Goal: Task Accomplishment & Management: Manage account settings

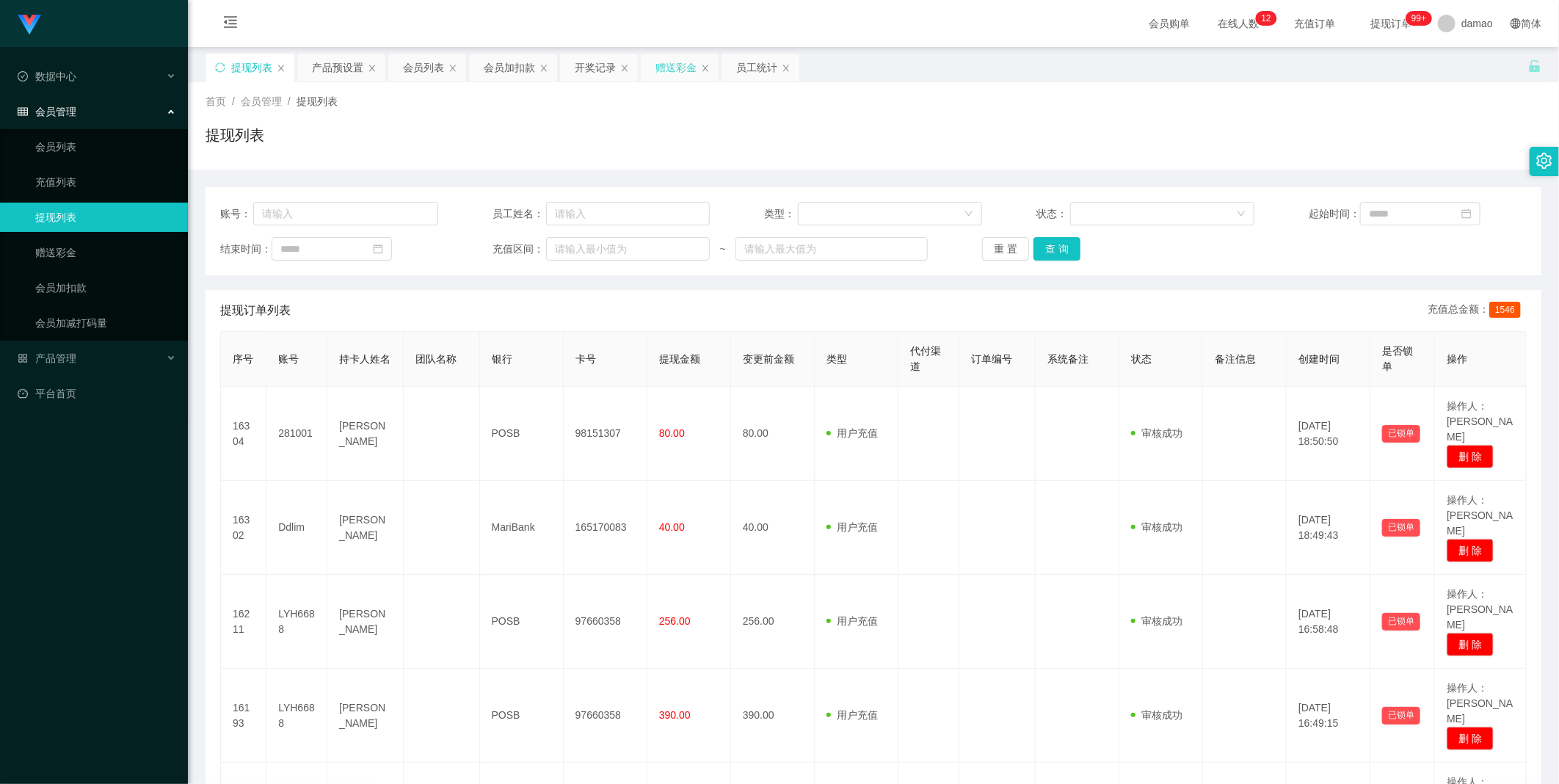
click at [499, 68] on div "赠送彩金" at bounding box center [676, 68] width 41 height 28
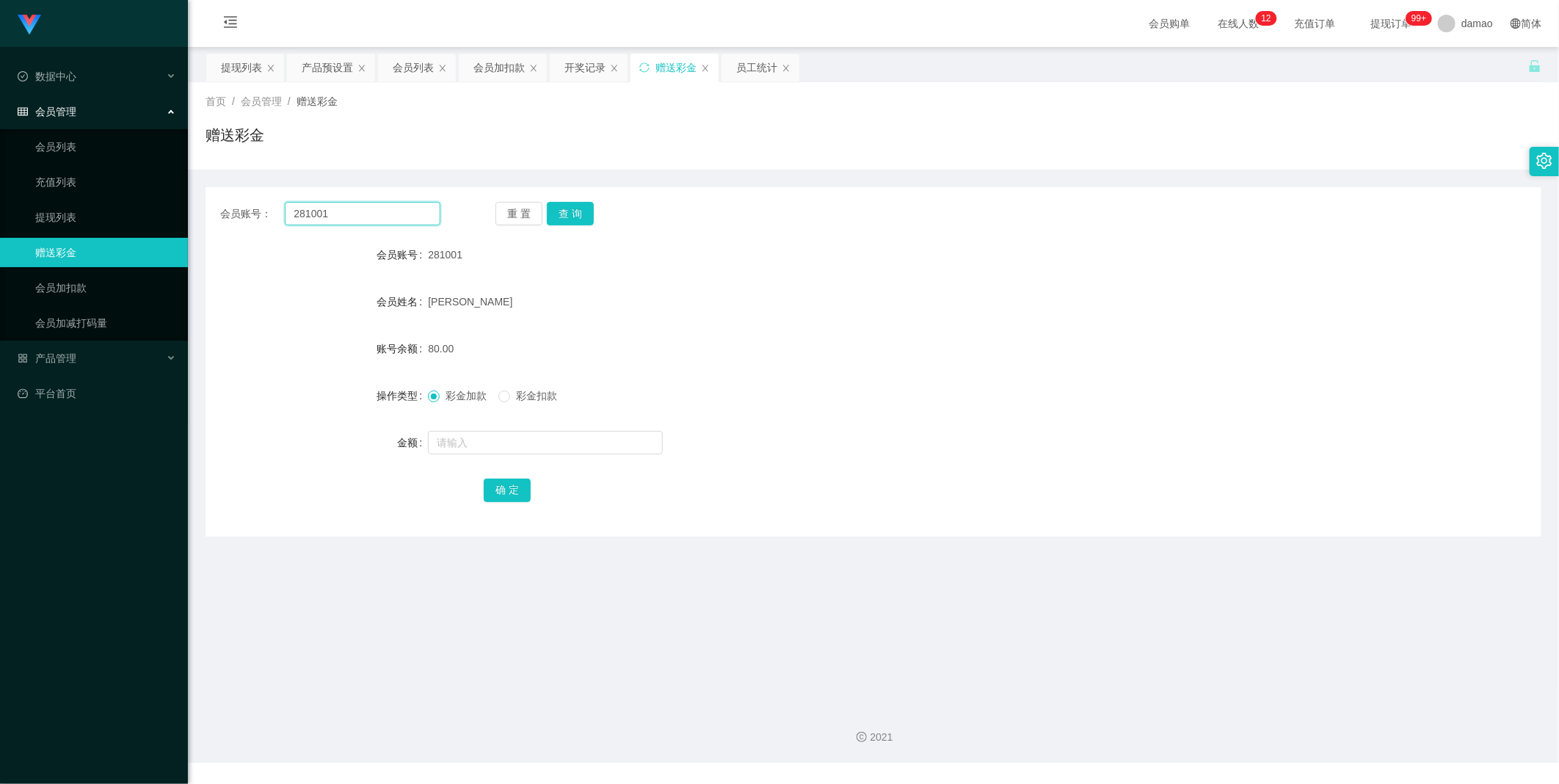
drag, startPoint x: 371, startPoint y: 210, endPoint x: 243, endPoint y: 177, distance: 132.2
click at [243, 177] on div "会员账号： 281001 重 置 查 询 会员账号 281001 会员姓名 Sabrina Siew 账号余额 80.00 操作类型 彩金加款 彩金扣款 金额…" at bounding box center [873, 353] width 1336 height 367
click at [499, 212] on button "查 询" at bounding box center [570, 213] width 47 height 24
click at [466, 396] on input "text" at bounding box center [545, 443] width 235 height 24
type input "300"
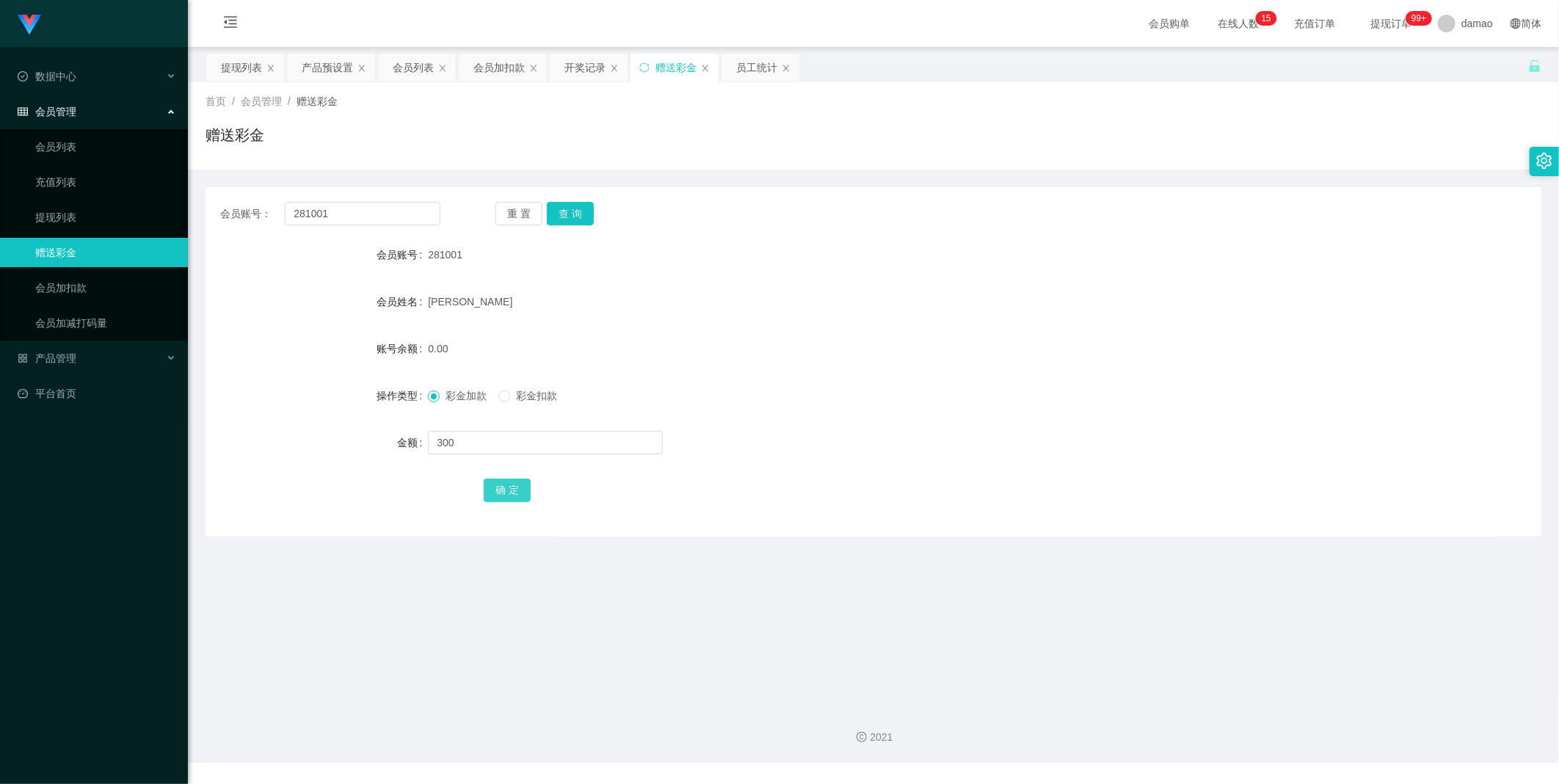
click at [499, 396] on button "确 定" at bounding box center [507, 490] width 47 height 24
drag, startPoint x: 418, startPoint y: 63, endPoint x: 397, endPoint y: 68, distance: 21.6
click at [417, 63] on div "会员列表" at bounding box center [414, 68] width 41 height 28
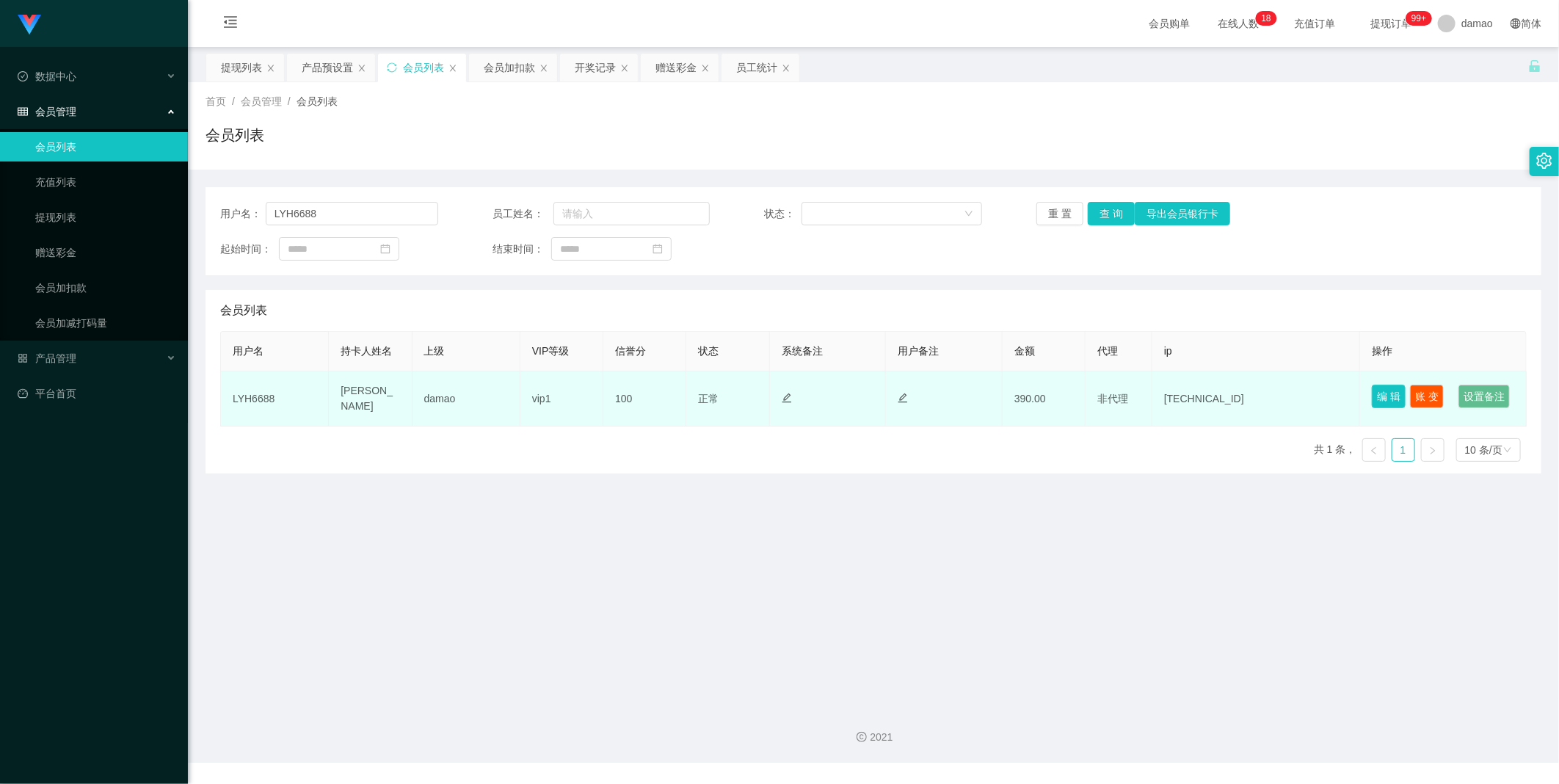
click at [499, 392] on button "编 辑" at bounding box center [1389, 396] width 34 height 24
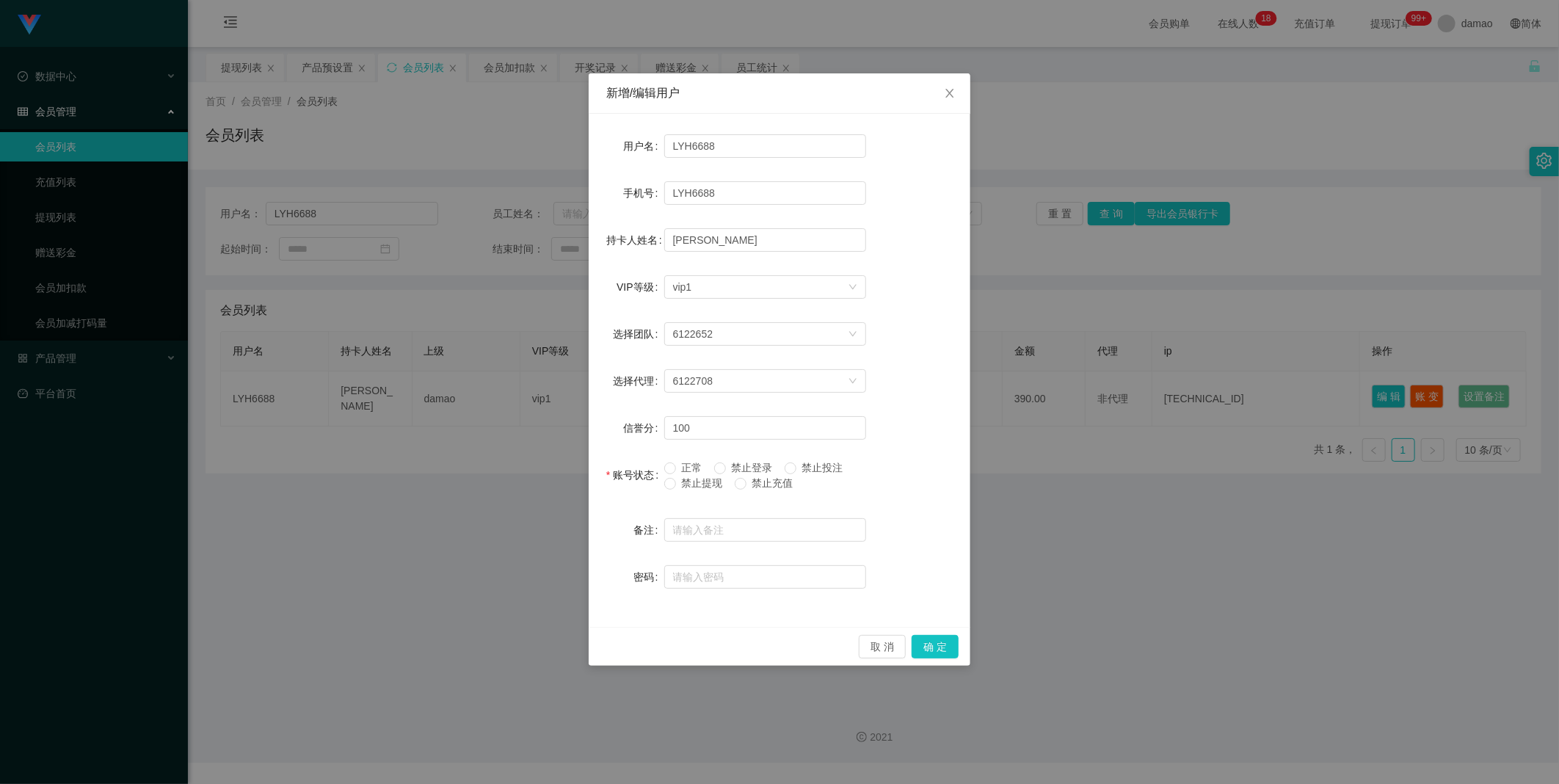
click at [499, 282] on div "新增/编辑用户 用户名 LYH6688 手机号 LYH6688 持卡人姓名 Lin Yihai VIP等级 选择VIP等级 vip1 选择团队 6122652…" at bounding box center [780, 392] width 1559 height 784
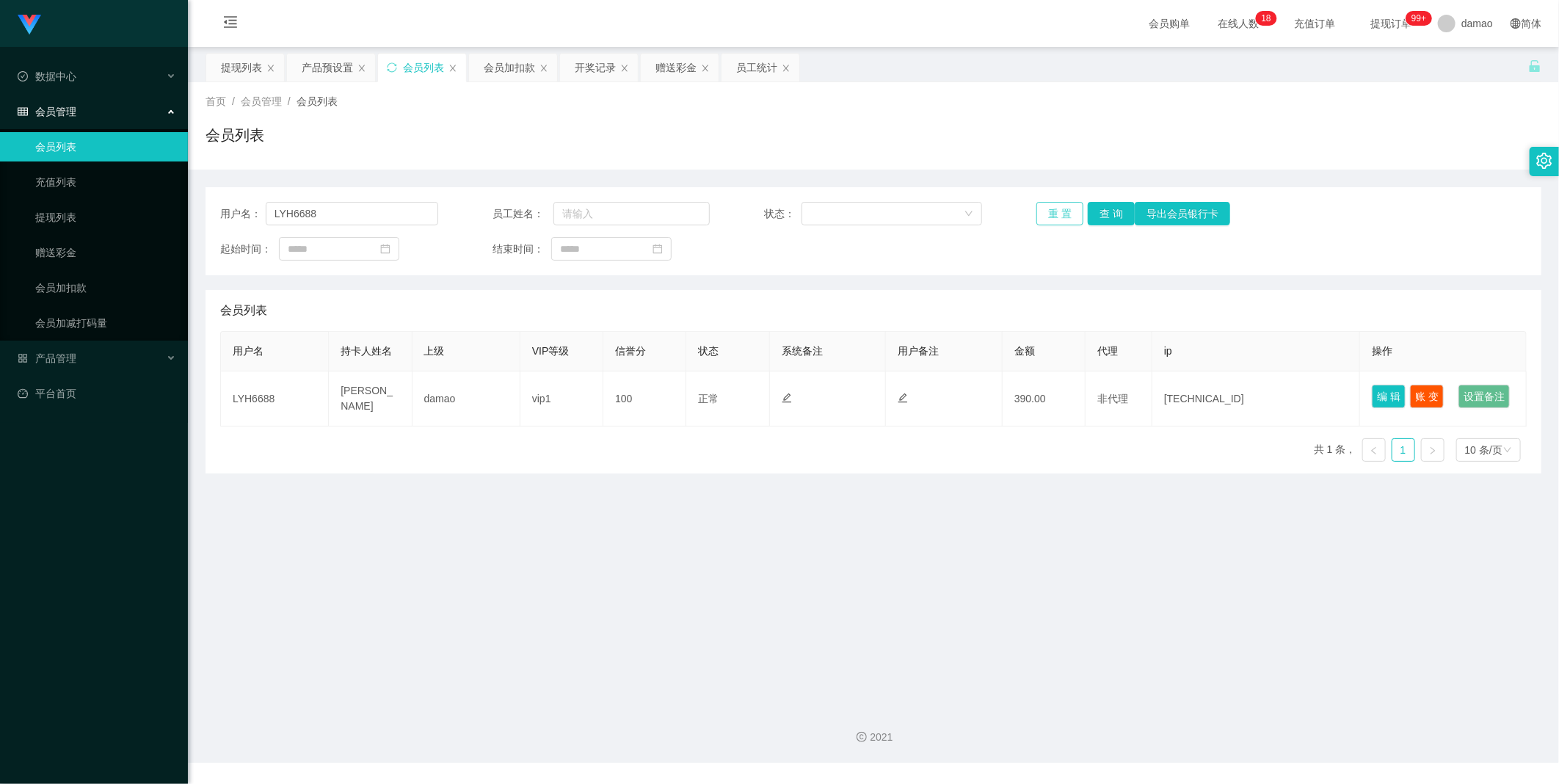
click at [499, 219] on button "重 置" at bounding box center [1060, 213] width 47 height 24
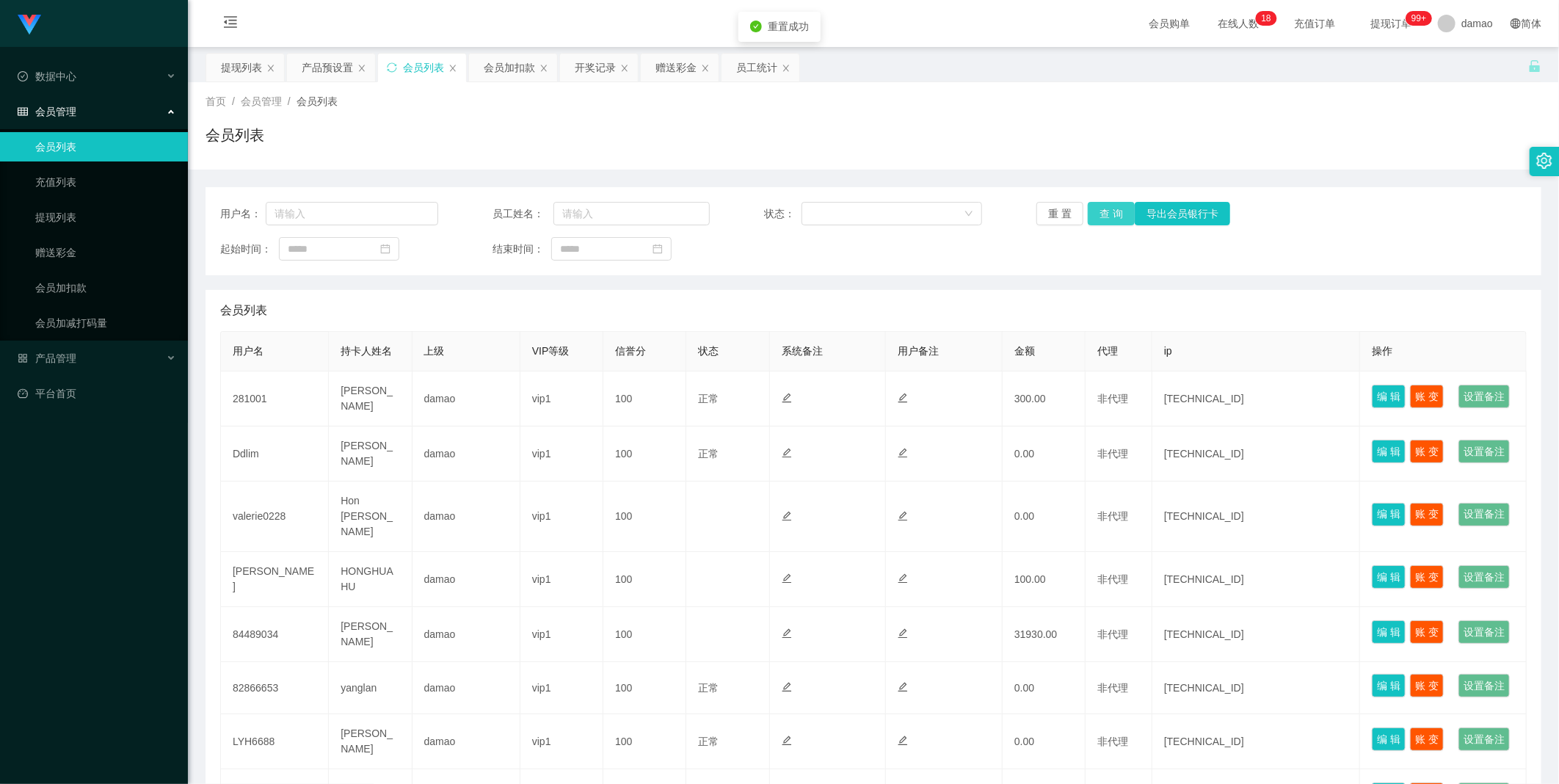
click at [499, 212] on button "查 询" at bounding box center [1111, 213] width 47 height 24
click at [377, 208] on input "text" at bounding box center [351, 213] width 173 height 24
paste input "281001"
type input "281001"
click at [499, 212] on button "查 询" at bounding box center [1111, 213] width 47 height 24
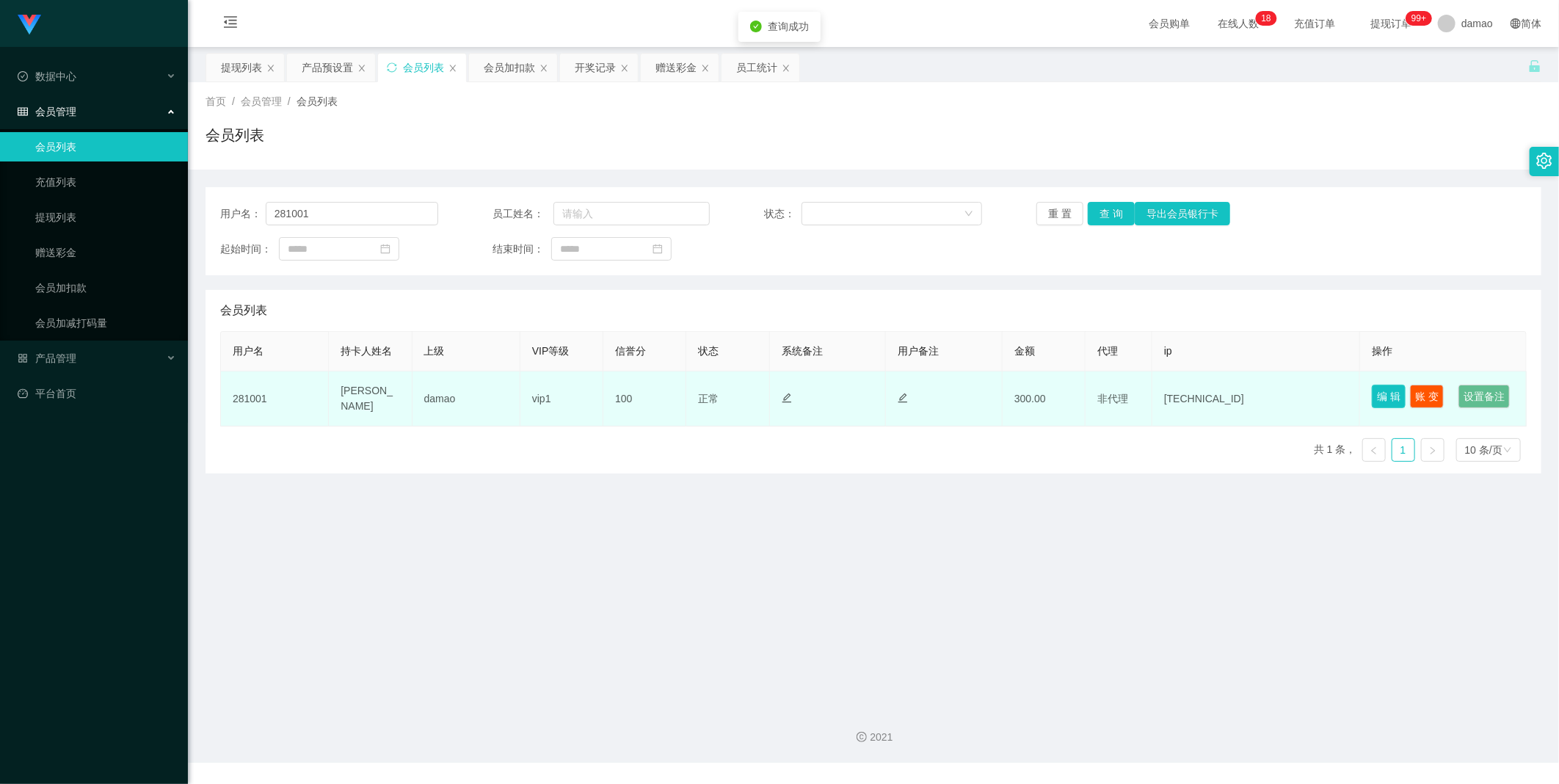
click at [499, 392] on button "编 辑" at bounding box center [1389, 396] width 34 height 24
type input "281001"
type input "[PERSON_NAME]"
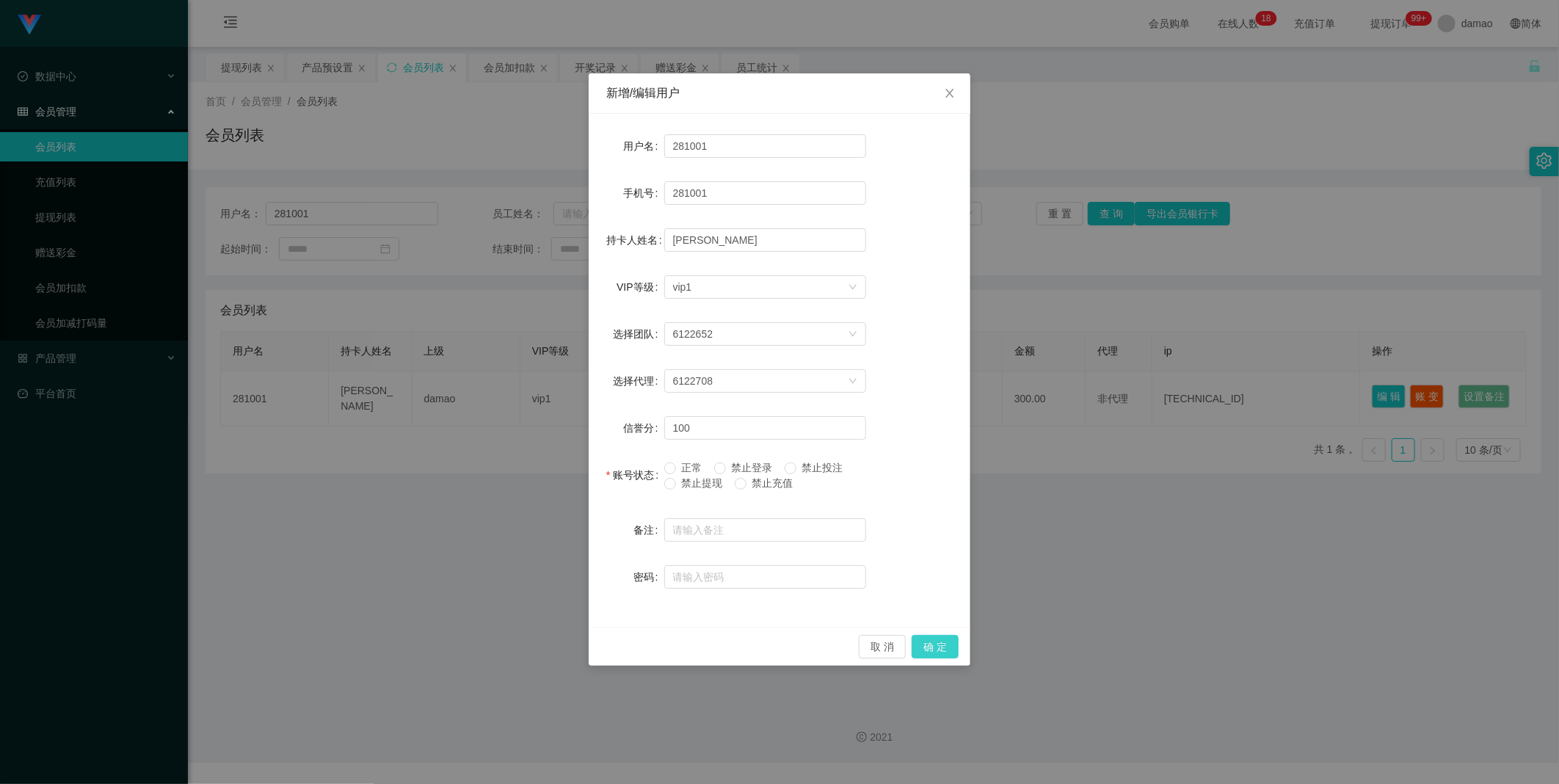
click at [499, 396] on button "确 定" at bounding box center [934, 647] width 47 height 24
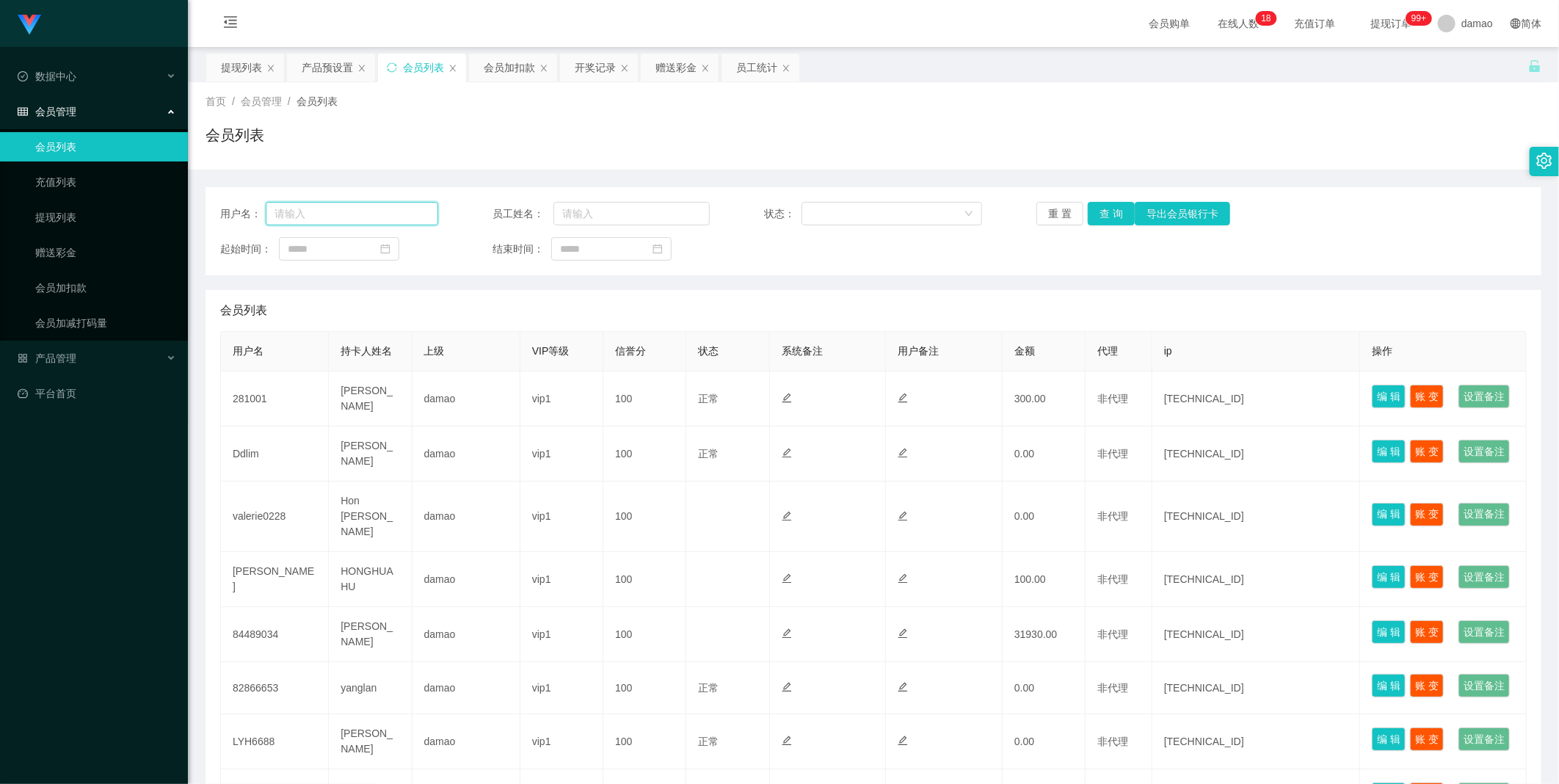
click at [370, 214] on input "text" at bounding box center [351, 213] width 173 height 24
paste input "281001"
type input "281001"
click at [1113, 217] on button "查 询" at bounding box center [1111, 213] width 47 height 24
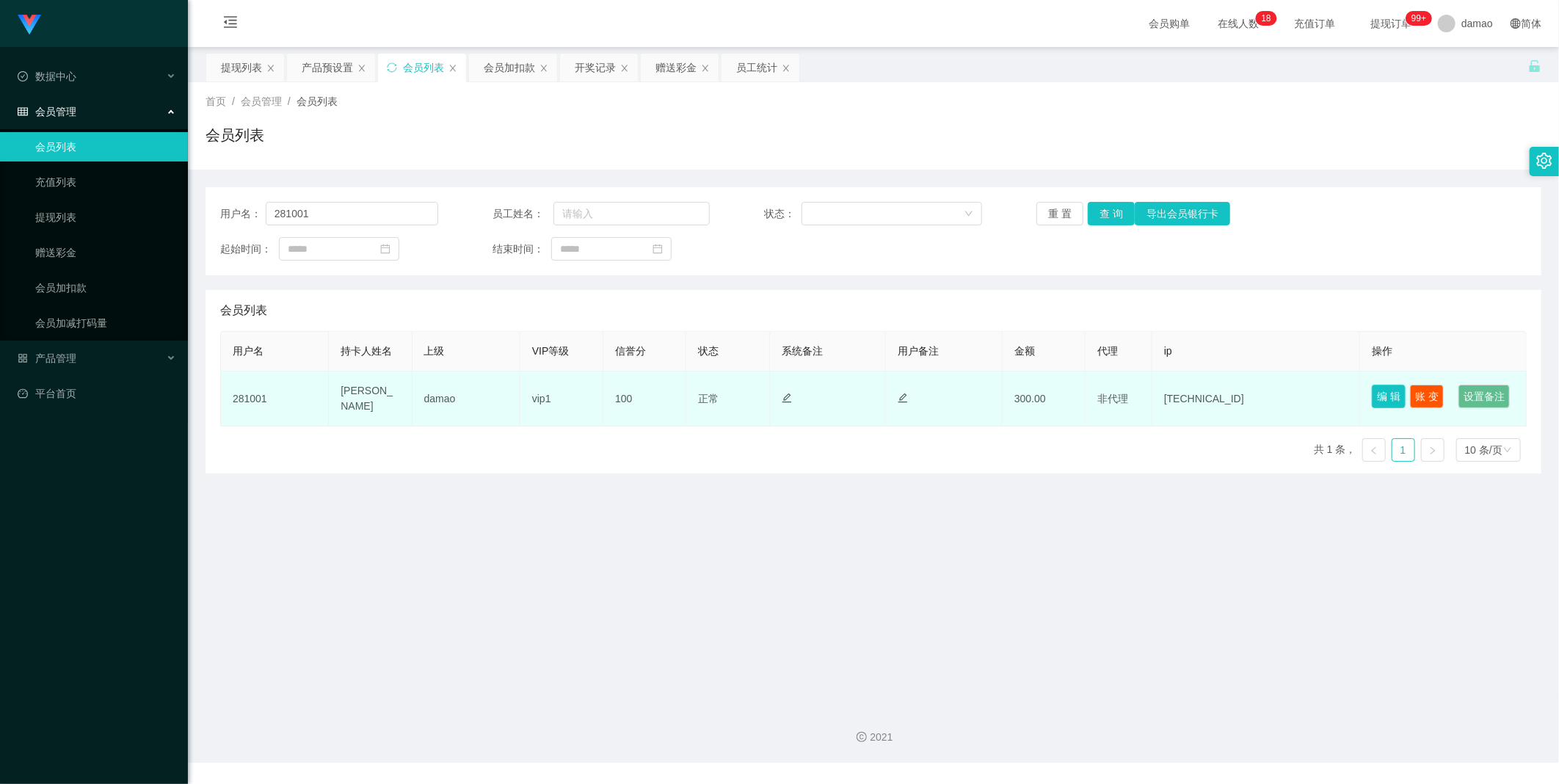
click at [1378, 390] on button "编 辑" at bounding box center [1389, 396] width 34 height 24
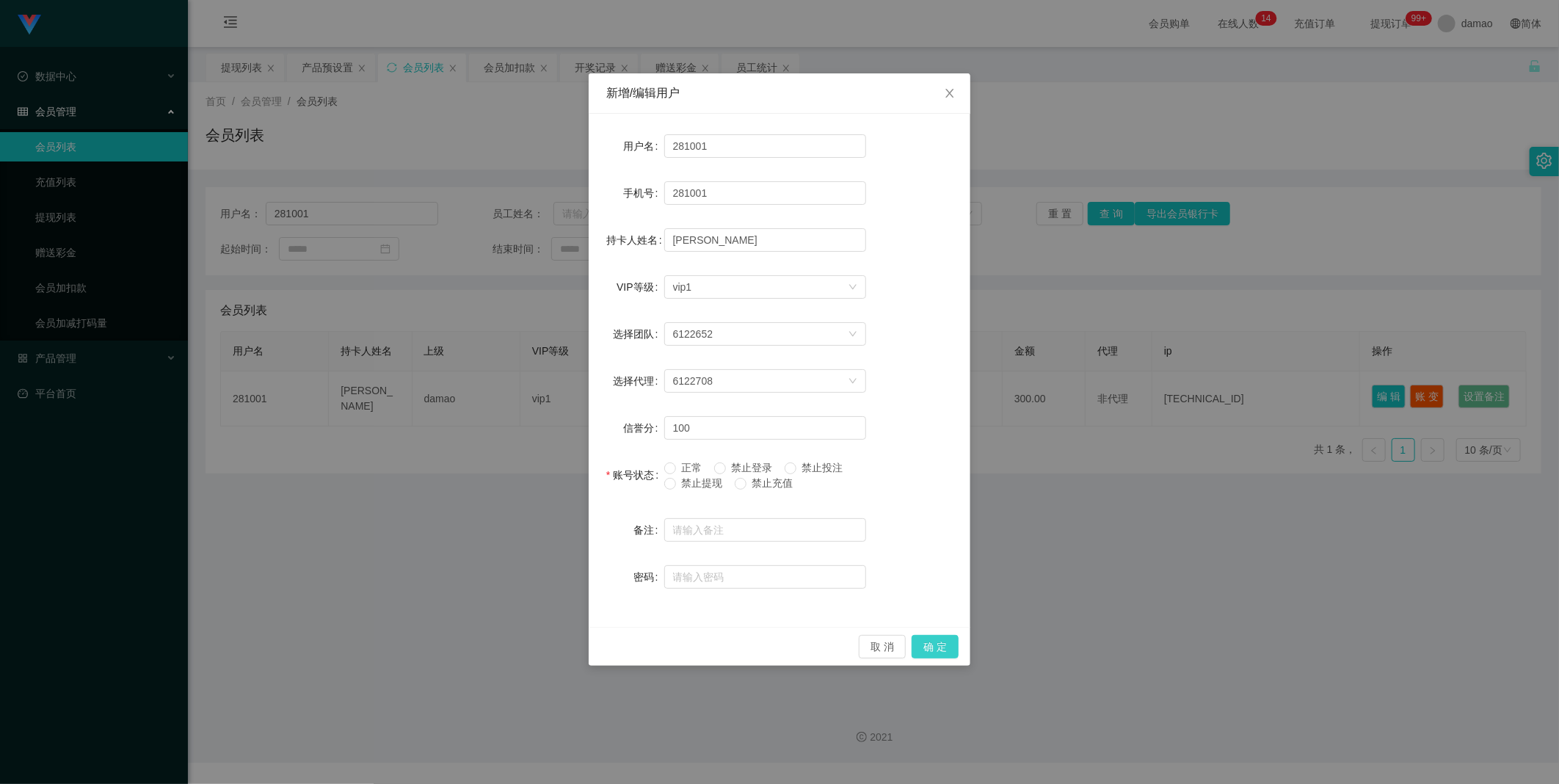
click at [942, 644] on button "确 定" at bounding box center [934, 647] width 47 height 24
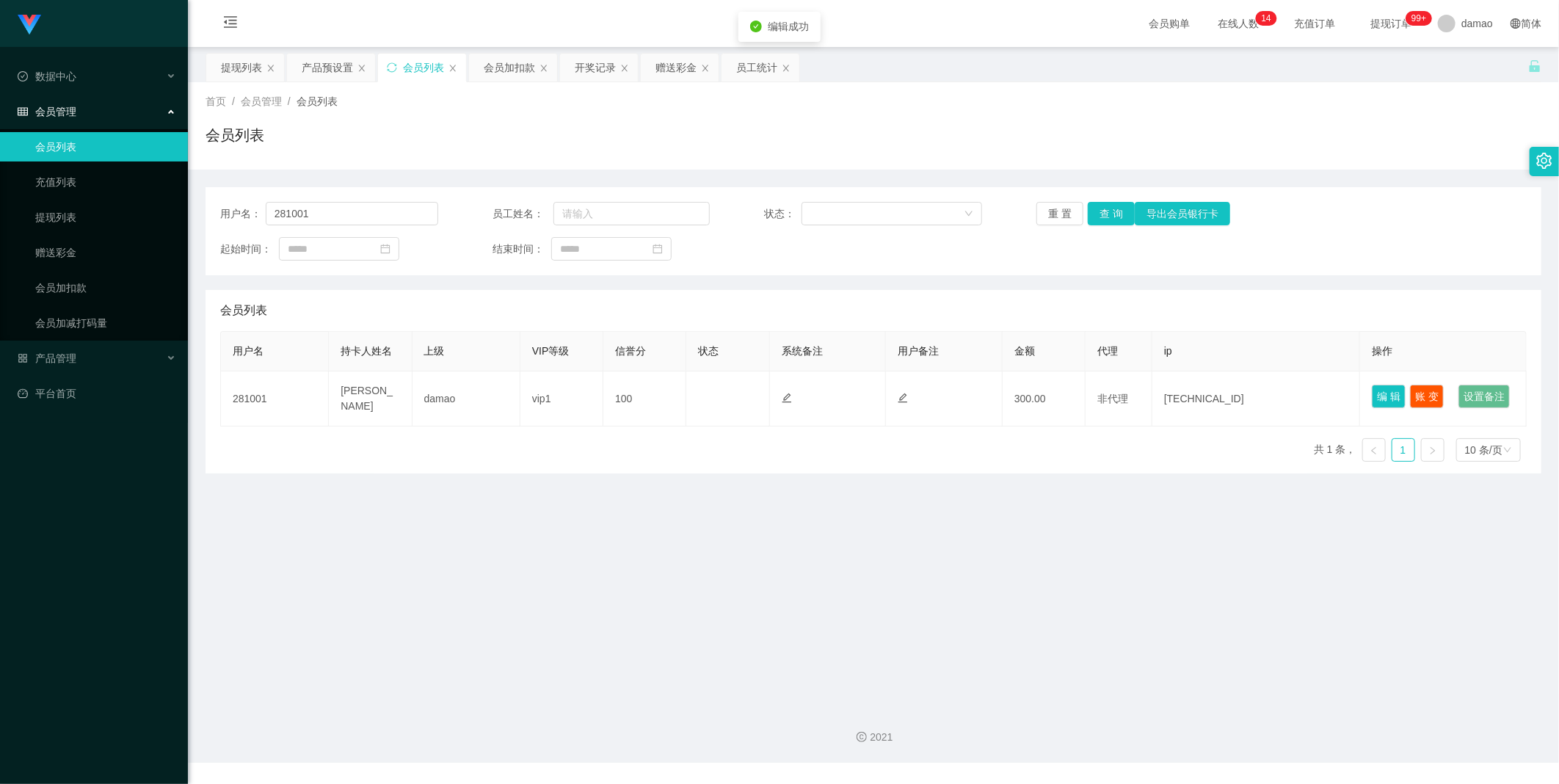
drag, startPoint x: 844, startPoint y: 581, endPoint x: 856, endPoint y: 578, distance: 12.4
click at [849, 578] on main "关闭左侧 关闭右侧 关闭其它 刷新页面 提现列表 产品预设置 会员列表 会员加扣款 开奖记录 赠送彩金 员工统计 首页 / 会员管理 / 会员列表 / 会员列…" at bounding box center [873, 371] width 1371 height 647
drag, startPoint x: 663, startPoint y: 66, endPoint x: 658, endPoint y: 81, distance: 15.8
click at [663, 66] on div "赠送彩金" at bounding box center [676, 68] width 41 height 28
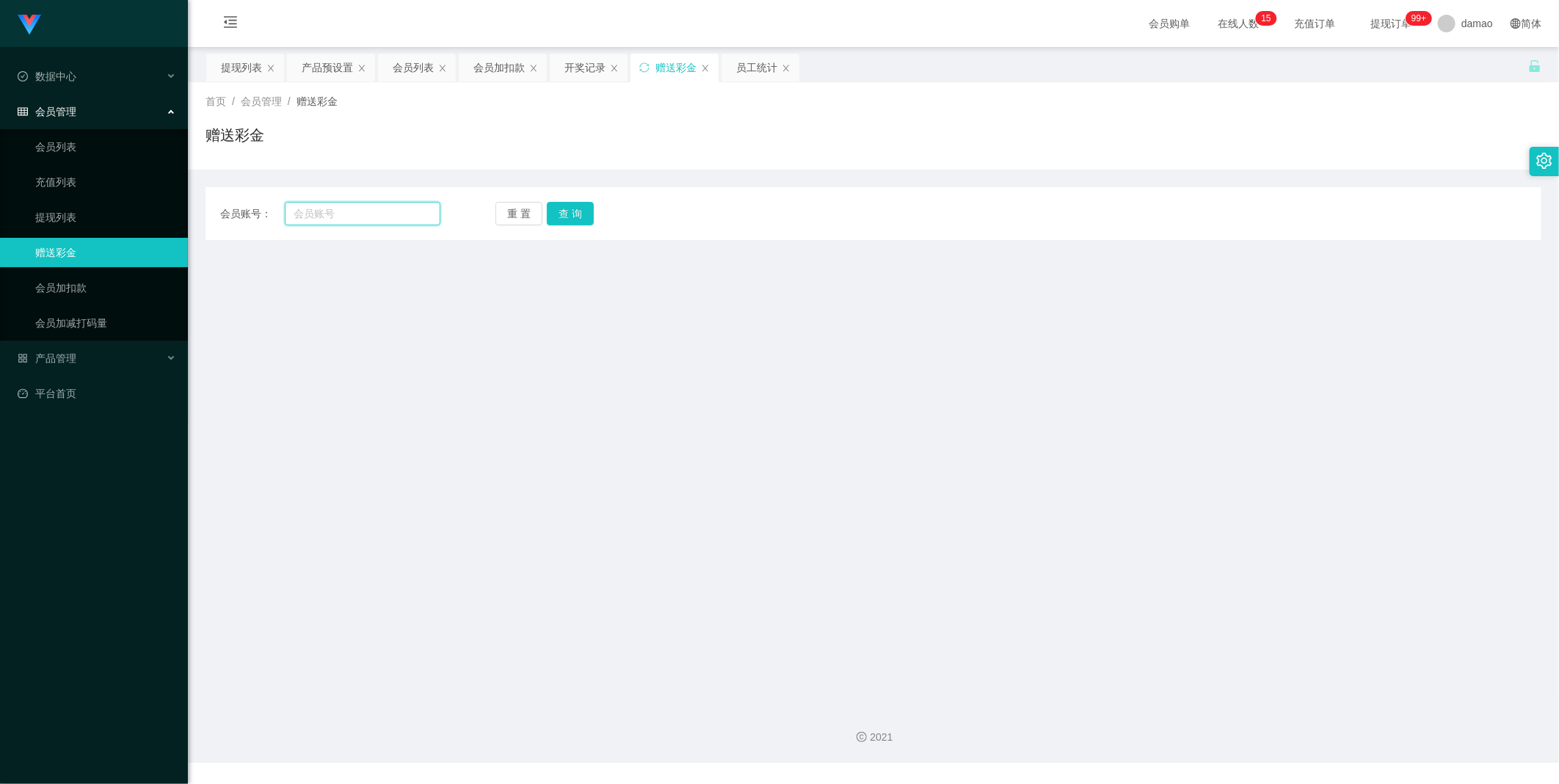
drag, startPoint x: 400, startPoint y: 206, endPoint x: 369, endPoint y: 207, distance: 31.0
click at [364, 210] on input "text" at bounding box center [362, 213] width 156 height 24
paste input "tww1200"
type input "tww1200"
click at [582, 210] on button "查 询" at bounding box center [570, 213] width 47 height 24
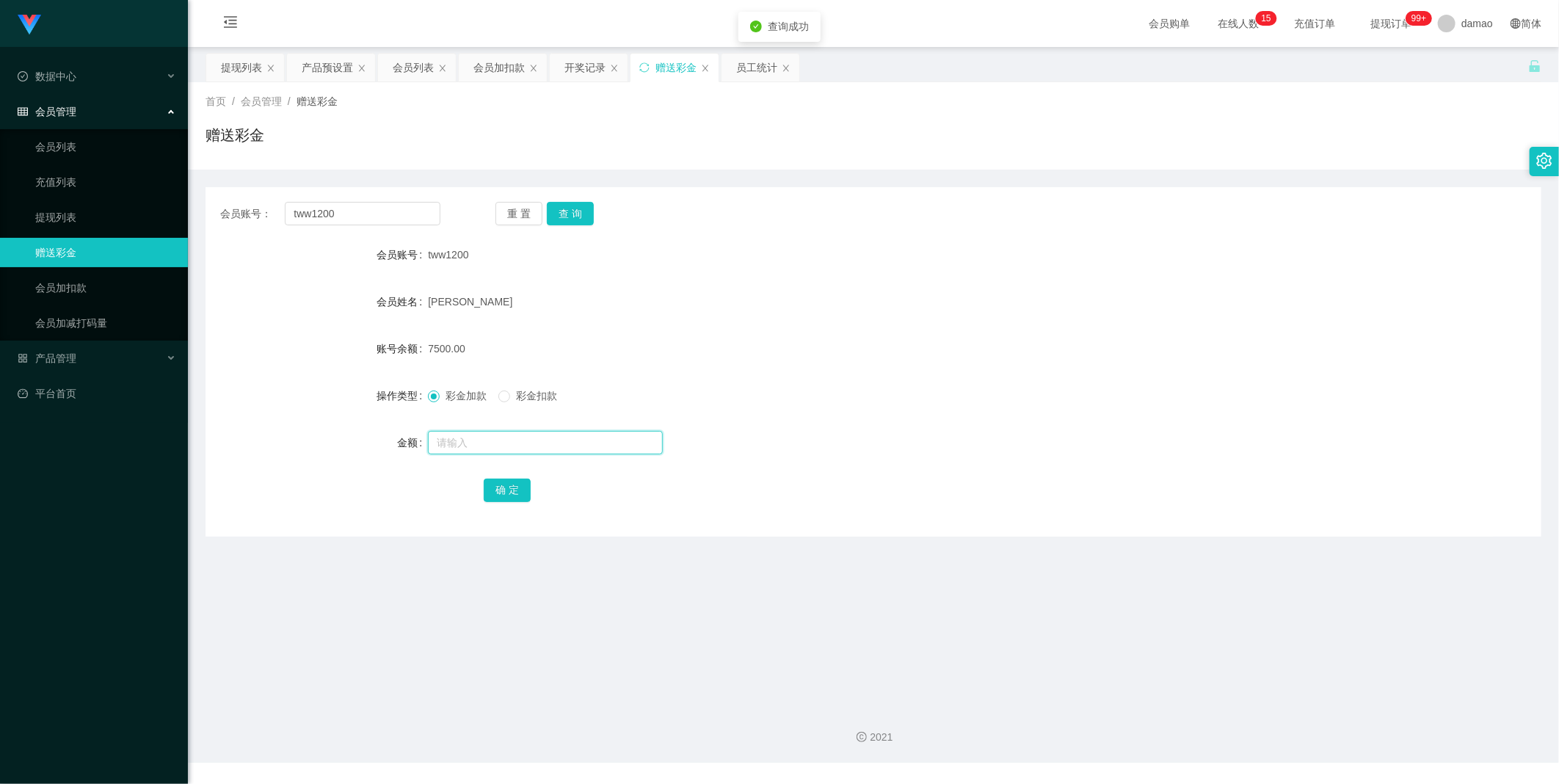
click at [468, 443] on input "text" at bounding box center [545, 443] width 235 height 24
type input "80"
click at [497, 485] on button "确 定" at bounding box center [507, 490] width 47 height 24
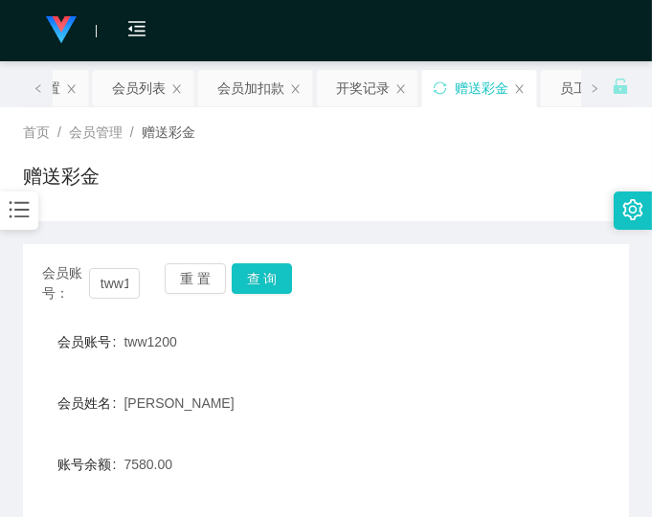
click at [526, 360] on form "会员账号 tww1200 会员姓名 [PERSON_NAME] 账号余额 7580.00 操作类型 彩金加款 彩金扣款 金额 确 定" at bounding box center [326, 494] width 606 height 344
click at [533, 321] on div "会员账号： tww1200 重 置 查 询 会员账号 tww1200 会员姓名 [PERSON_NAME] 账号余额 7580.00 操作类型 彩金加款 彩金…" at bounding box center [326, 476] width 606 height 465
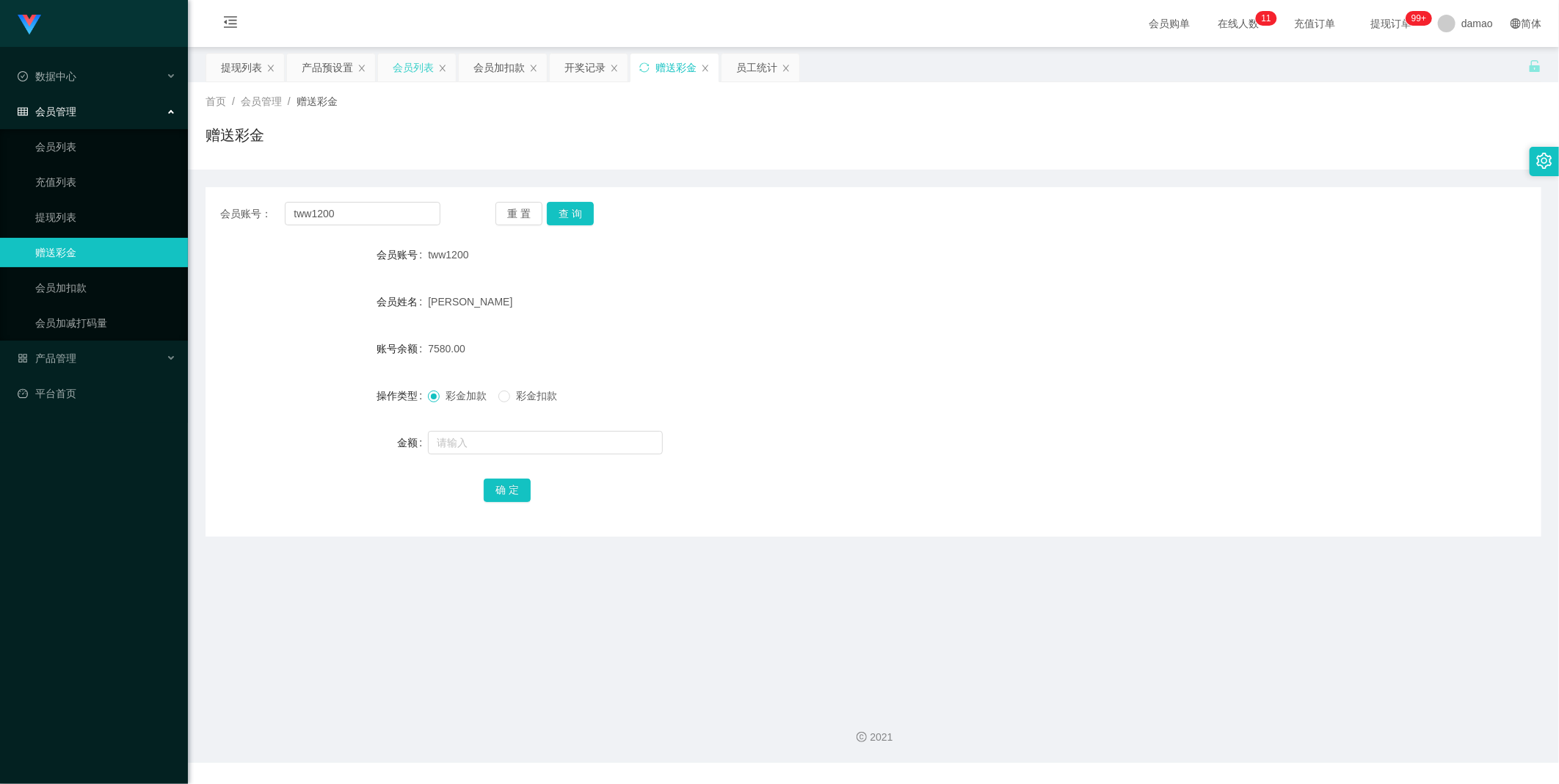
click at [414, 74] on div "会员列表" at bounding box center [414, 68] width 41 height 28
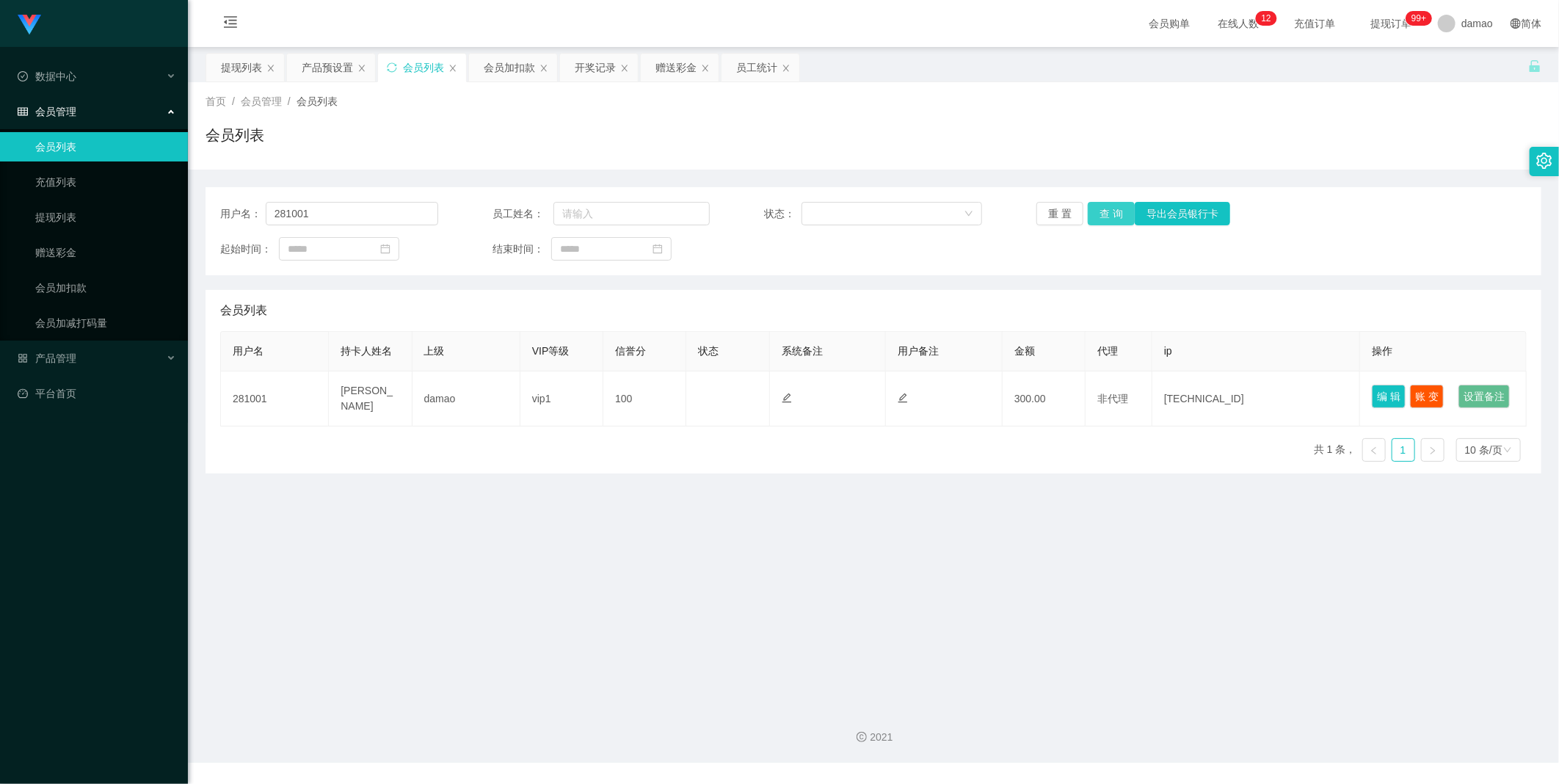
click at [1097, 216] on button "查 询" at bounding box center [1111, 213] width 47 height 24
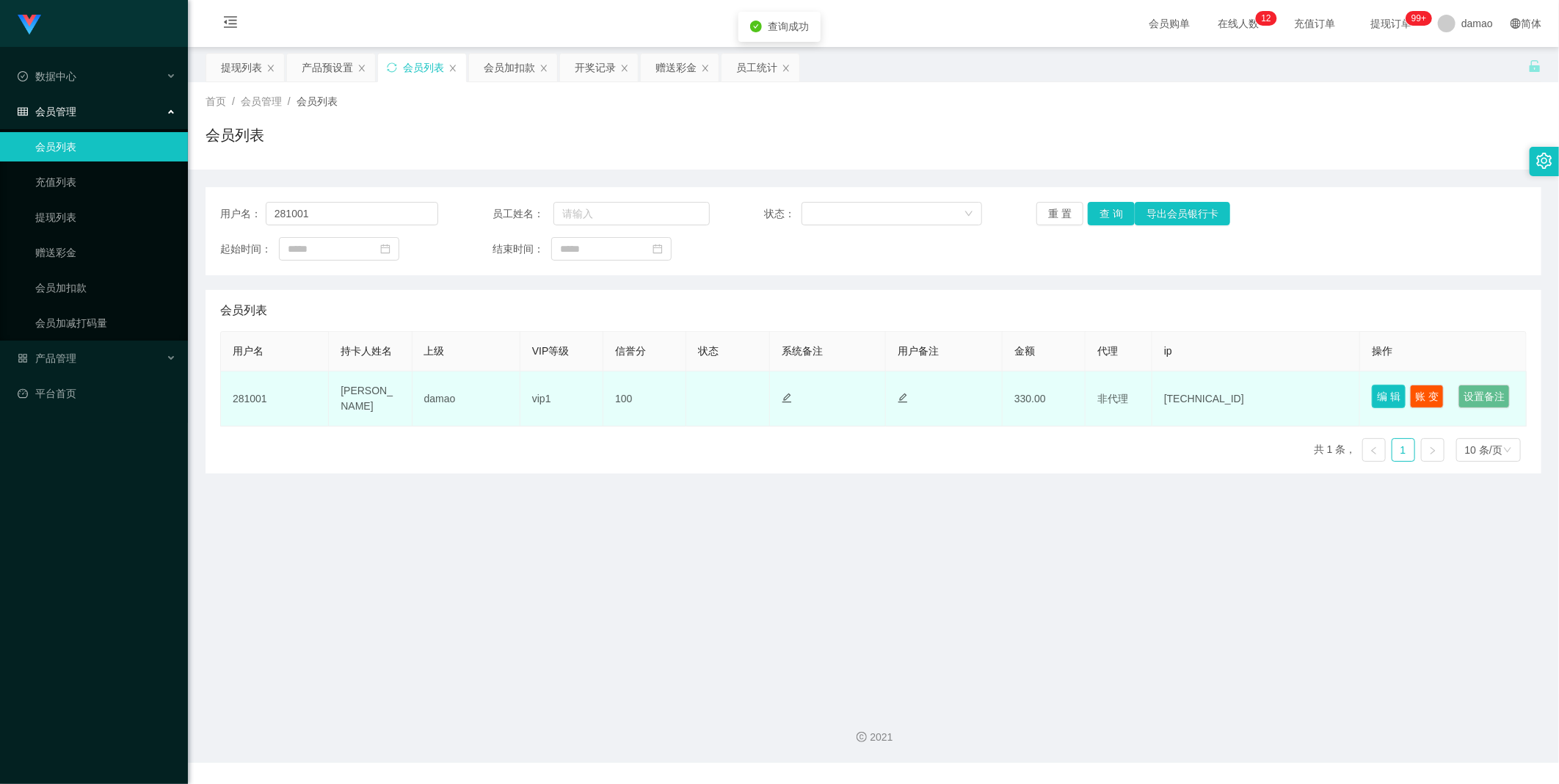
click at [1382, 394] on button "编 辑" at bounding box center [1389, 396] width 34 height 24
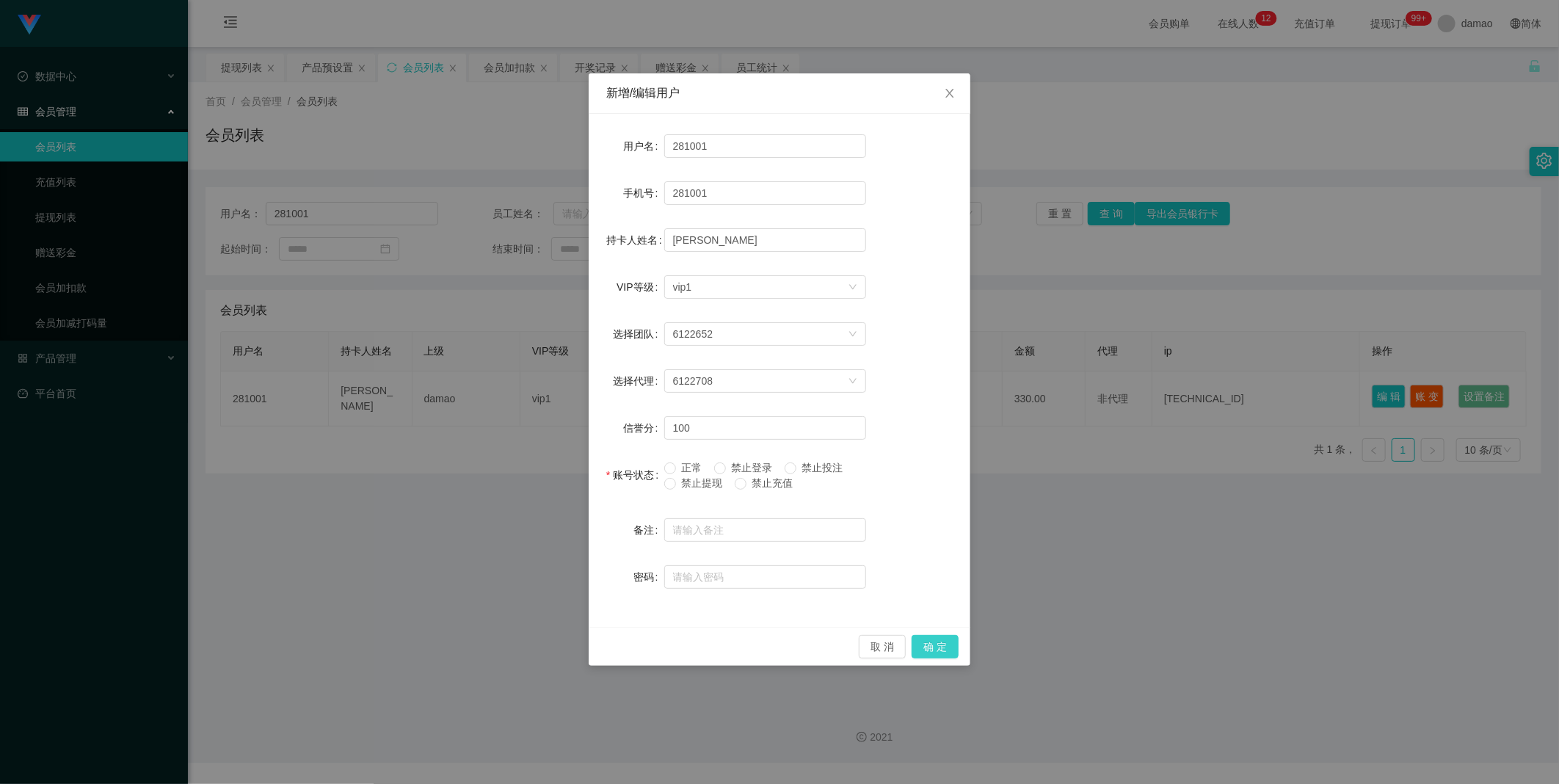
click at [930, 648] on button "确 定" at bounding box center [934, 647] width 47 height 24
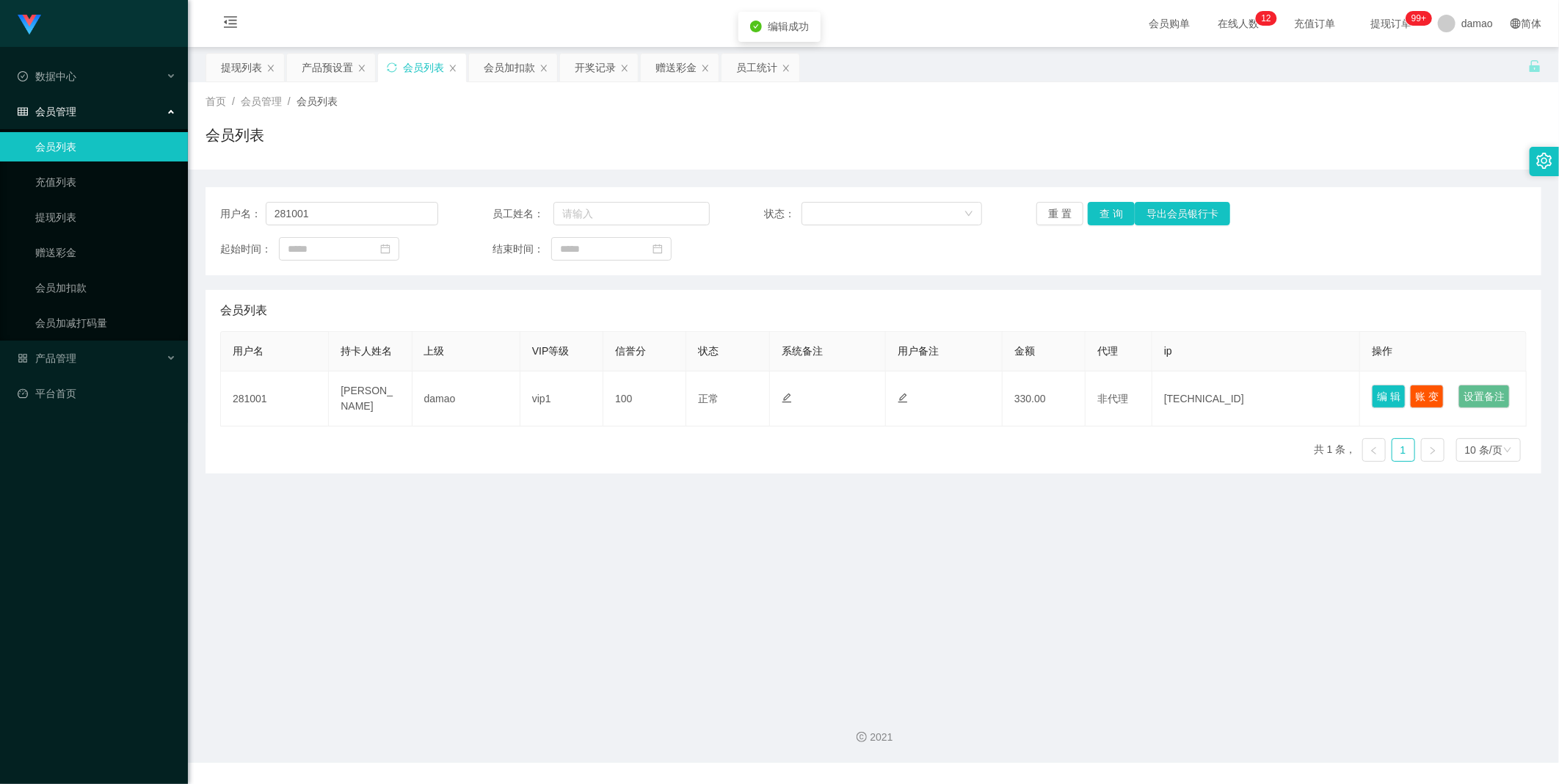
drag, startPoint x: 913, startPoint y: 593, endPoint x: 978, endPoint y: 532, distance: 89.1
click at [915, 592] on main "关闭左侧 关闭右侧 关闭其它 刷新页面 提现列表 产品预设置 会员列表 会员加扣款 开奖记录 赠送彩金 员工统计 首页 / 会员管理 / 会员列表 / 会员列…" at bounding box center [873, 371] width 1371 height 647
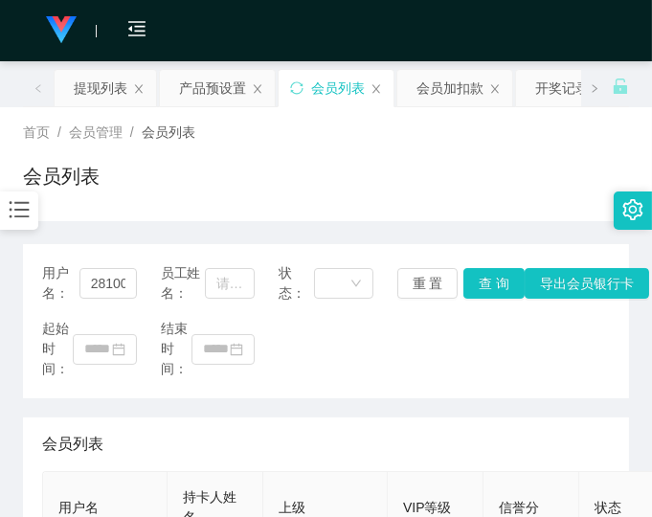
click at [432, 368] on div "起始时间： 结束时间：" at bounding box center [325, 349] width 567 height 60
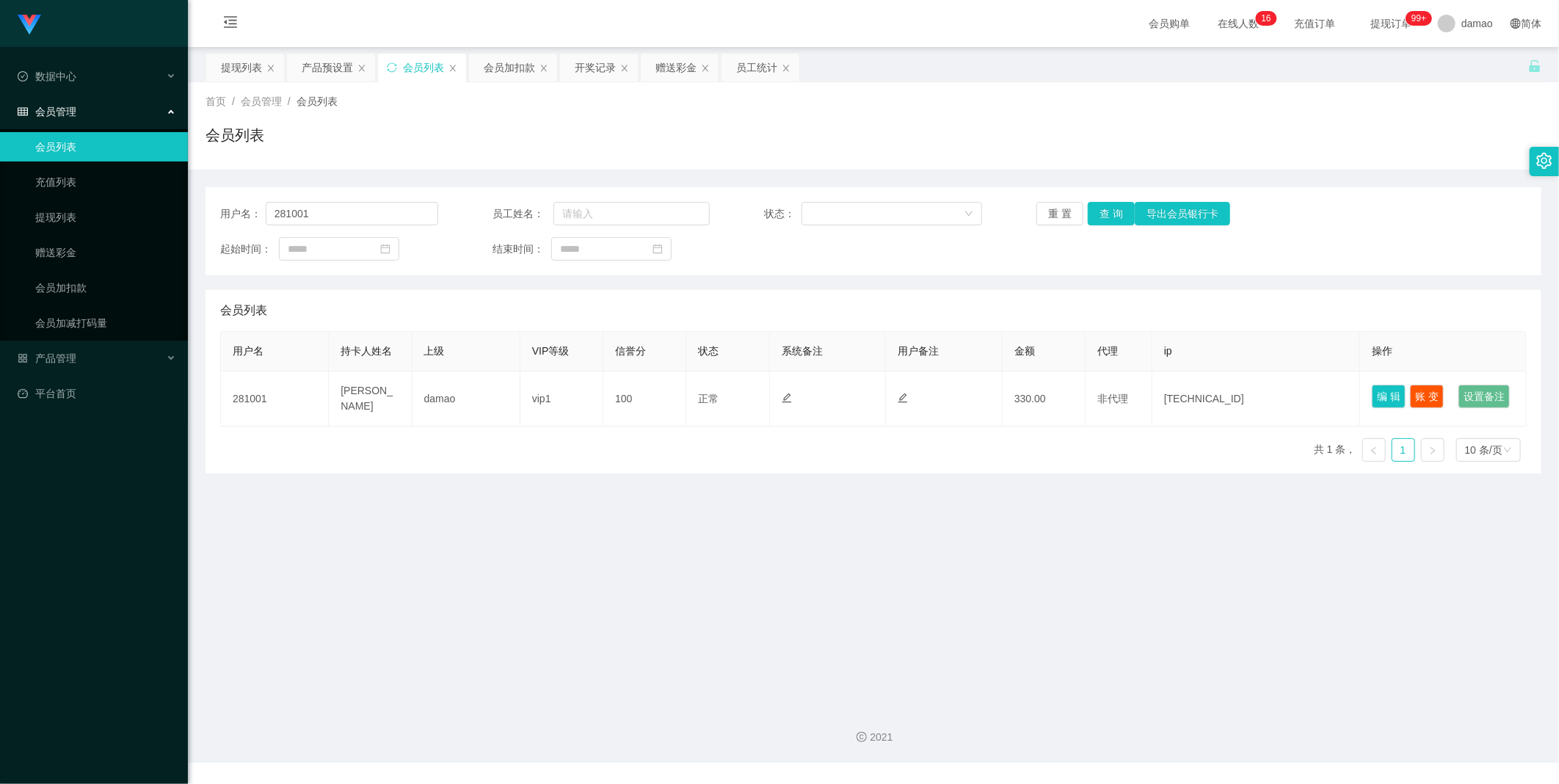
drag, startPoint x: 246, startPoint y: 66, endPoint x: 255, endPoint y: 83, distance: 19.2
click at [246, 66] on div "提现列表" at bounding box center [242, 68] width 41 height 28
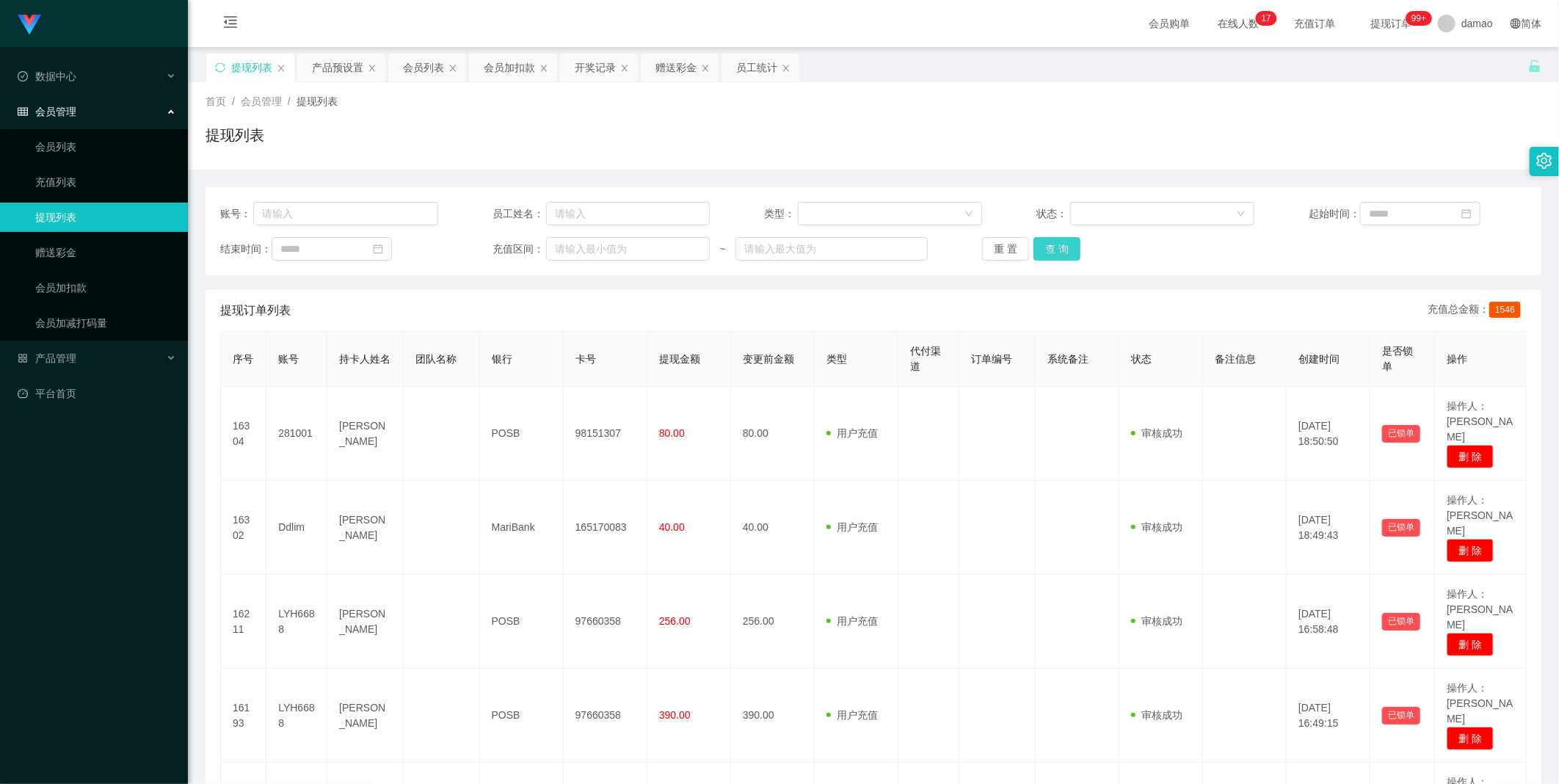
click at [1055, 249] on button "查 询" at bounding box center [1056, 249] width 47 height 24
click at [1055, 249] on div "重 置 查 询" at bounding box center [1091, 249] width 218 height 24
drag, startPoint x: 1055, startPoint y: 249, endPoint x: 1046, endPoint y: 245, distance: 9.8
click at [1046, 245] on button "查 询" at bounding box center [1056, 249] width 47 height 24
click at [1046, 245] on div "重 置 查 询" at bounding box center [1091, 249] width 218 height 24
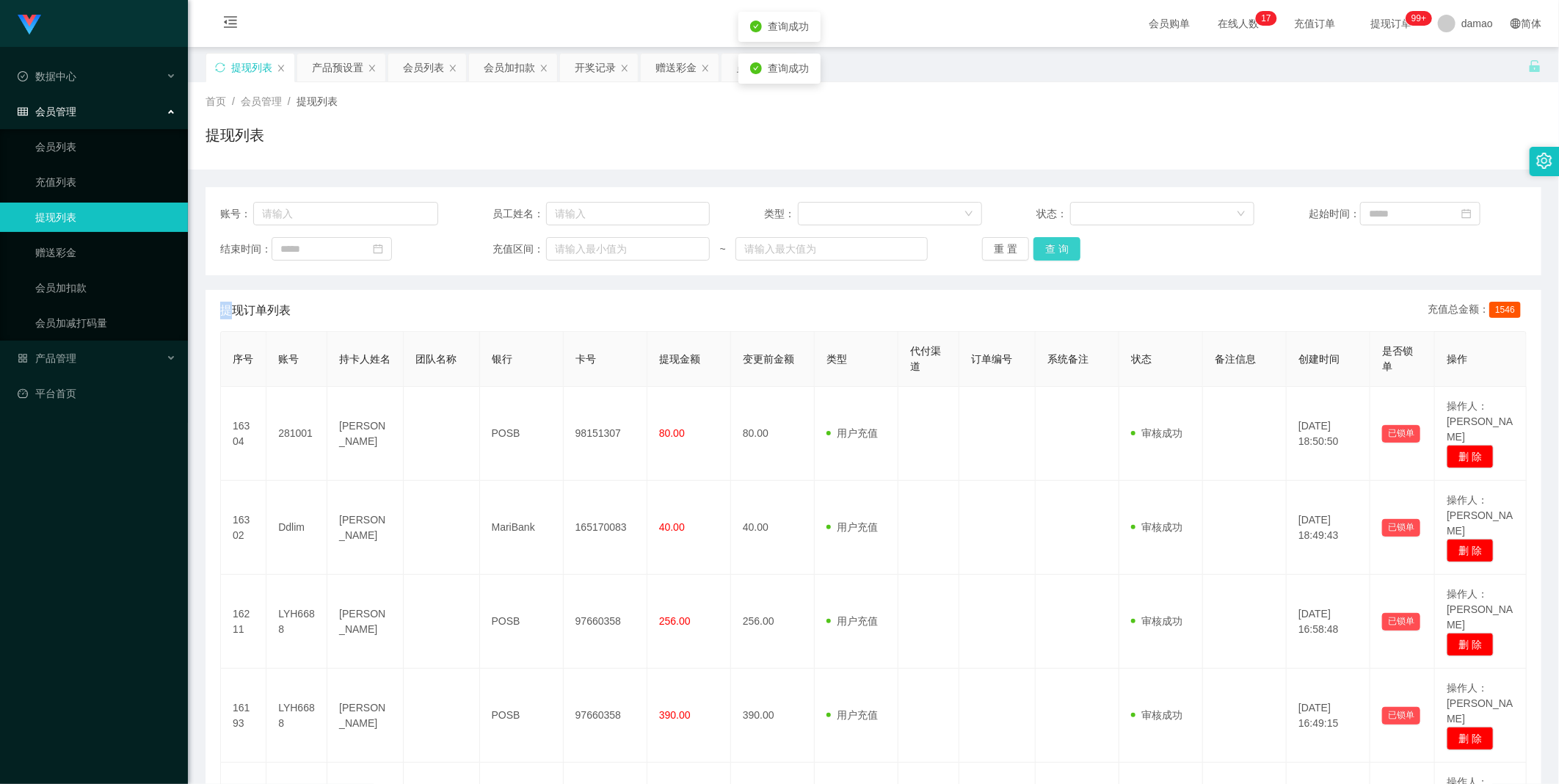
click at [1046, 245] on button "查 询" at bounding box center [1056, 249] width 47 height 24
click at [1046, 245] on div "重 置 查 询" at bounding box center [1091, 249] width 218 height 24
click at [1046, 246] on button "查 询" at bounding box center [1056, 249] width 47 height 24
click at [1048, 249] on button "查 询" at bounding box center [1056, 249] width 47 height 24
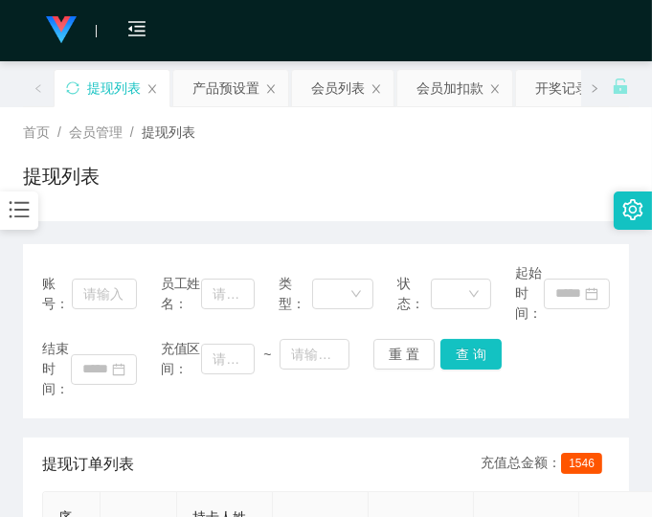
click at [504, 185] on div "提现列表" at bounding box center [326, 184] width 606 height 44
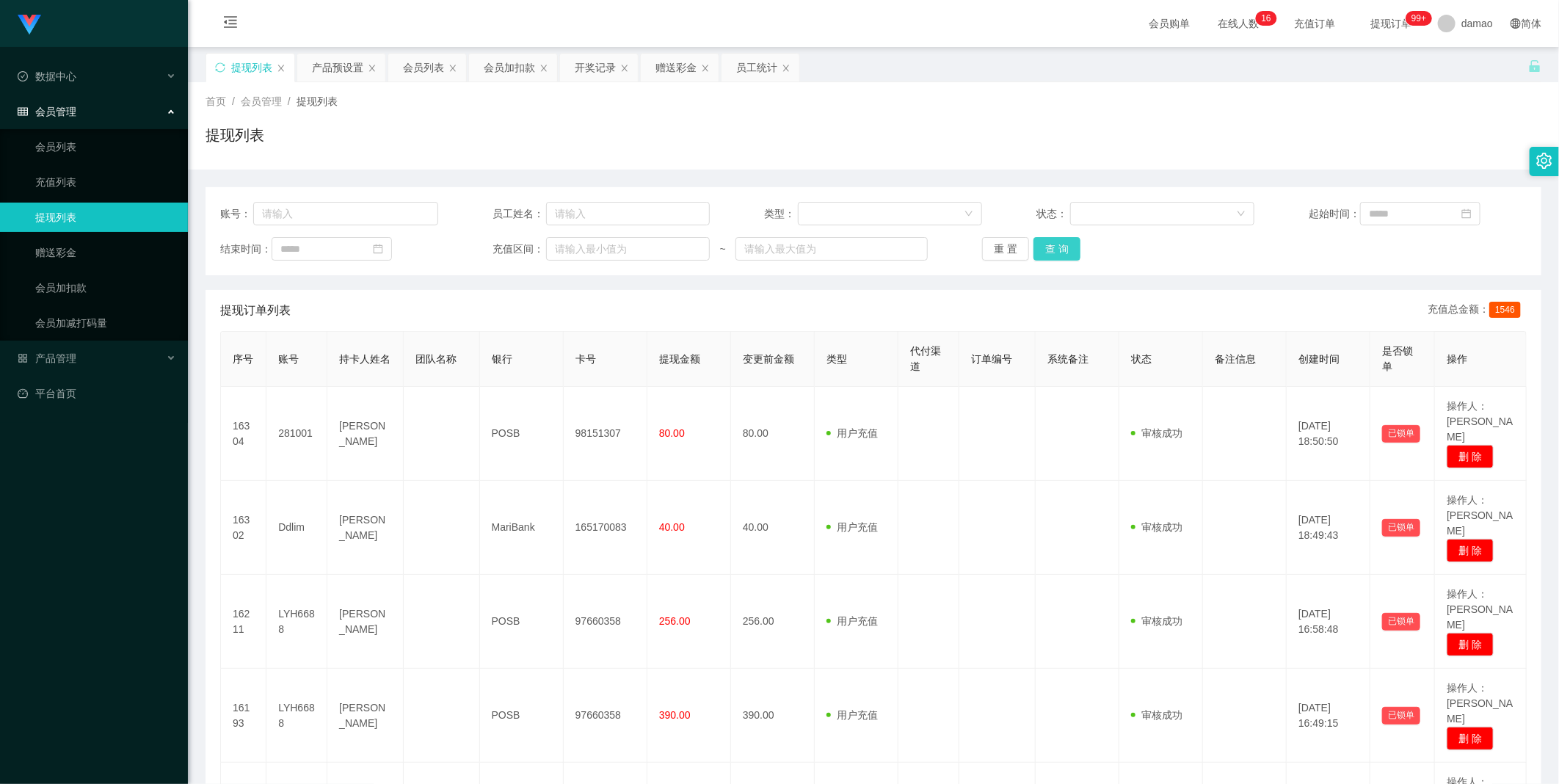
click at [1046, 242] on button "查 询" at bounding box center [1056, 249] width 47 height 24
click at [1053, 243] on button "查 询" at bounding box center [1056, 249] width 47 height 24
click at [1053, 243] on div "重 置 查 询" at bounding box center [1091, 249] width 218 height 24
click at [1053, 243] on button "查 询" at bounding box center [1056, 249] width 47 height 24
click at [1053, 243] on div "重 置 查 询" at bounding box center [1091, 249] width 218 height 24
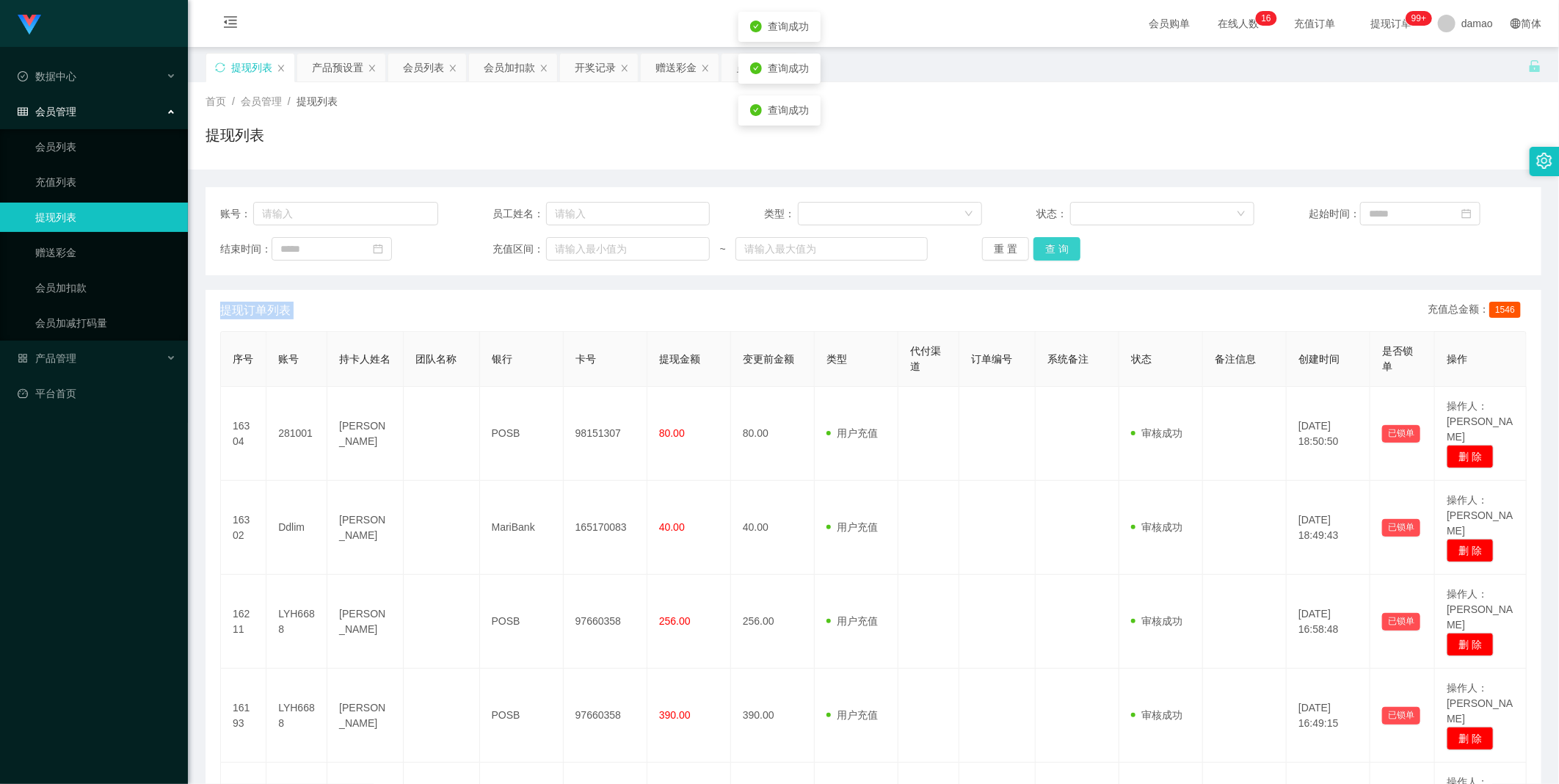
click at [1053, 242] on button "查 询" at bounding box center [1056, 249] width 47 height 24
click at [1055, 243] on button "查 询" at bounding box center [1056, 249] width 47 height 24
click at [1055, 243] on div "重 置 查 询" at bounding box center [1091, 249] width 218 height 24
click at [1056, 242] on button "查 询" at bounding box center [1056, 249] width 47 height 24
click at [1056, 242] on div "重 置 查 询" at bounding box center [1091, 249] width 218 height 24
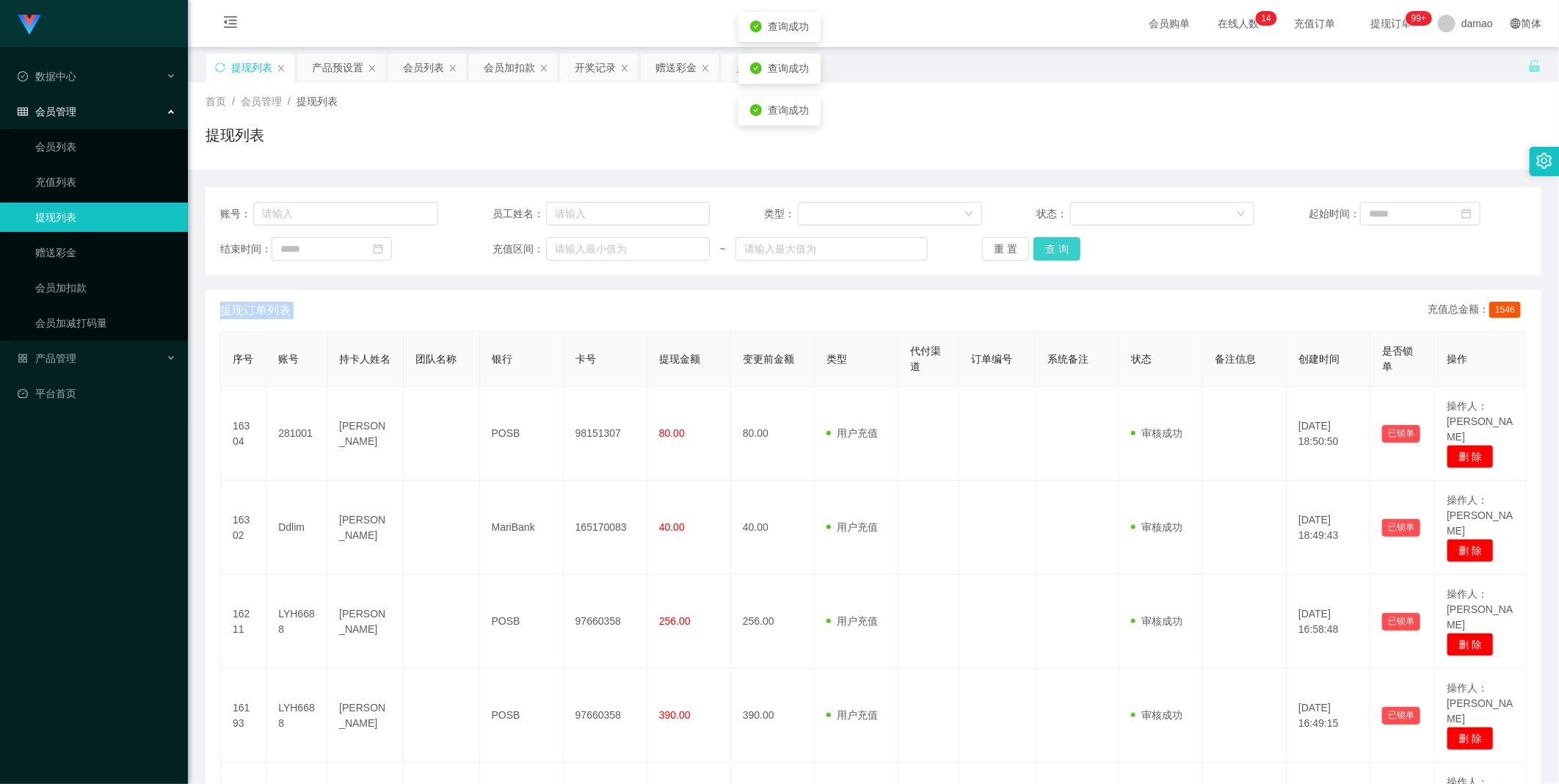
click at [1059, 253] on button "查 询" at bounding box center [1056, 249] width 47 height 24
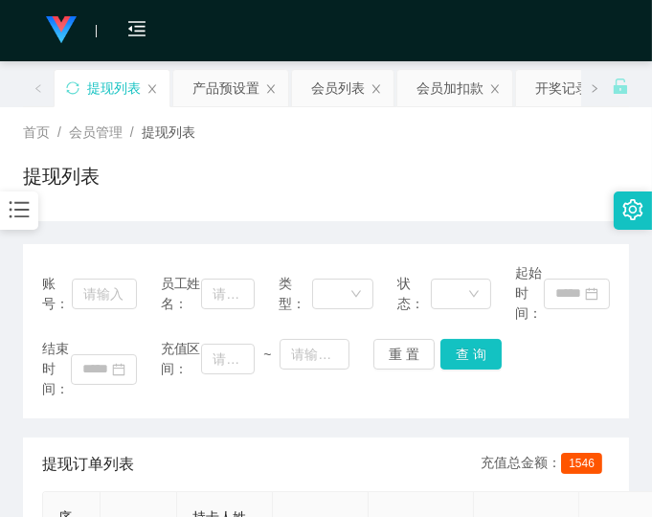
click at [532, 159] on div "首页 / 会员管理 / 提现列表 / 提现列表" at bounding box center [326, 163] width 606 height 83
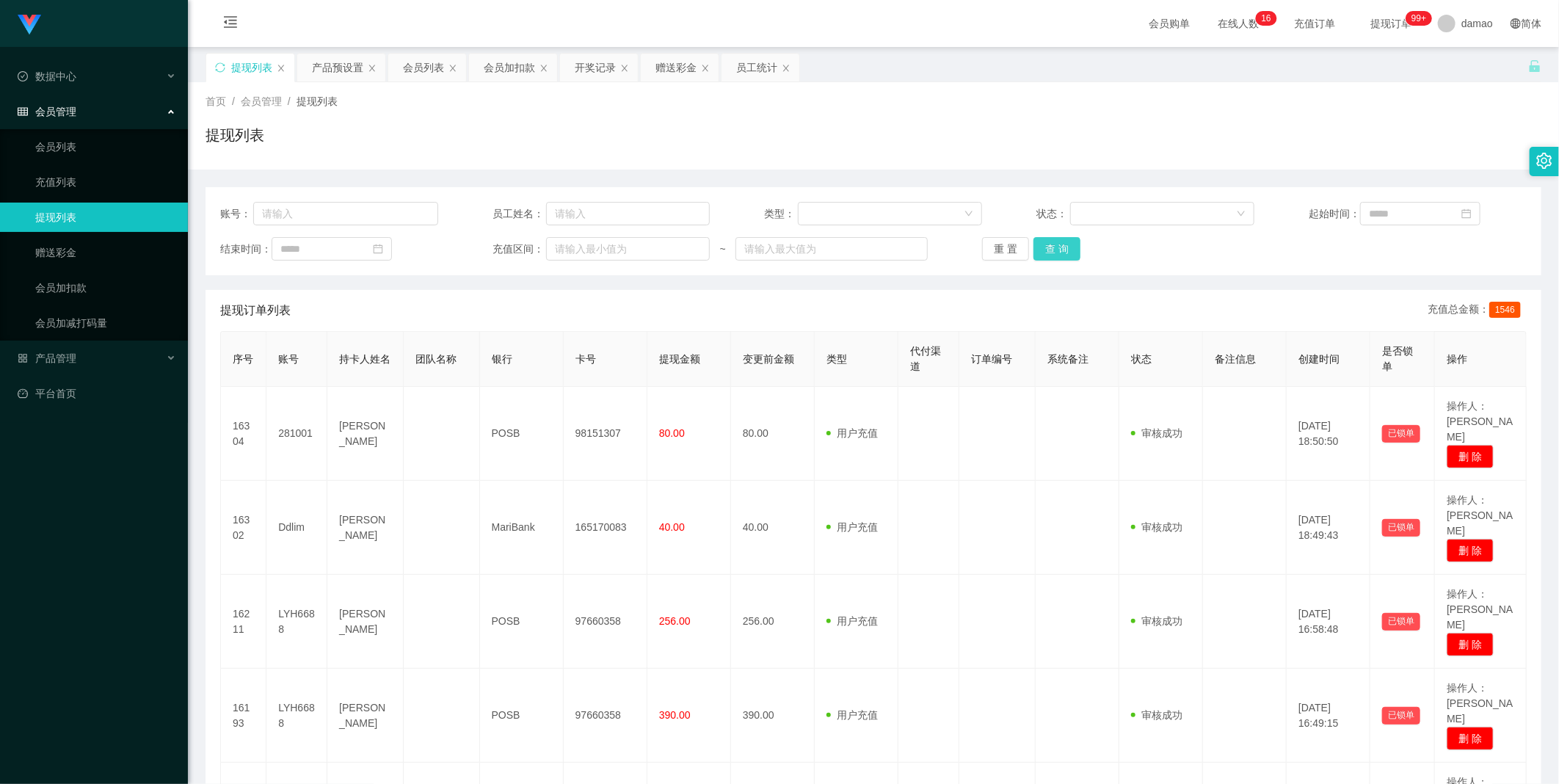
click at [1060, 246] on button "查 询" at bounding box center [1056, 249] width 47 height 24
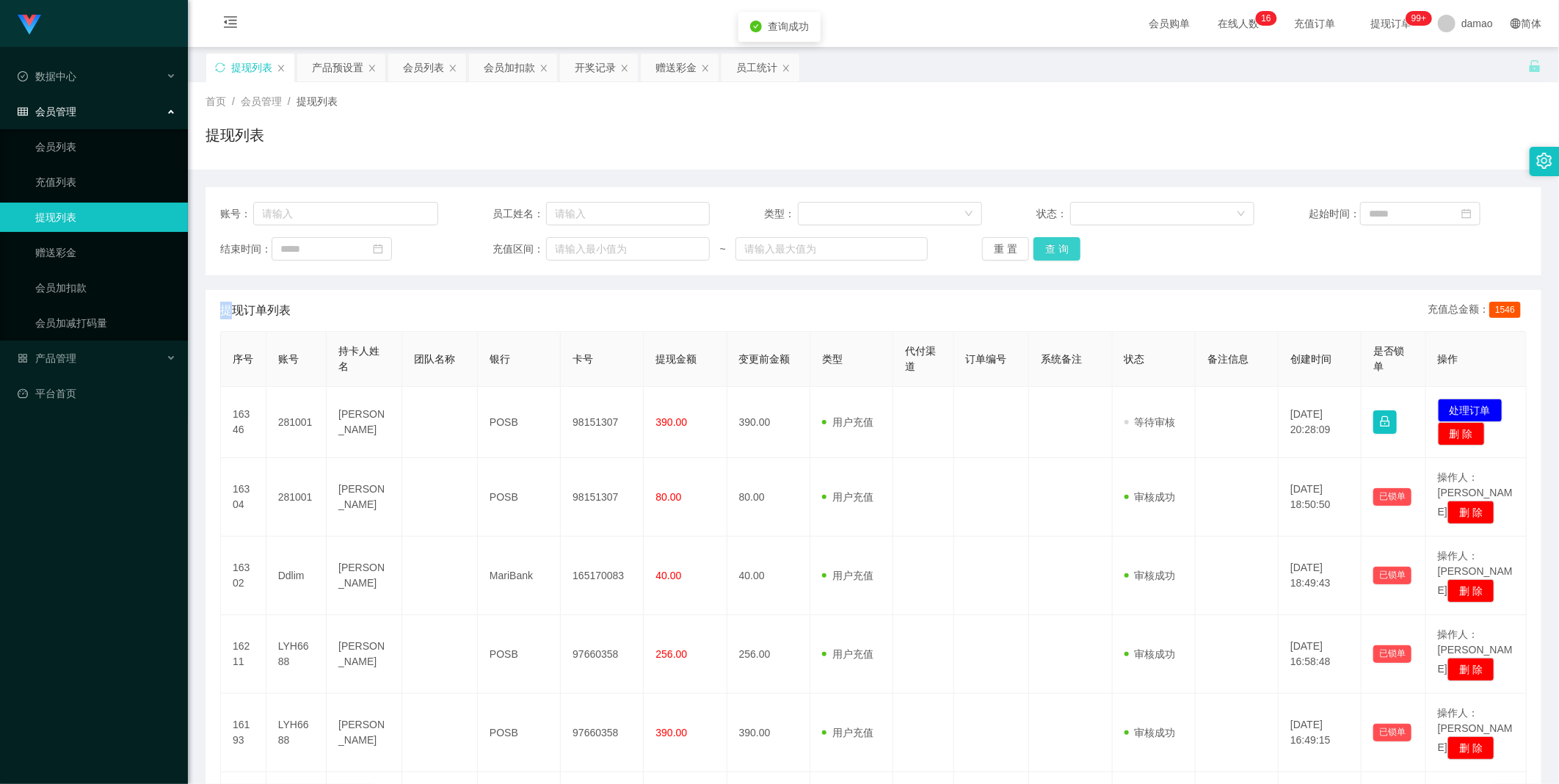
click at [1060, 246] on div "重 置 查 询" at bounding box center [1091, 249] width 218 height 24
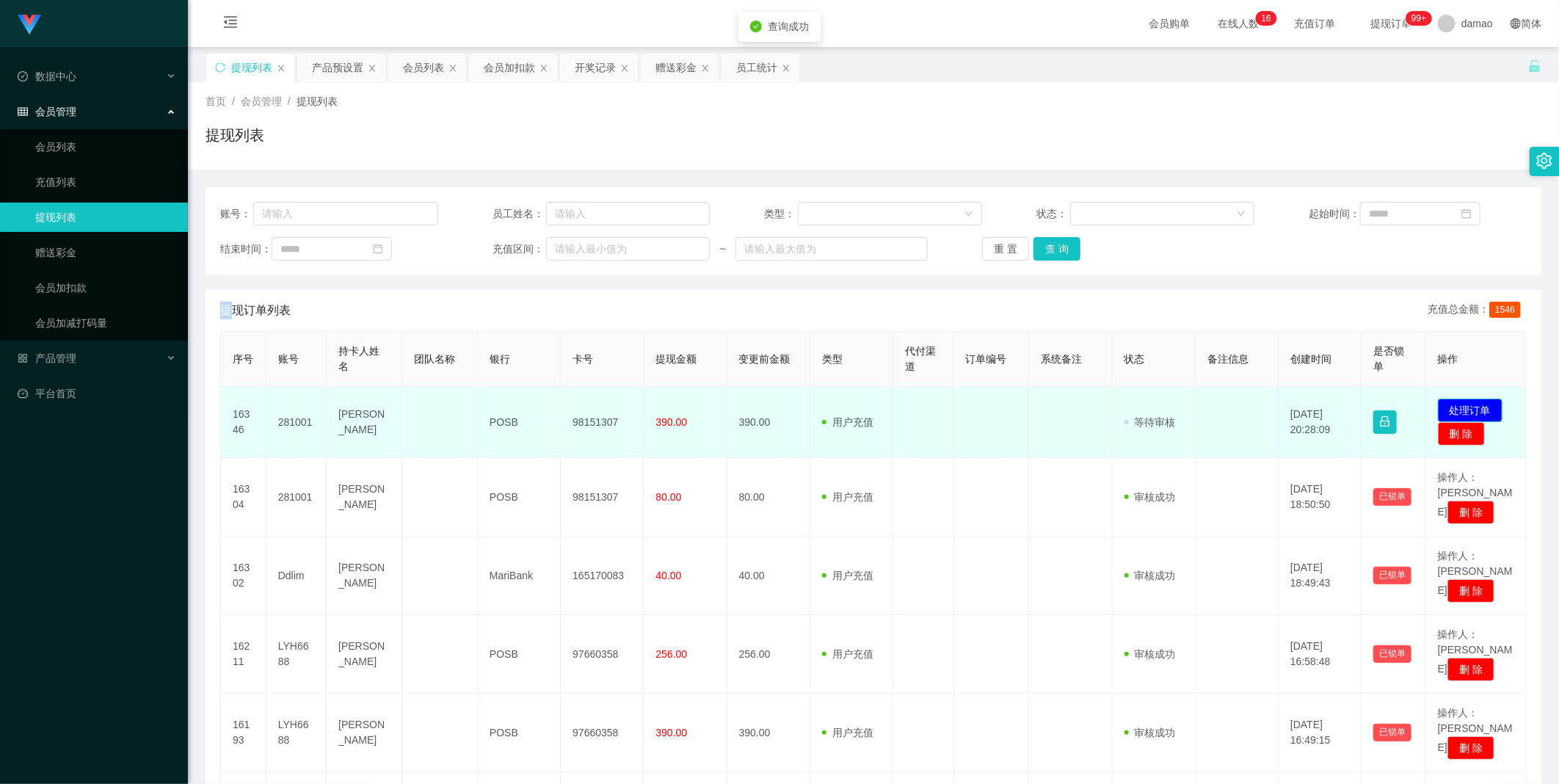
click at [1477, 404] on button "处理订单" at bounding box center [1470, 410] width 64 height 24
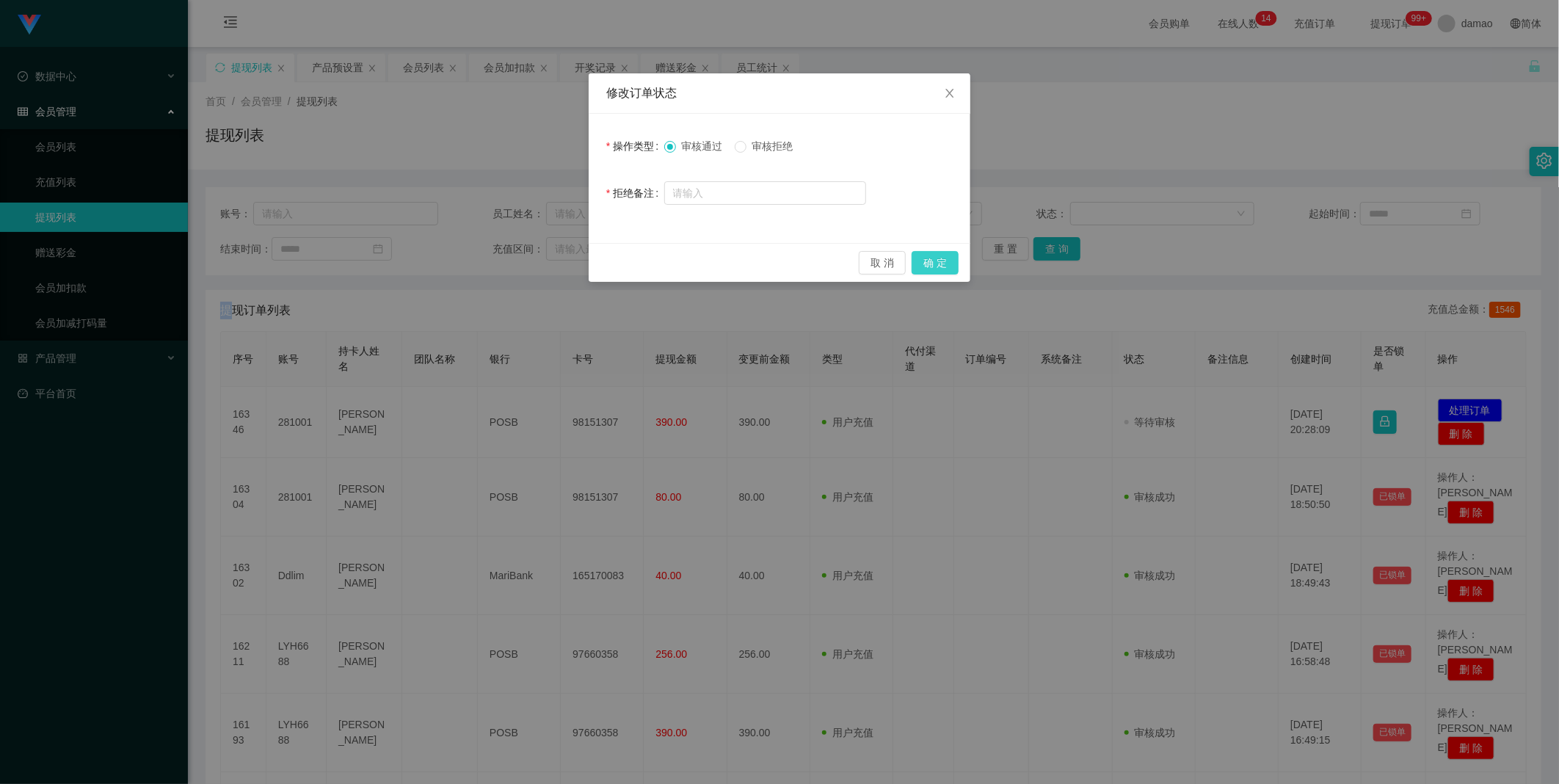
click at [938, 264] on button "确 定" at bounding box center [934, 262] width 47 height 24
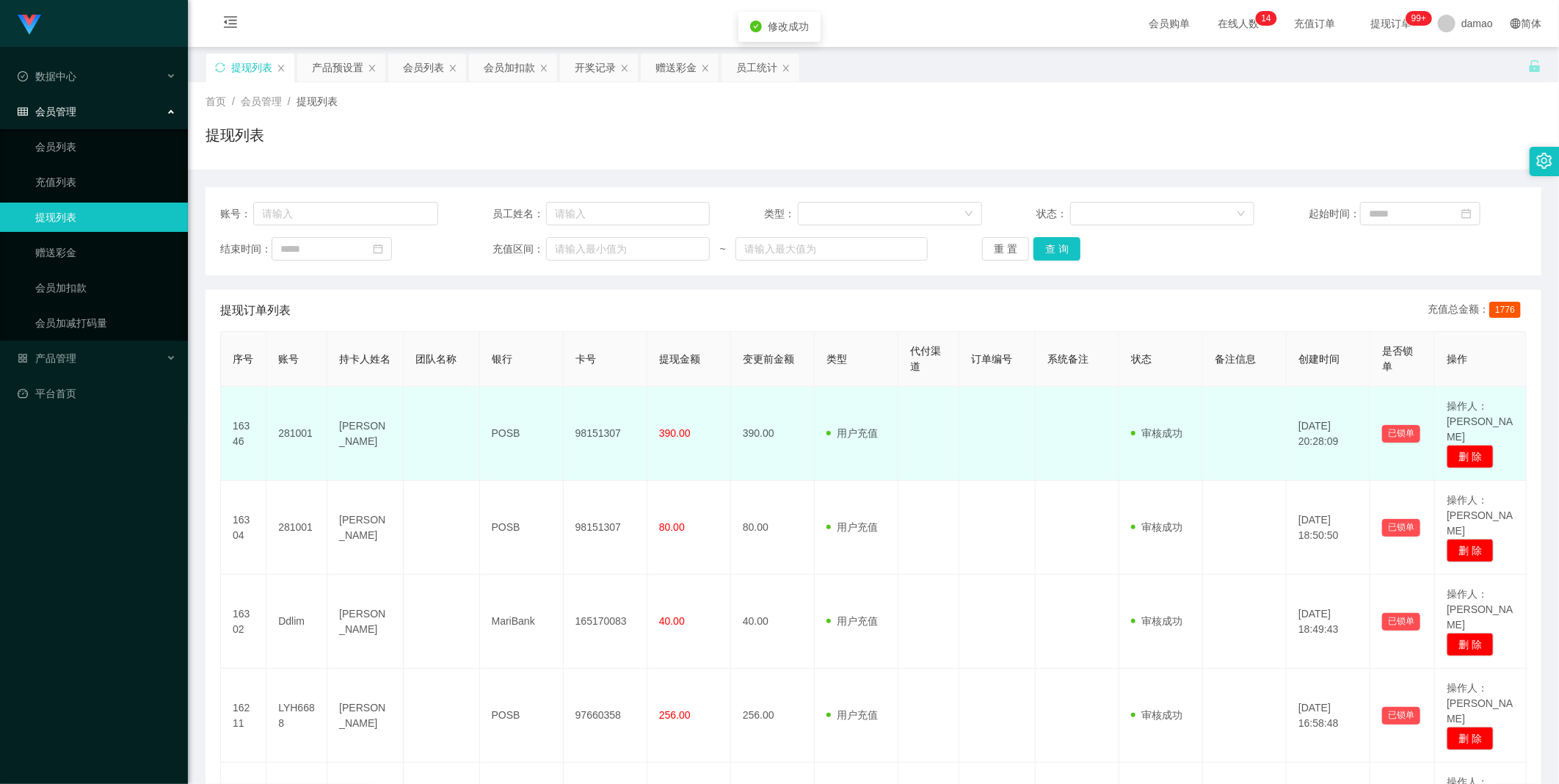
click at [605, 419] on td "98151307" at bounding box center [605, 433] width 84 height 94
click at [606, 423] on td "98151307" at bounding box center [605, 433] width 84 height 94
copy td "98151307"
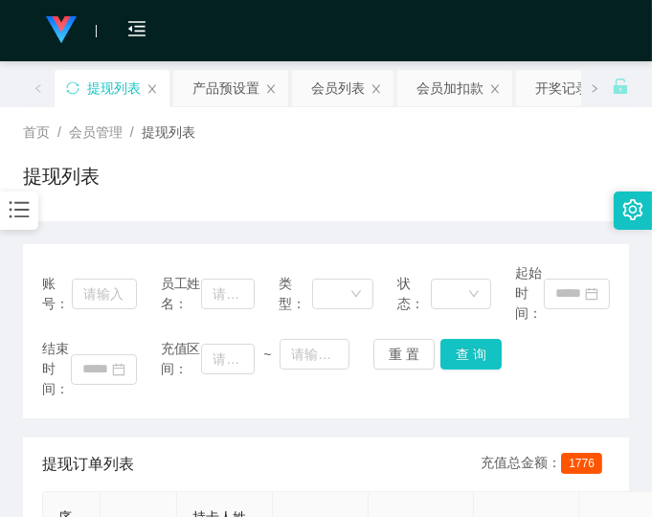
drag, startPoint x: 13, startPoint y: 343, endPoint x: 0, endPoint y: 357, distance: 19.6
click at [577, 388] on div "结束时间： 充值区间： ~ 重 置 查 询" at bounding box center [325, 369] width 567 height 60
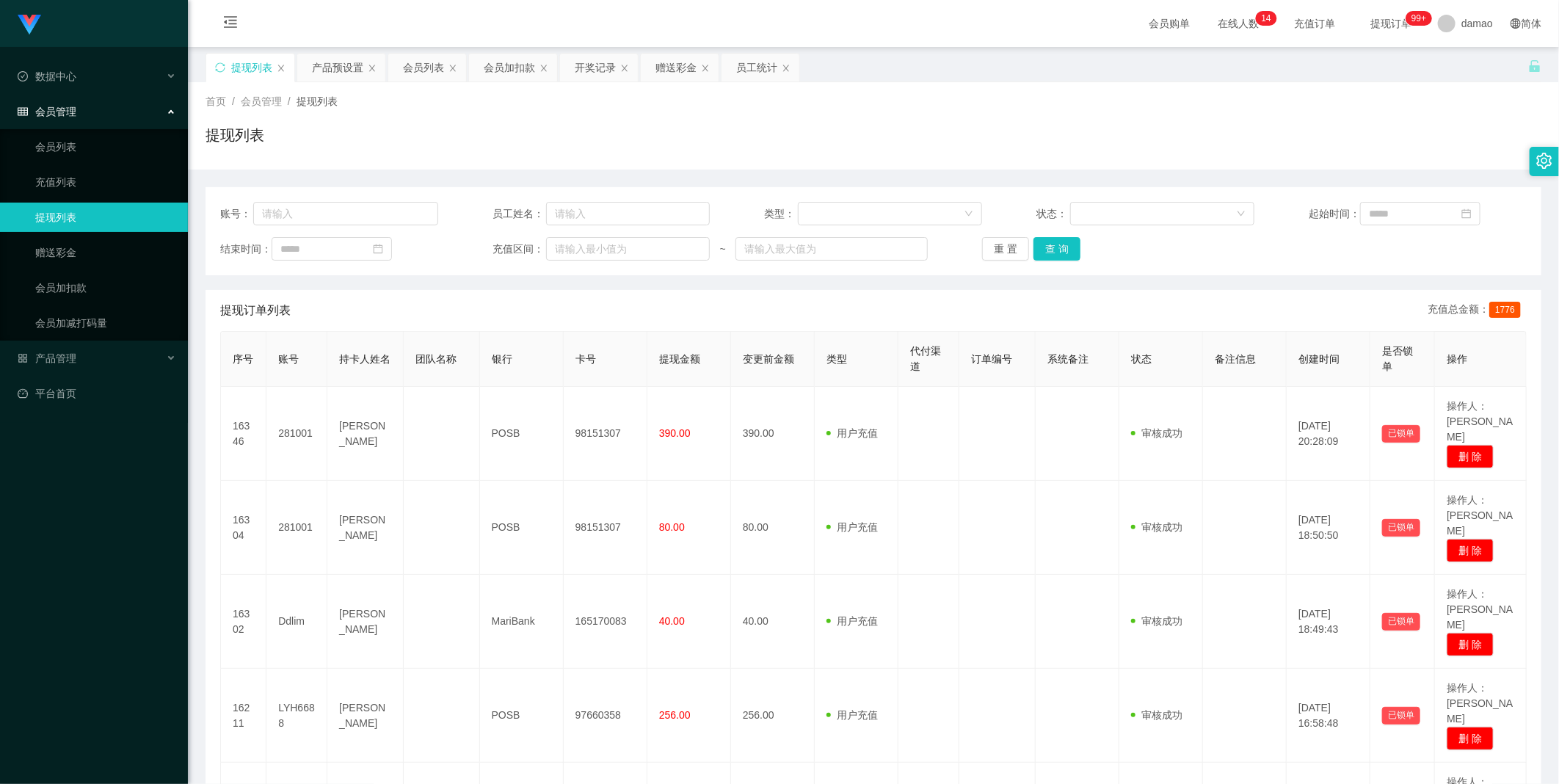
drag, startPoint x: 688, startPoint y: 71, endPoint x: 634, endPoint y: 113, distance: 68.4
click at [683, 72] on div "赠送彩金" at bounding box center [676, 68] width 41 height 28
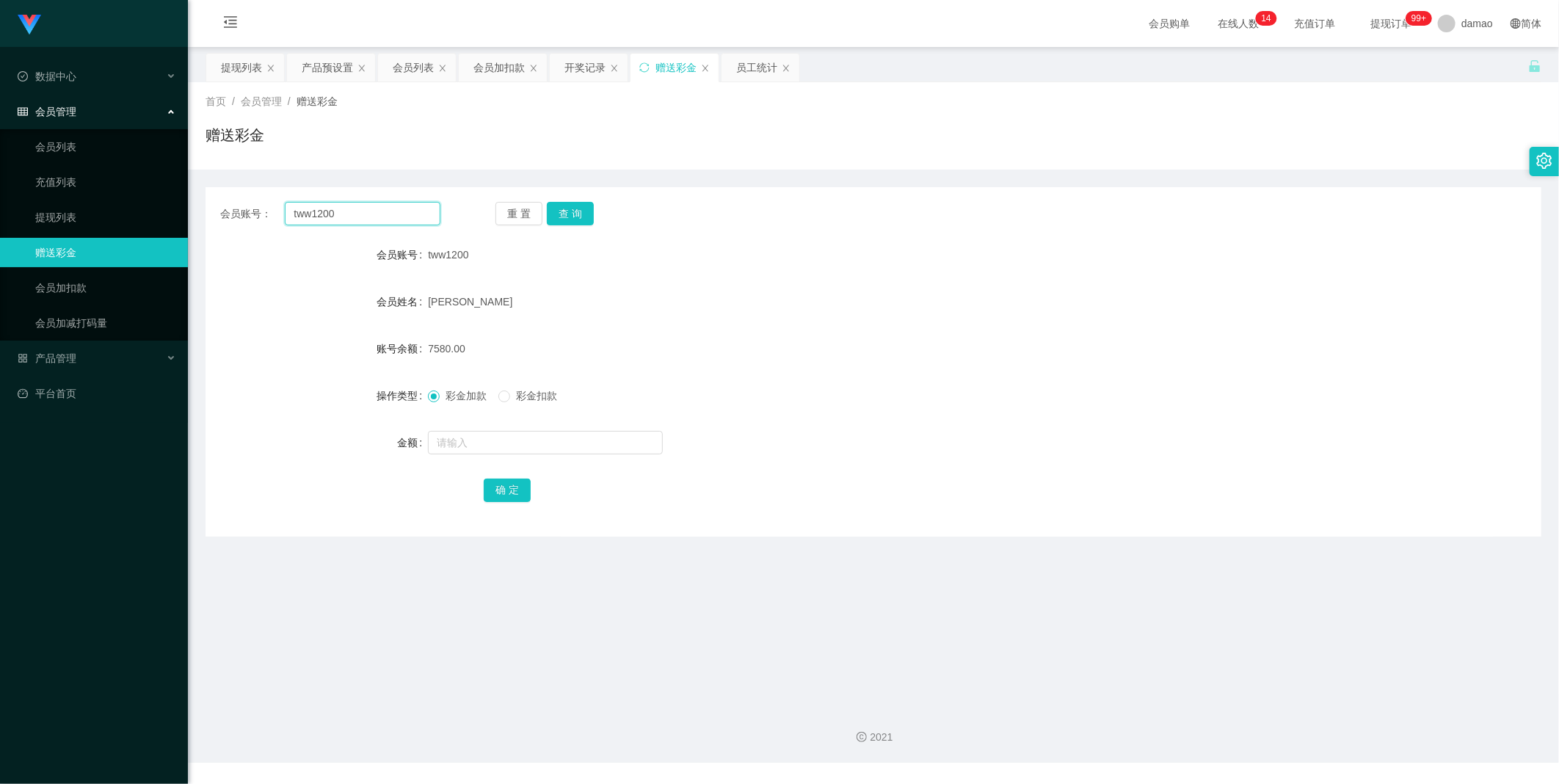
drag, startPoint x: 394, startPoint y: 216, endPoint x: 240, endPoint y: 196, distance: 155.3
click at [240, 196] on div "会员账号： tww1200 重 置 查 询 会员账号 tww1200 会员姓名 [PERSON_NAME] 账号余额 7580.00 操作类型 彩金加款 彩金…" at bounding box center [873, 361] width 1336 height 349
paste input "Ddlim"
type input "Ddlim"
click at [575, 214] on button "查 询" at bounding box center [570, 213] width 47 height 24
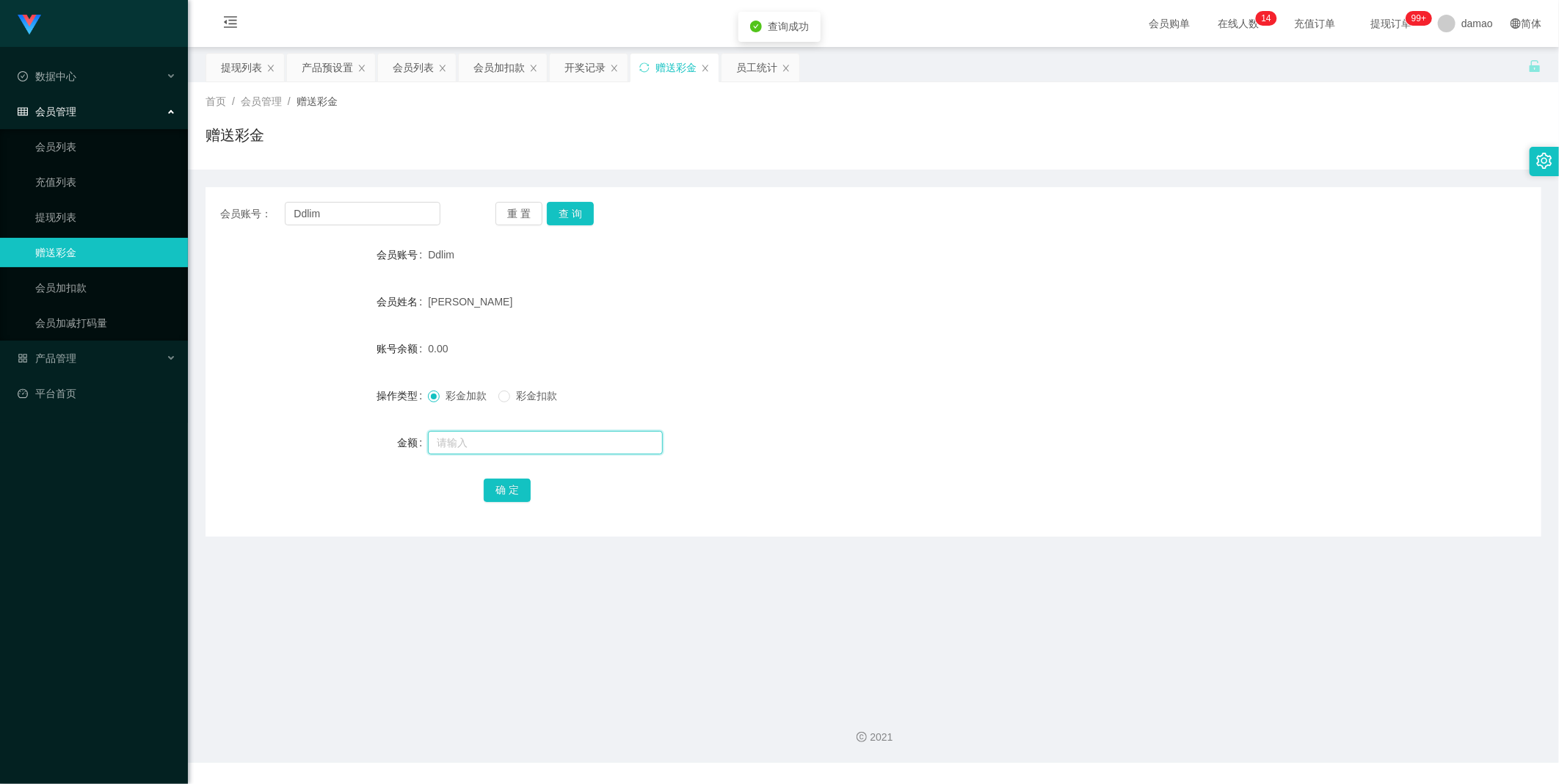
click at [464, 436] on input "text" at bounding box center [545, 443] width 235 height 24
type input "40"
click at [507, 497] on button "确 定" at bounding box center [507, 490] width 47 height 24
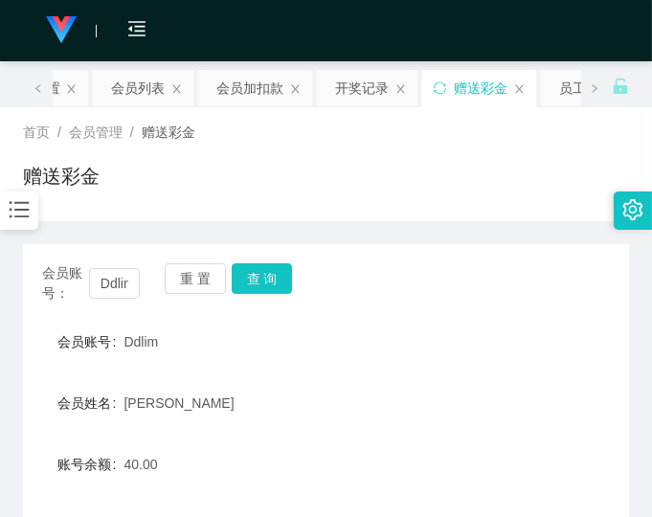
click at [417, 166] on div "赠送彩金" at bounding box center [326, 184] width 606 height 44
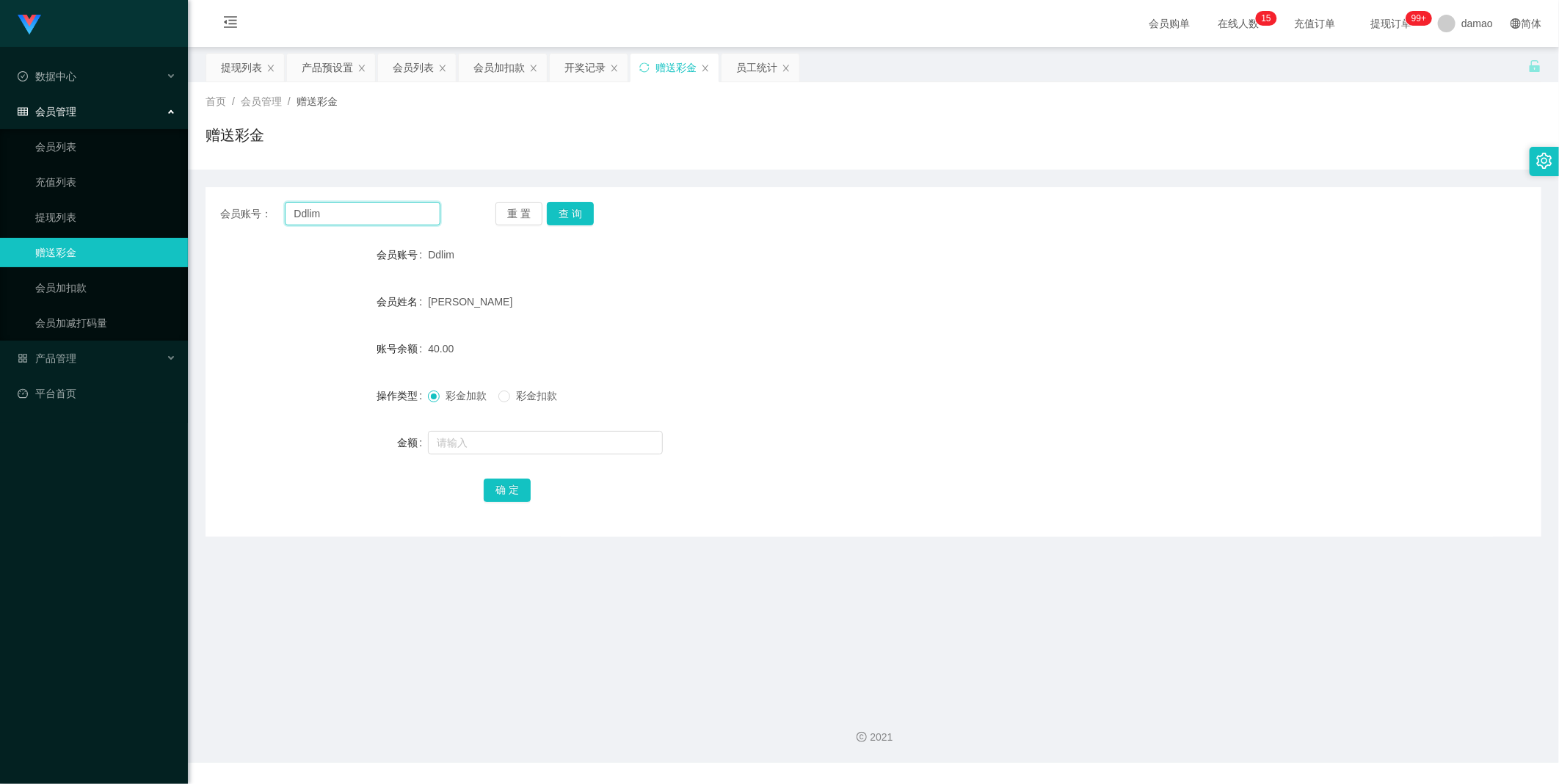
drag, startPoint x: 326, startPoint y: 216, endPoint x: 190, endPoint y: 189, distance: 138.7
click at [181, 189] on section "Jingdong工作台代理端 数据中心 会员管理 会员列表 充值列表 提现列表 赠送彩金 会员加扣款 会员加减打码量 产品管理 平台首页 保存配置 重置配置 …" at bounding box center [780, 381] width 1559 height 763
paste input "281001"
type input "281001"
click at [582, 213] on button "查 询" at bounding box center [570, 213] width 47 height 24
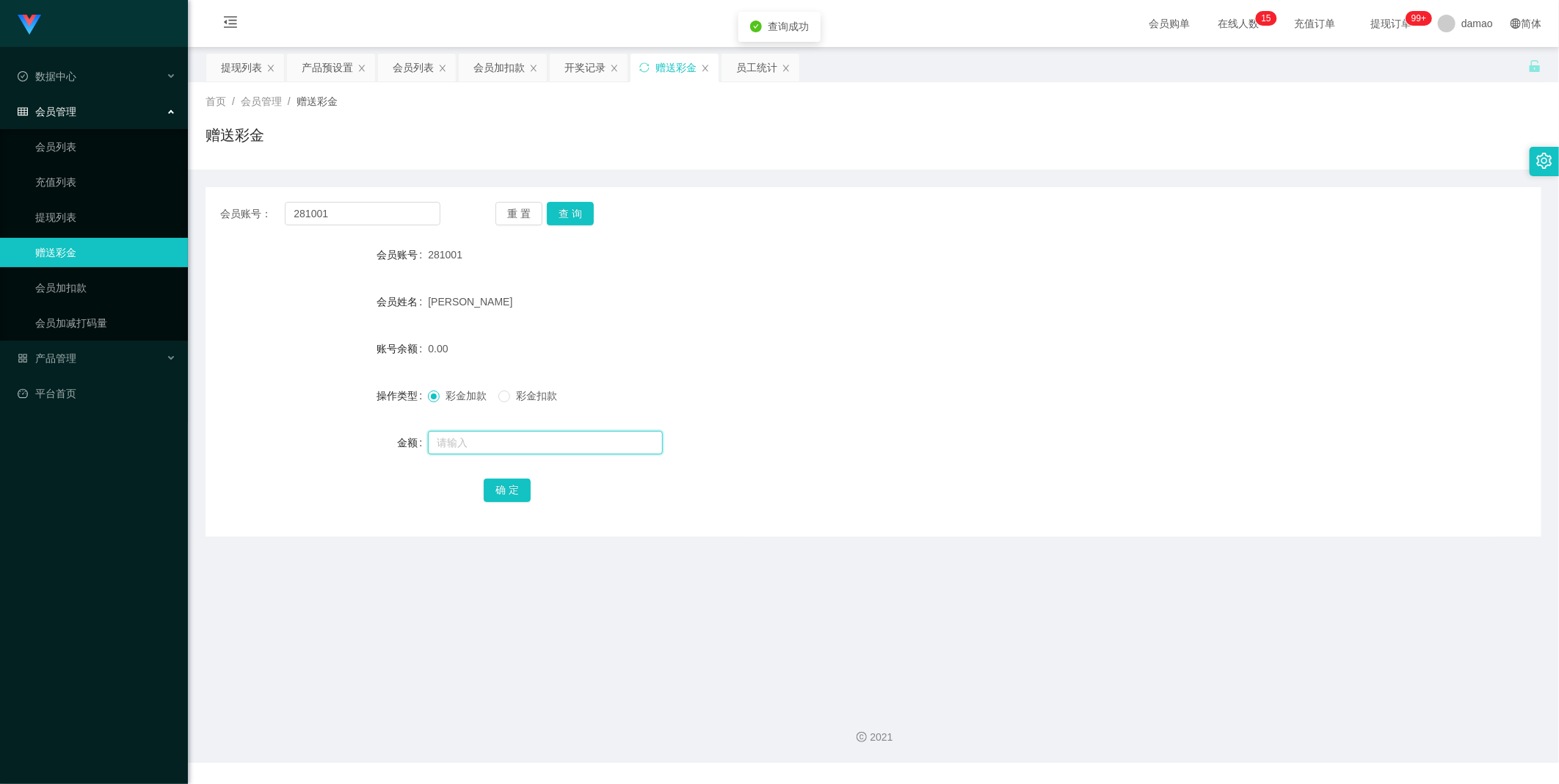
click at [467, 432] on input "text" at bounding box center [545, 443] width 235 height 24
type input "40"
click at [518, 497] on button "确 定" at bounding box center [507, 490] width 47 height 24
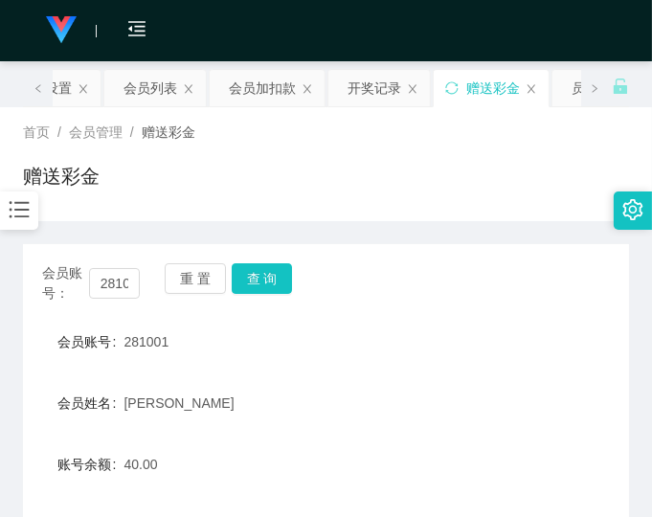
click at [473, 369] on form "会员账号 281001 会员姓名 [PERSON_NAME] 账号余额 40.00 操作类型 彩金加款 彩金扣款 金额 确 定" at bounding box center [326, 494] width 606 height 344
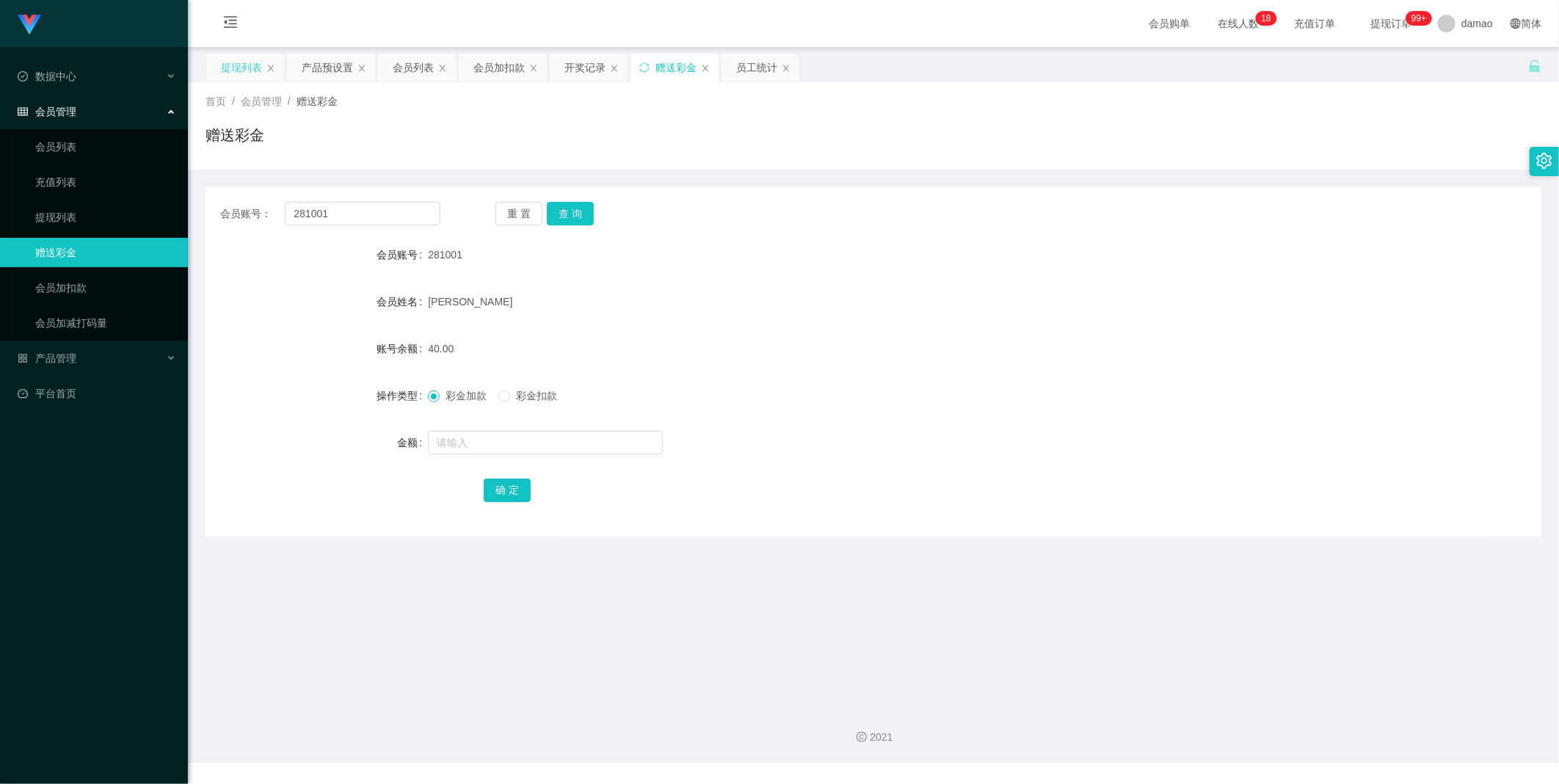
click at [254, 61] on div "提现列表" at bounding box center [242, 68] width 41 height 28
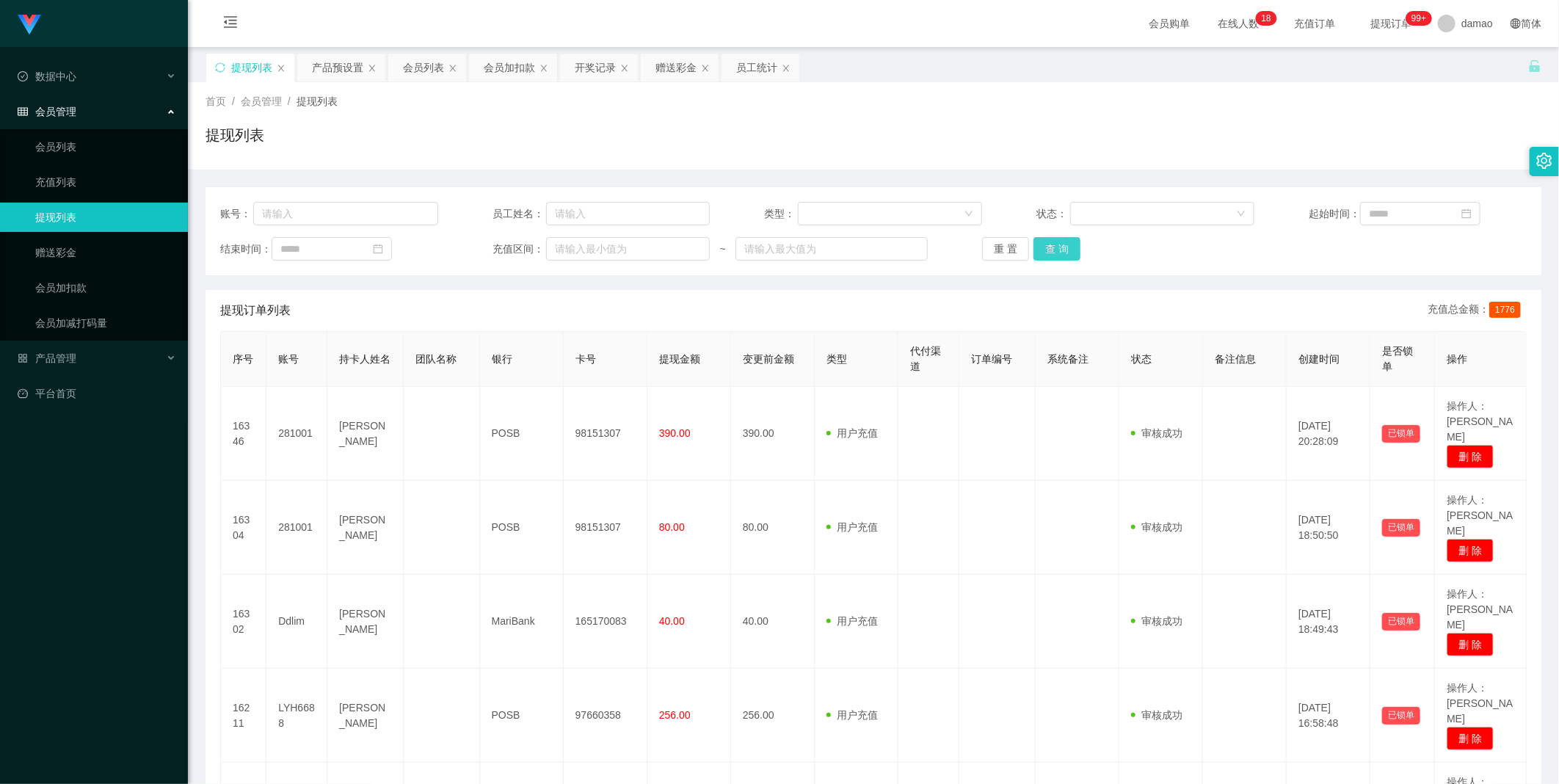
click at [1050, 245] on button "查 询" at bounding box center [1056, 249] width 47 height 24
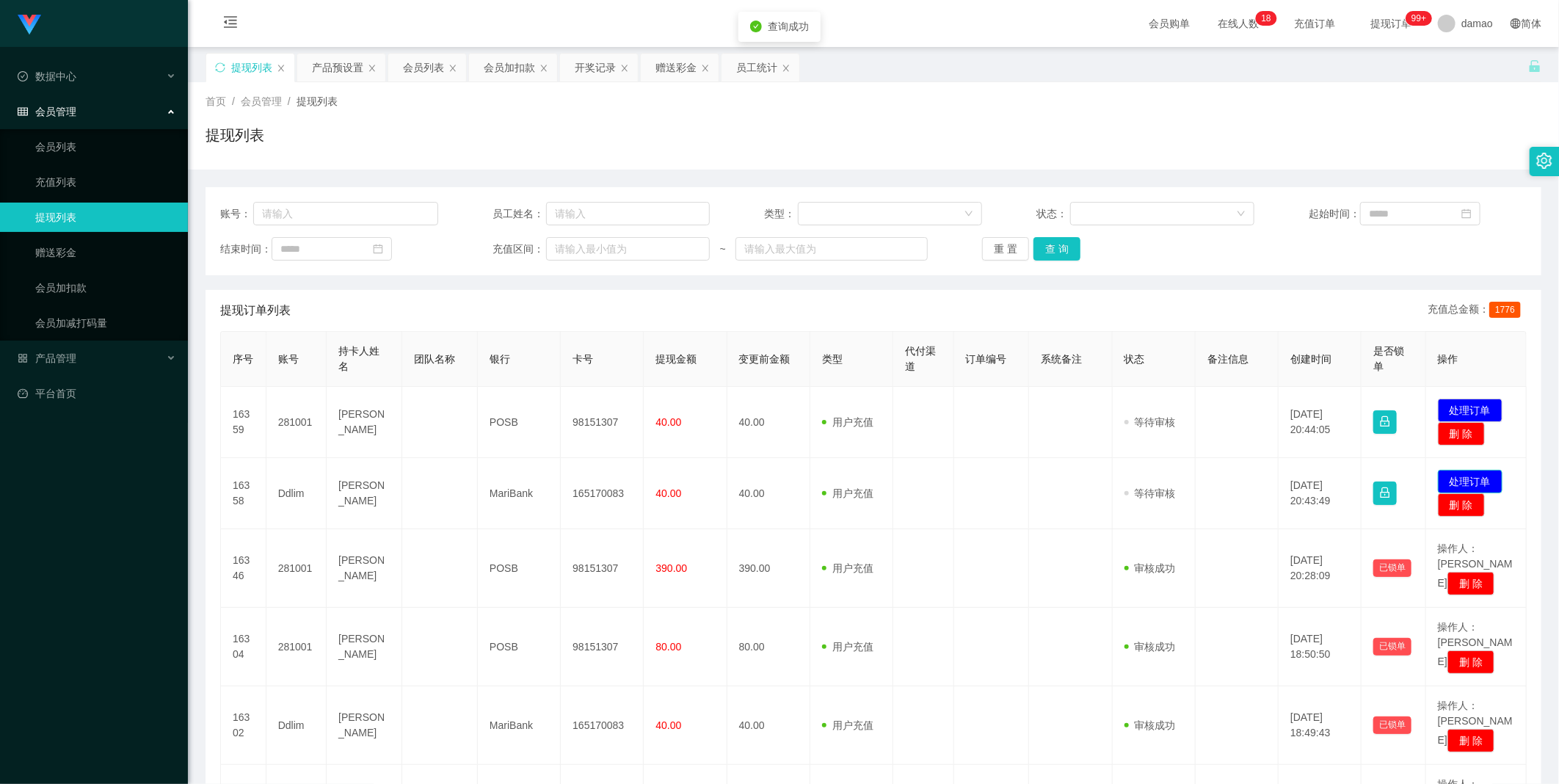
click at [1478, 479] on button "处理订单" at bounding box center [1470, 481] width 64 height 24
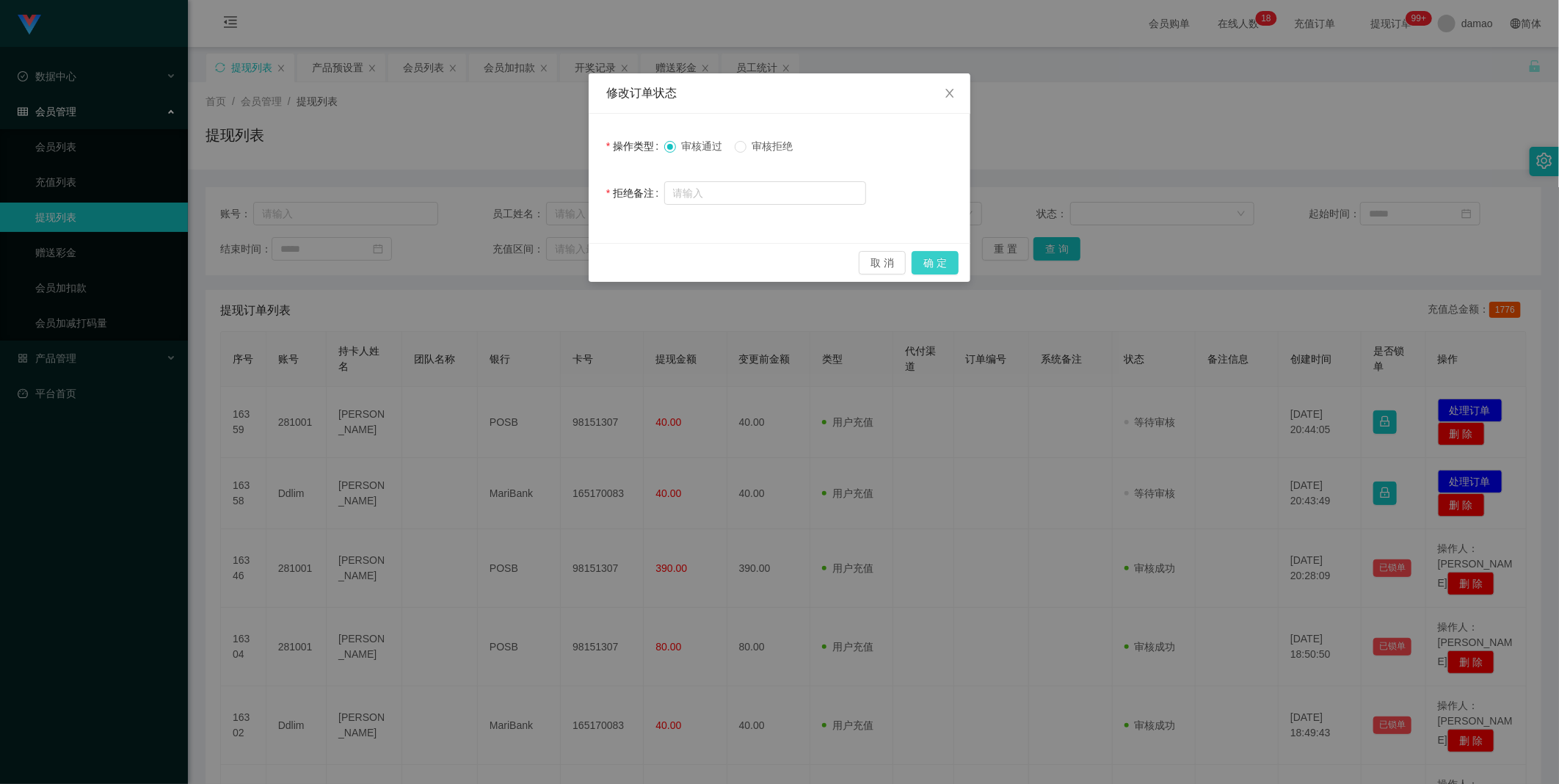
click at [938, 262] on button "确 定" at bounding box center [934, 262] width 47 height 24
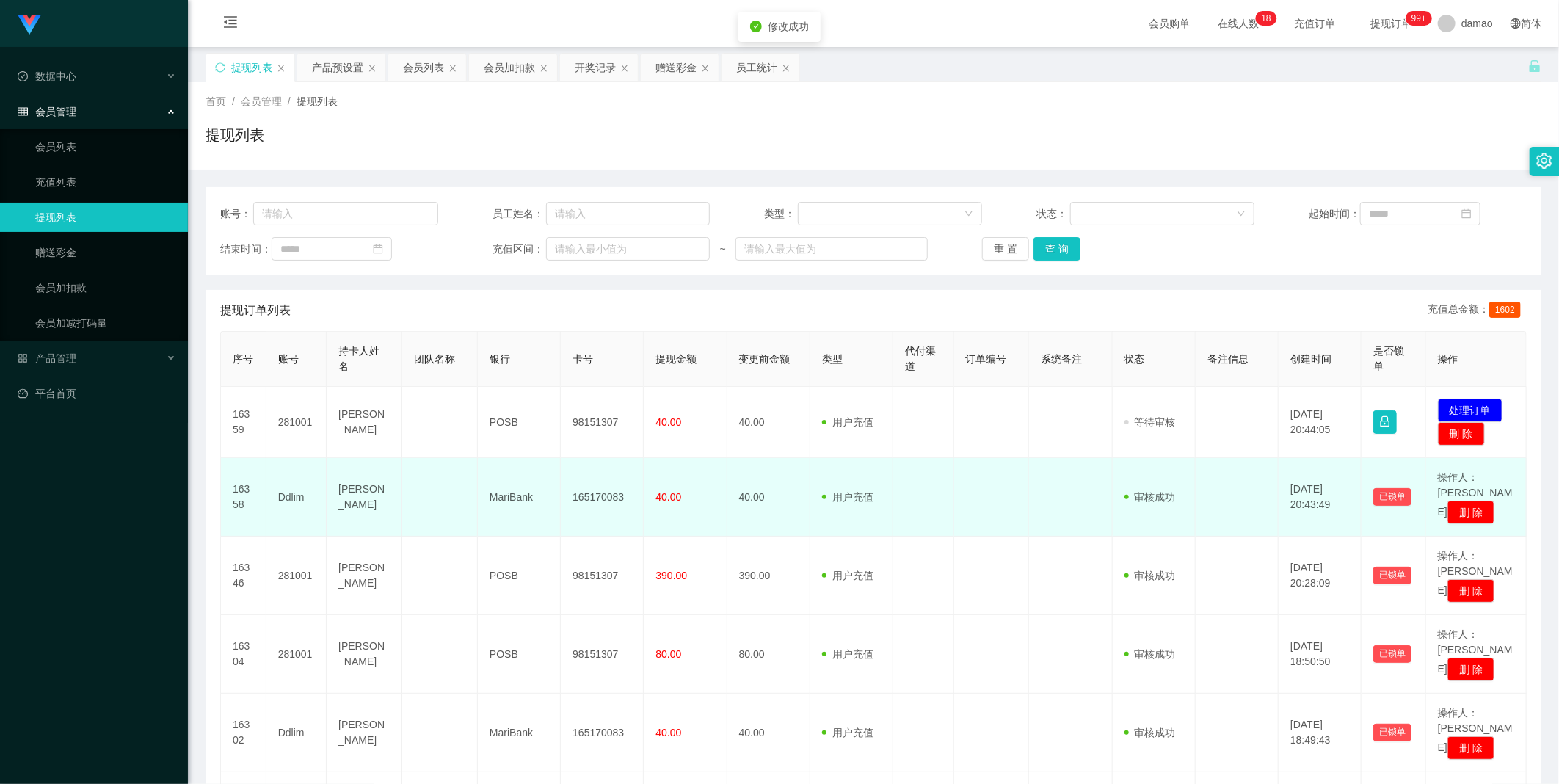
click at [610, 483] on td "165170083" at bounding box center [602, 497] width 83 height 78
click at [609, 482] on td "165170083" at bounding box center [602, 497] width 83 height 78
copy td "165170083"
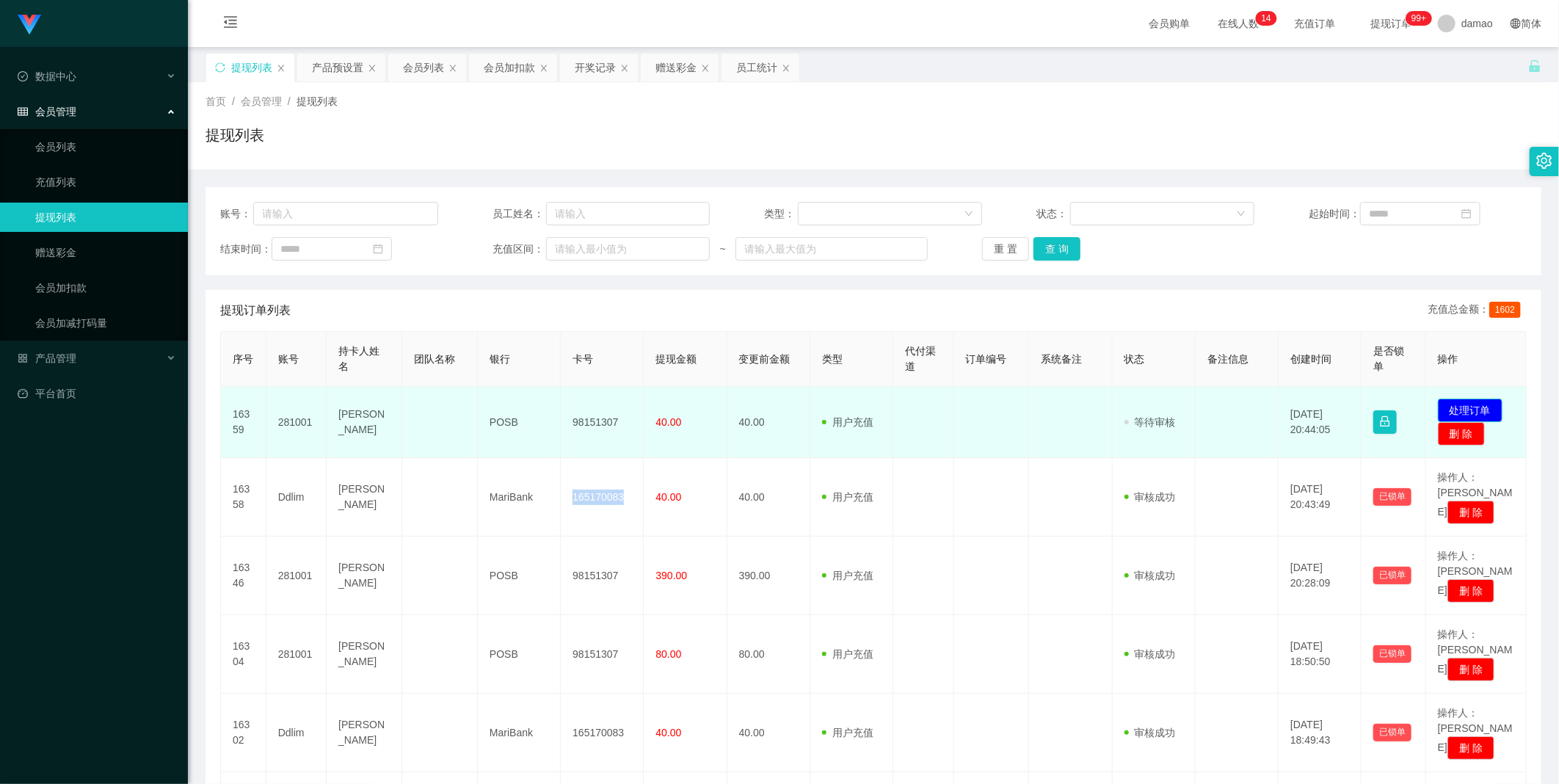
click at [1464, 405] on button "处理订单" at bounding box center [1470, 410] width 64 height 24
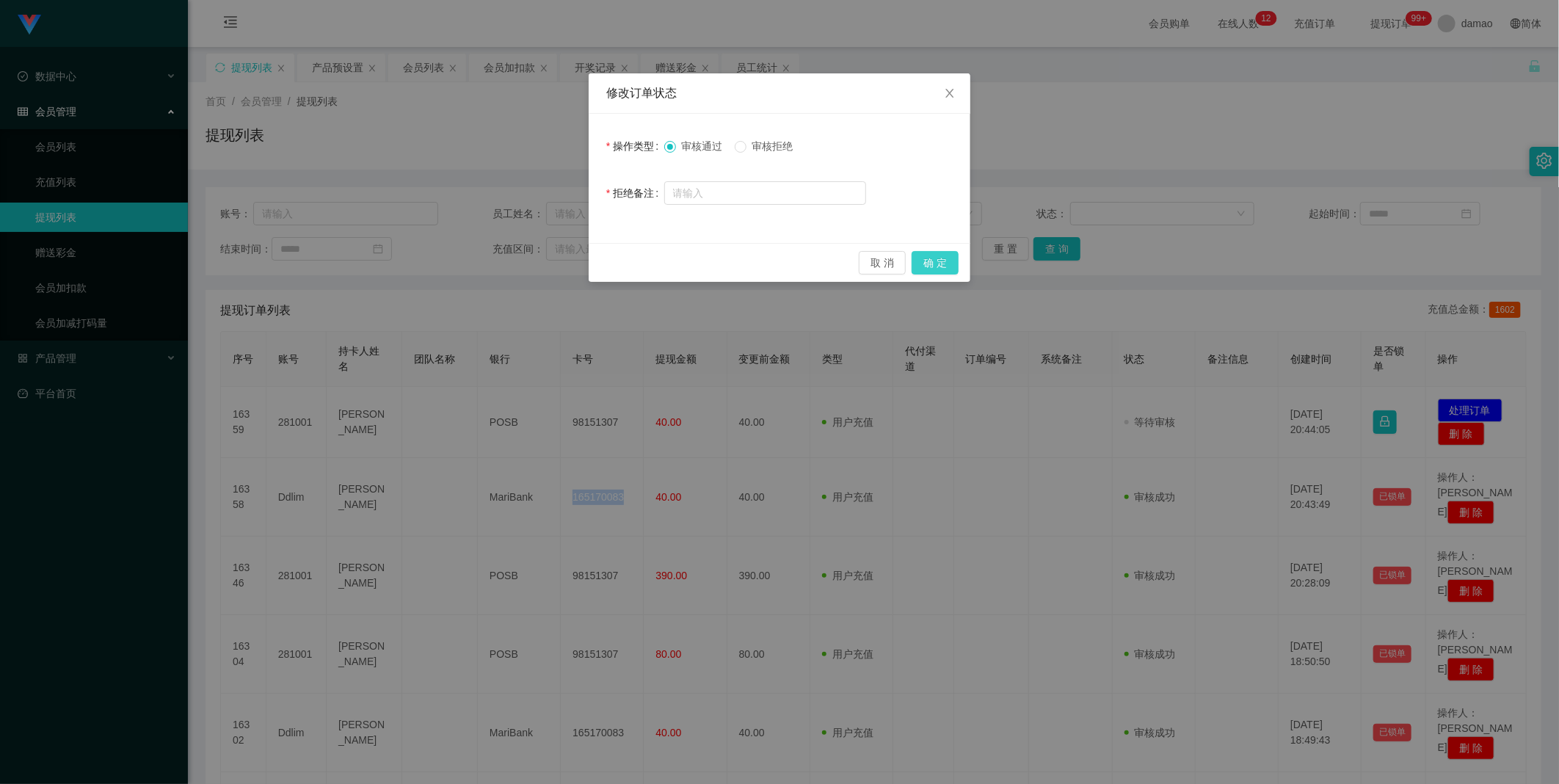
click at [938, 262] on button "确 定" at bounding box center [934, 262] width 47 height 24
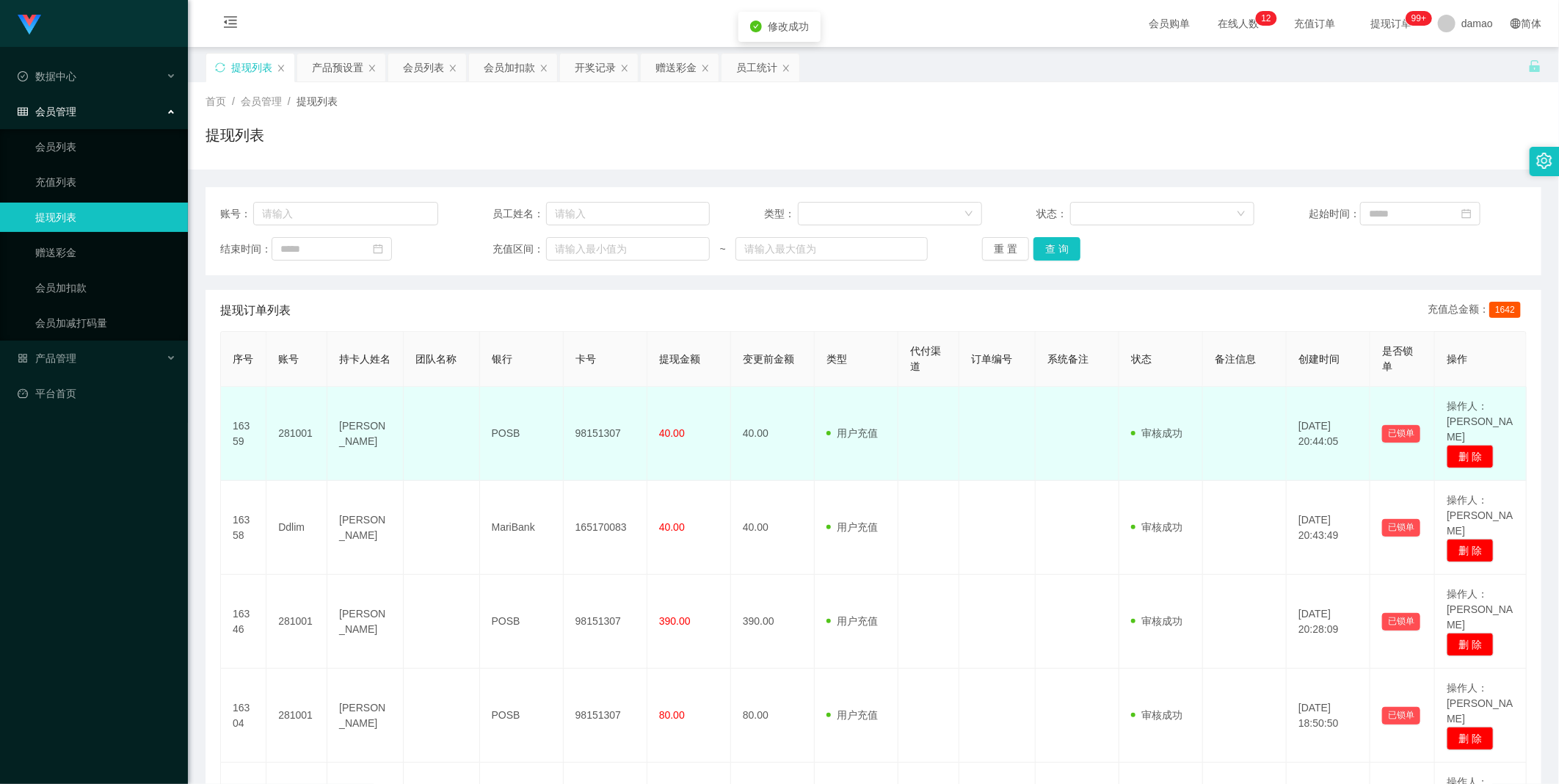
click at [592, 429] on td "98151307" at bounding box center [605, 433] width 84 height 94
click at [593, 429] on td "98151307" at bounding box center [605, 433] width 84 height 94
copy td "98151307"
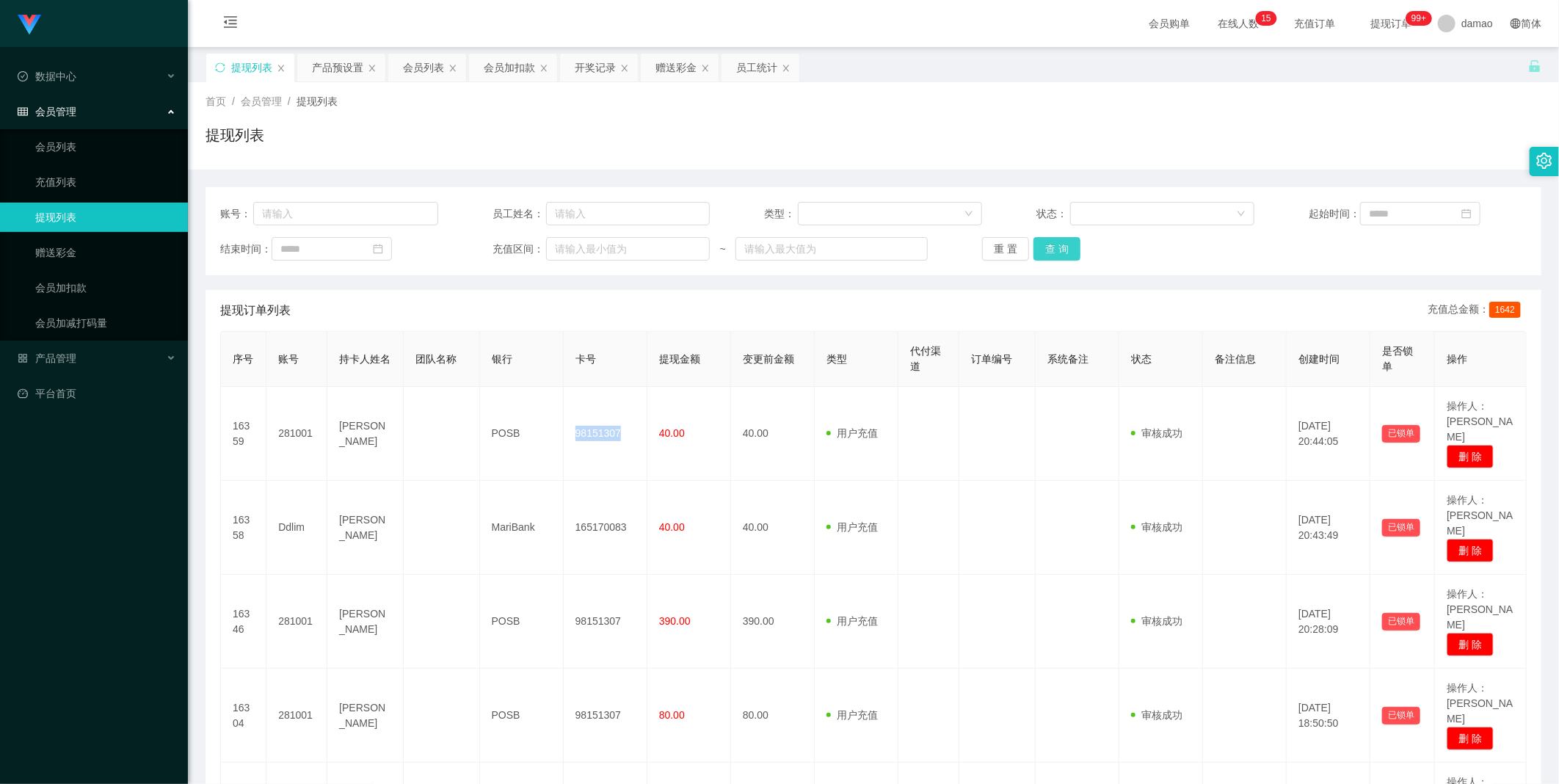
click at [1052, 252] on button "查 询" at bounding box center [1056, 249] width 47 height 24
click at [1053, 258] on button "查 询" at bounding box center [1056, 249] width 47 height 24
click at [1053, 258] on div "重 置 查 询" at bounding box center [1091, 249] width 218 height 24
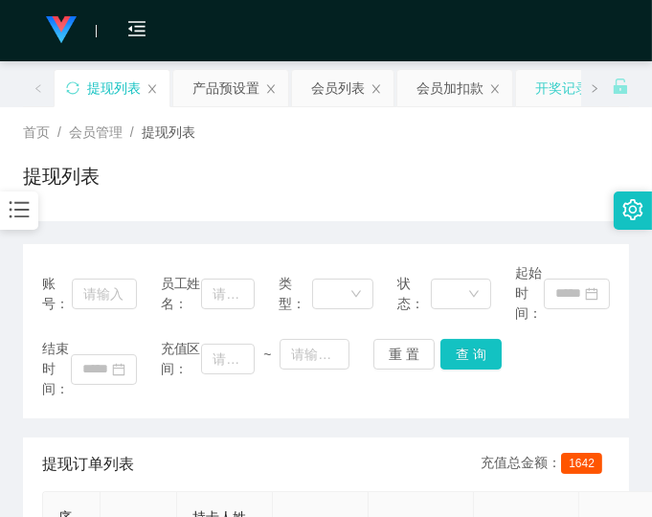
drag, startPoint x: 472, startPoint y: 158, endPoint x: 514, endPoint y: 88, distance: 81.6
click at [474, 156] on div "首页 / 会员管理 / 提现列表 / 提现列表" at bounding box center [326, 163] width 606 height 83
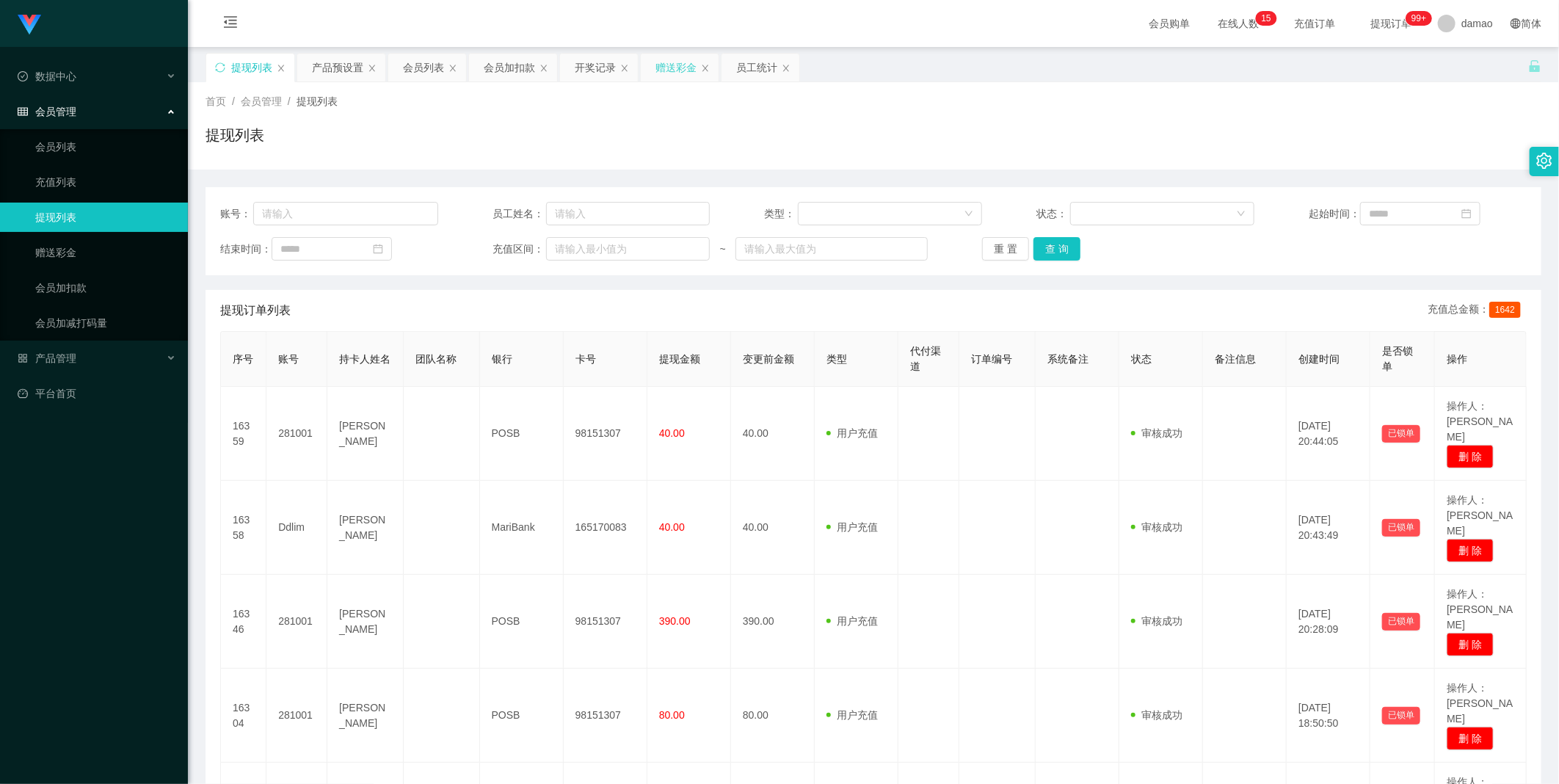
drag, startPoint x: 677, startPoint y: 68, endPoint x: 667, endPoint y: 77, distance: 13.5
click at [677, 67] on div "赠送彩金" at bounding box center [676, 68] width 41 height 28
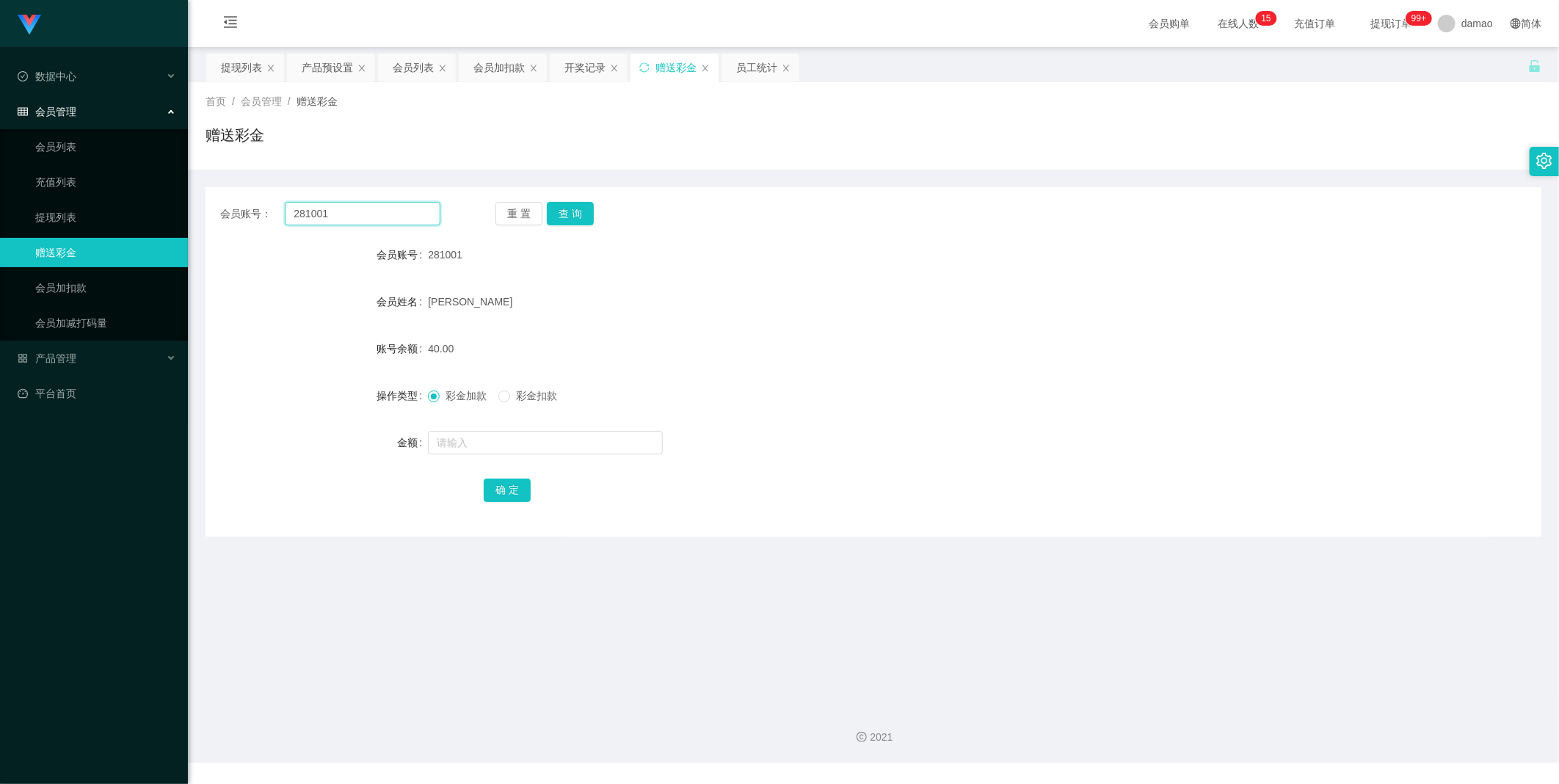
drag, startPoint x: 381, startPoint y: 216, endPoint x: 251, endPoint y: 210, distance: 130.1
click at [243, 216] on div "会员账号： 281001" at bounding box center [330, 213] width 220 height 24
click at [574, 216] on button "查 询" at bounding box center [570, 213] width 47 height 24
drag, startPoint x: 382, startPoint y: 212, endPoint x: 200, endPoint y: 206, distance: 182.1
click at [200, 206] on main "关闭左侧 关闭右侧 关闭其它 刷新页面 提现列表 产品预设置 会员列表 会员加扣款 开奖记录 赠送彩金 员工统计 首页 / 会员管理 / 赠送彩金 / 赠送彩…" at bounding box center [873, 371] width 1371 height 647
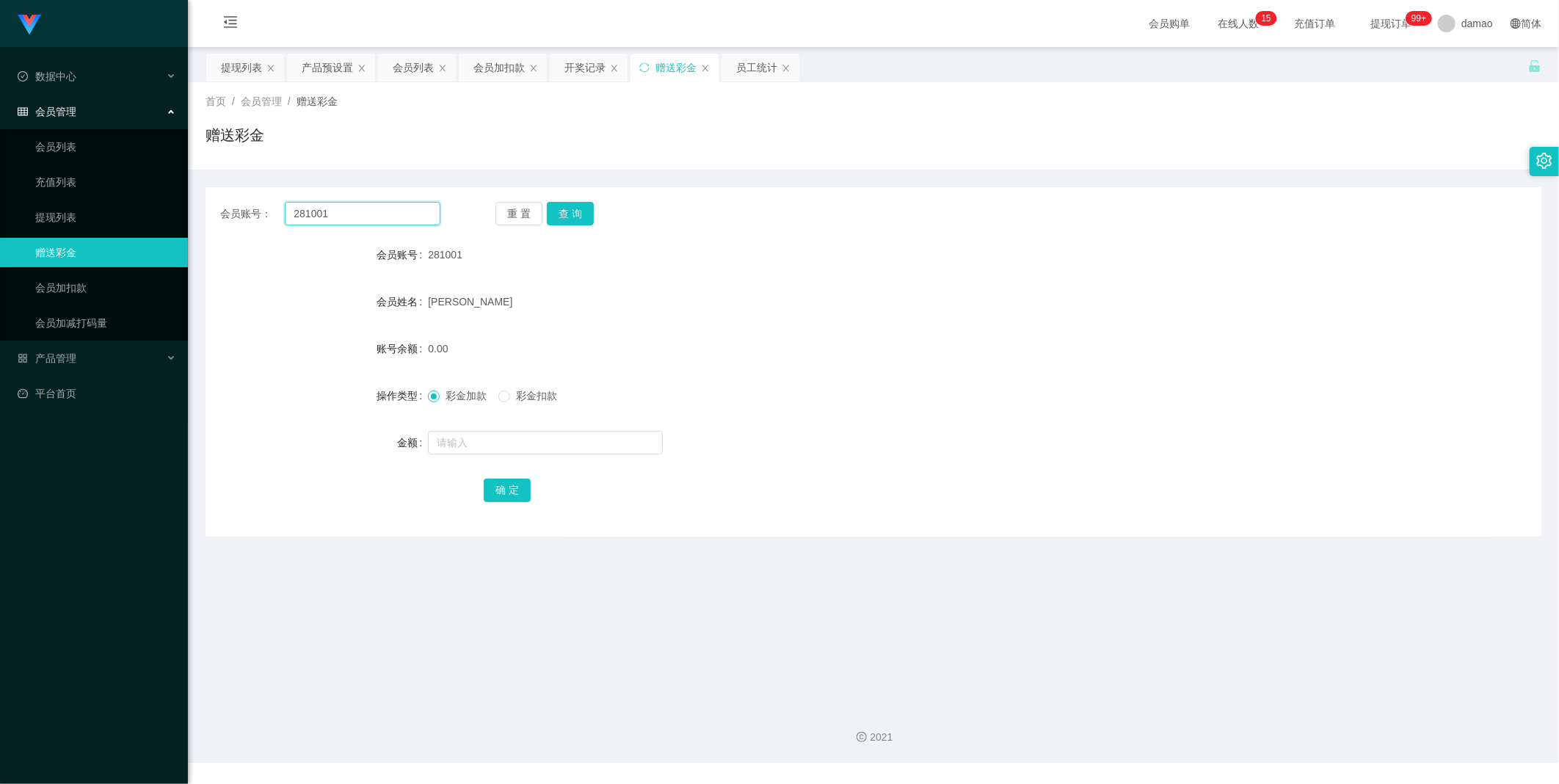
click at [393, 215] on input "281001" at bounding box center [362, 213] width 156 height 24
drag, startPoint x: 275, startPoint y: 206, endPoint x: 213, endPoint y: 208, distance: 62.0
click at [213, 208] on div "会员账号： 281001 重 置 查 询" at bounding box center [873, 213] width 1336 height 24
paste input "LYH6688"
type input "LYH6688"
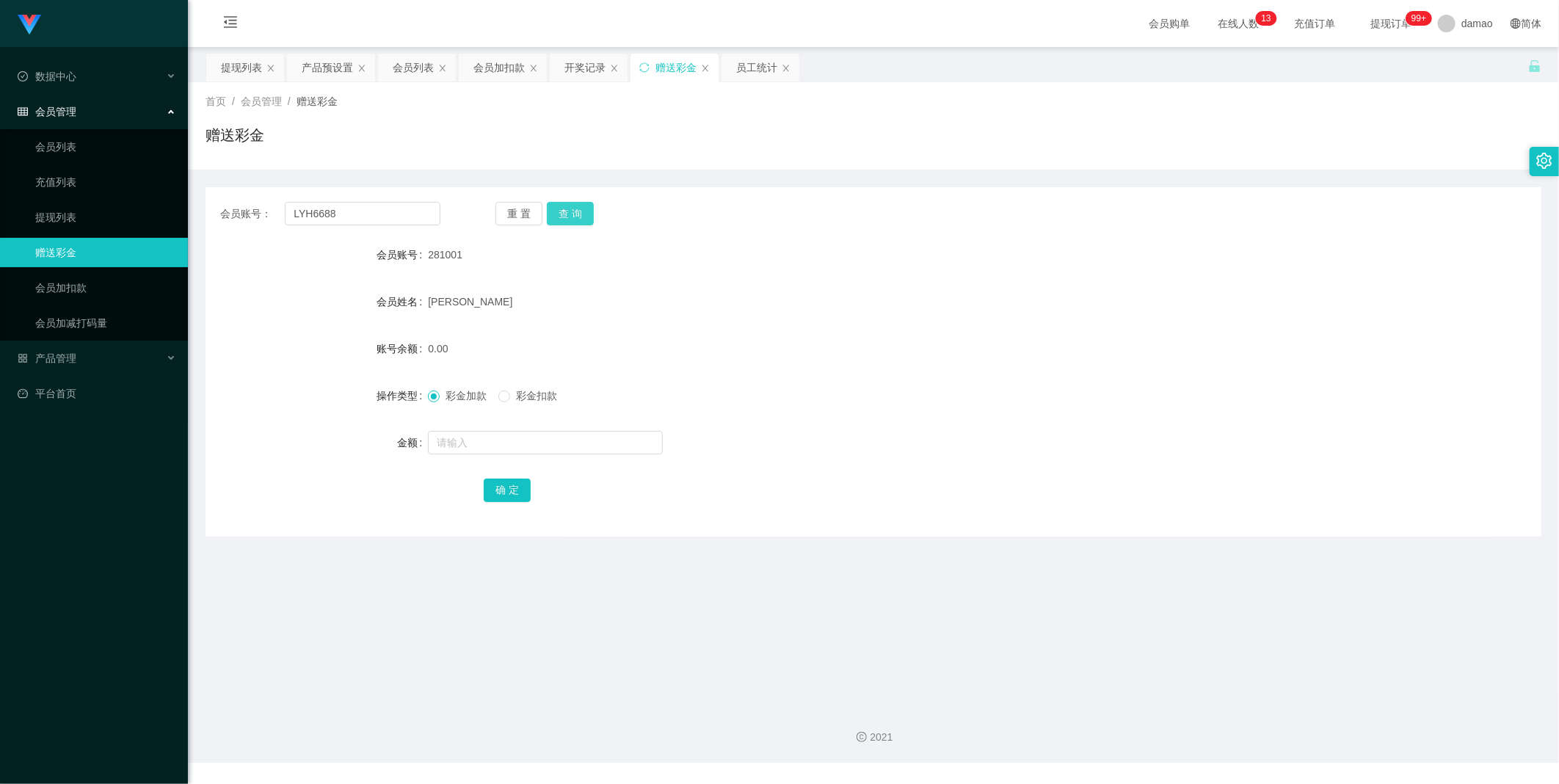
drag, startPoint x: 571, startPoint y: 208, endPoint x: 574, endPoint y: 218, distance: 10.4
click at [571, 209] on button "查 询" at bounding box center [570, 213] width 47 height 24
click at [232, 71] on div "提现列表" at bounding box center [242, 68] width 41 height 28
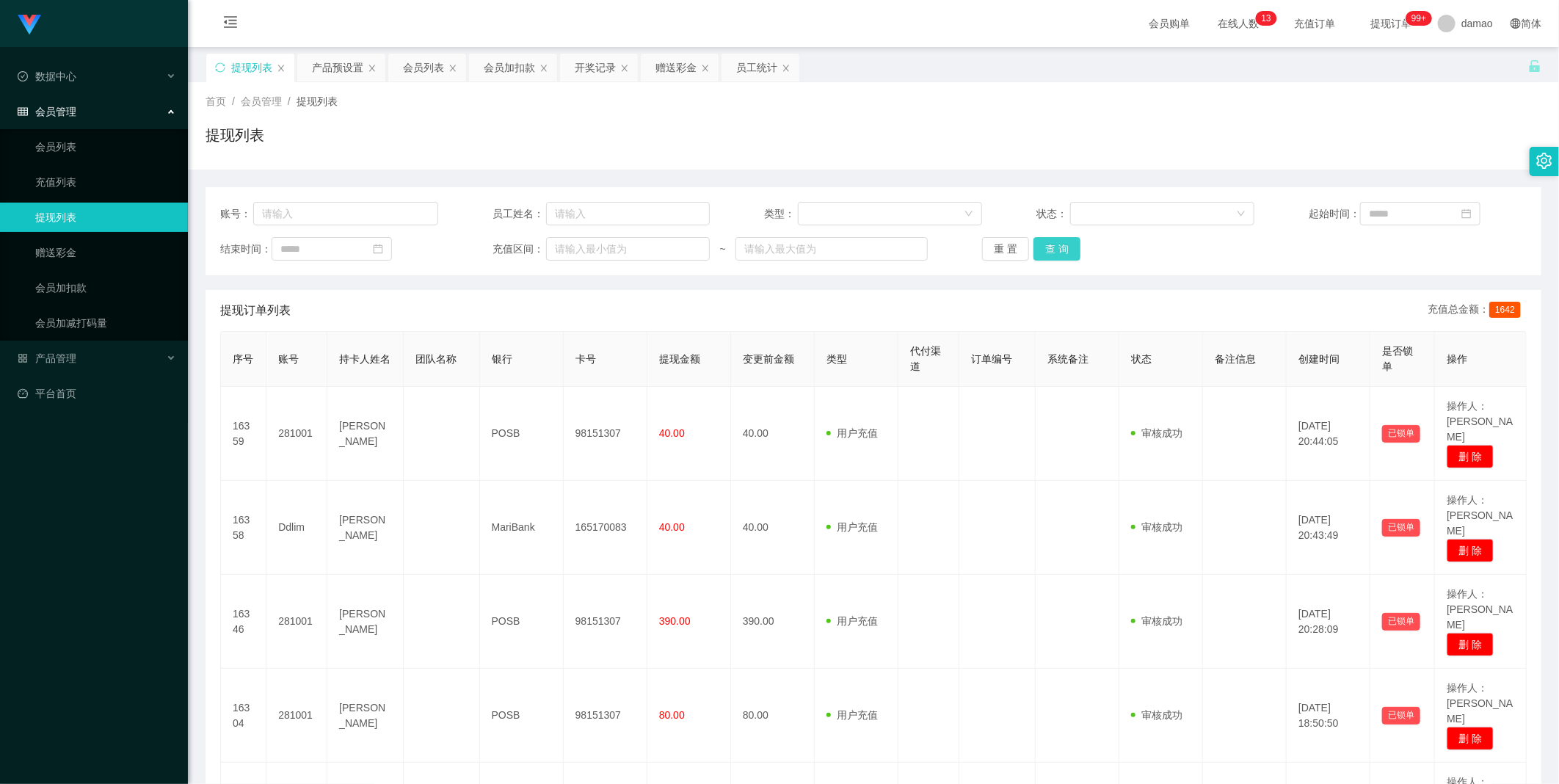
click at [1048, 251] on button "查 询" at bounding box center [1056, 249] width 47 height 24
click at [1048, 250] on div "重 置 查 询" at bounding box center [1091, 249] width 218 height 24
click at [672, 70] on div "赠送彩金" at bounding box center [676, 68] width 41 height 28
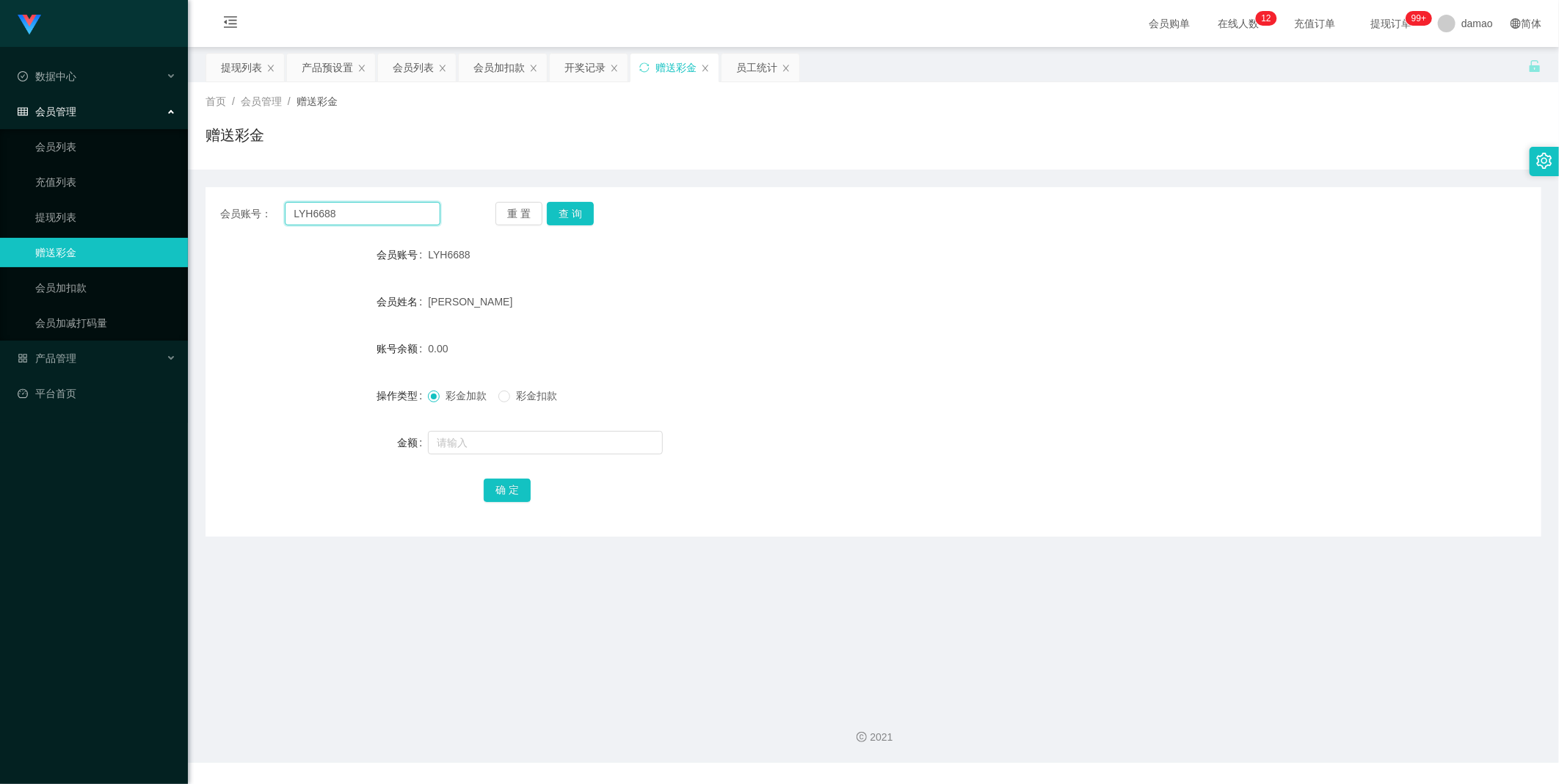
drag, startPoint x: 385, startPoint y: 216, endPoint x: 249, endPoint y: 198, distance: 137.2
click at [249, 198] on div "会员账号： LYH6688 重 置 查 询 会员账号 LYH6688 会员姓名 [PERSON_NAME] 账号余额 0.00 操作类型 彩金加款 彩金扣款 …" at bounding box center [873, 361] width 1336 height 349
click at [572, 210] on button "查 询" at bounding box center [570, 213] width 47 height 24
click at [478, 436] on input "text" at bounding box center [545, 443] width 235 height 24
type input "96"
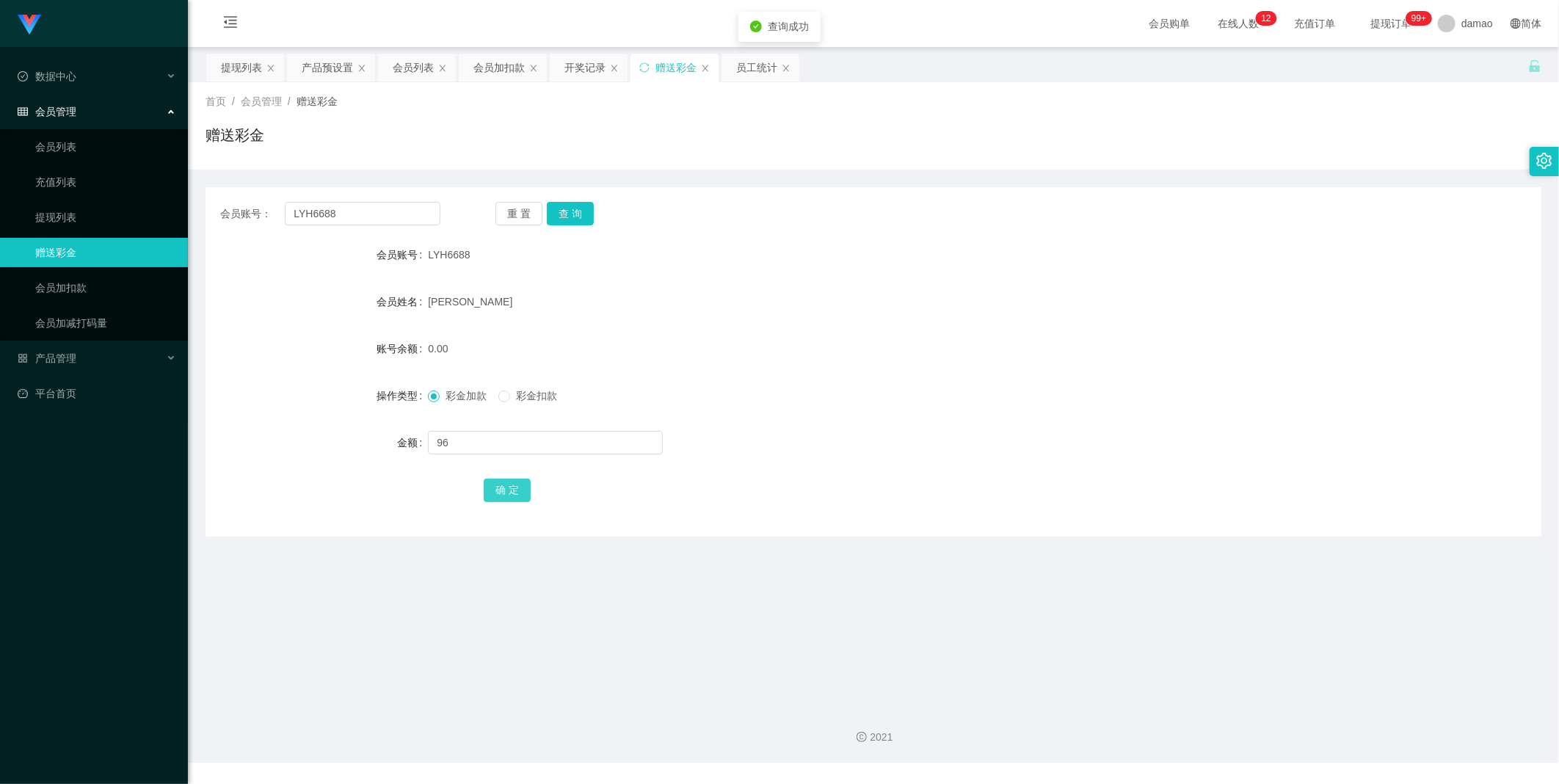
drag, startPoint x: 489, startPoint y: 495, endPoint x: 501, endPoint y: 479, distance: 20.0
click at [490, 495] on button "确 定" at bounding box center [507, 490] width 47 height 24
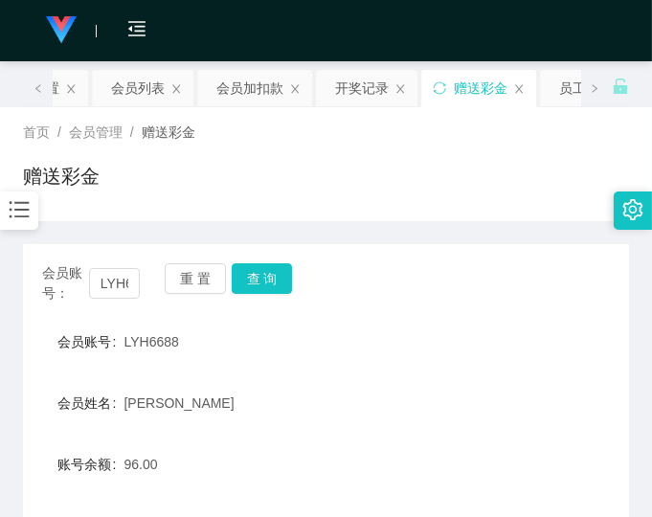
click at [482, 388] on div "会员姓名 [PERSON_NAME]" at bounding box center [326, 403] width 606 height 38
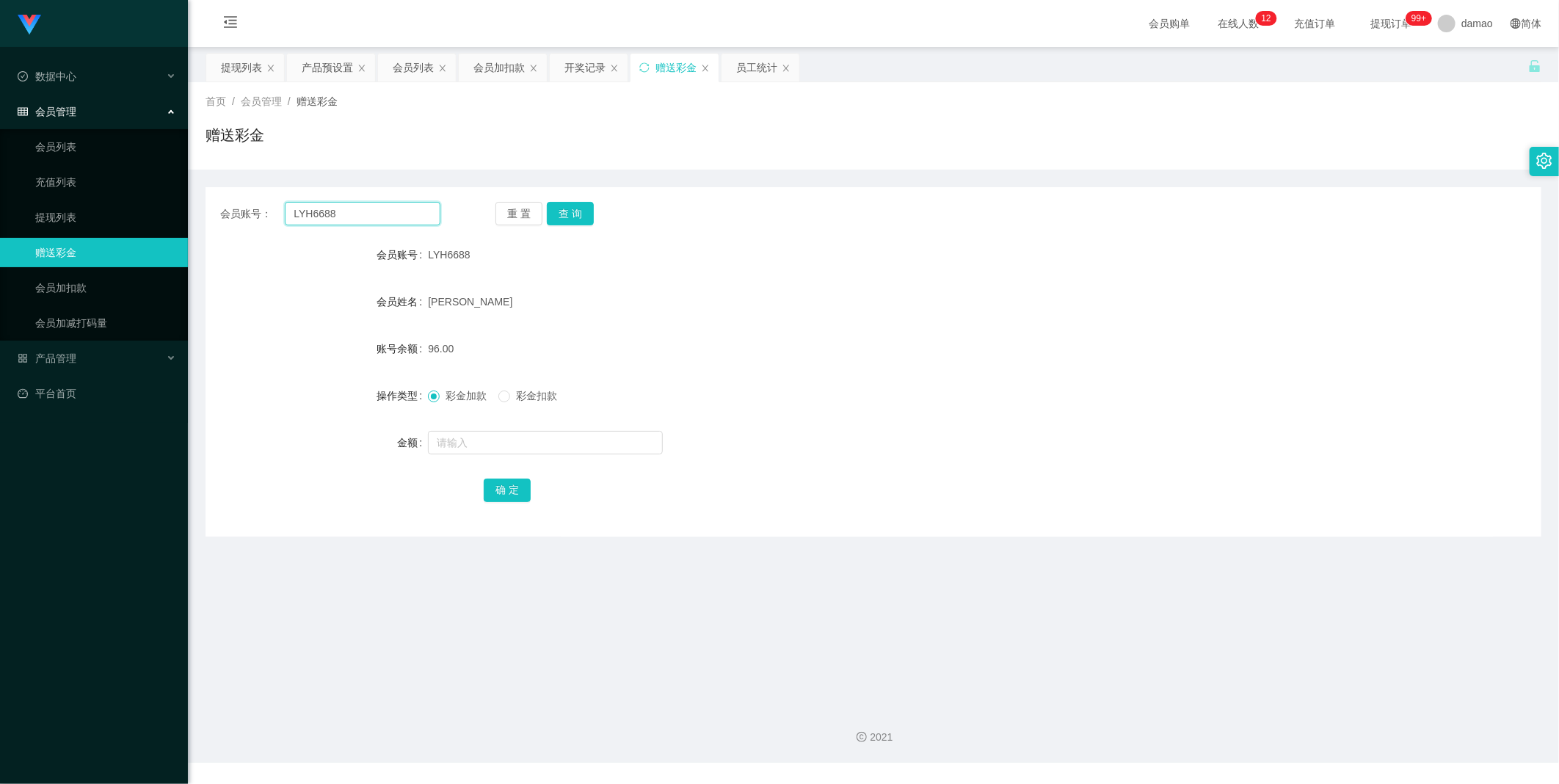
drag, startPoint x: 404, startPoint y: 219, endPoint x: 207, endPoint y: 166, distance: 204.0
click at [147, 200] on section "Jingdong工作台代理端 数据中心 会员管理 会员列表 充值列表 提现列表 赠送彩金 会员加扣款 会员加减打码量 产品管理 平台首页 保存配置 重置配置 …" at bounding box center [780, 381] width 1559 height 763
click at [242, 67] on div "提现列表" at bounding box center [242, 68] width 41 height 28
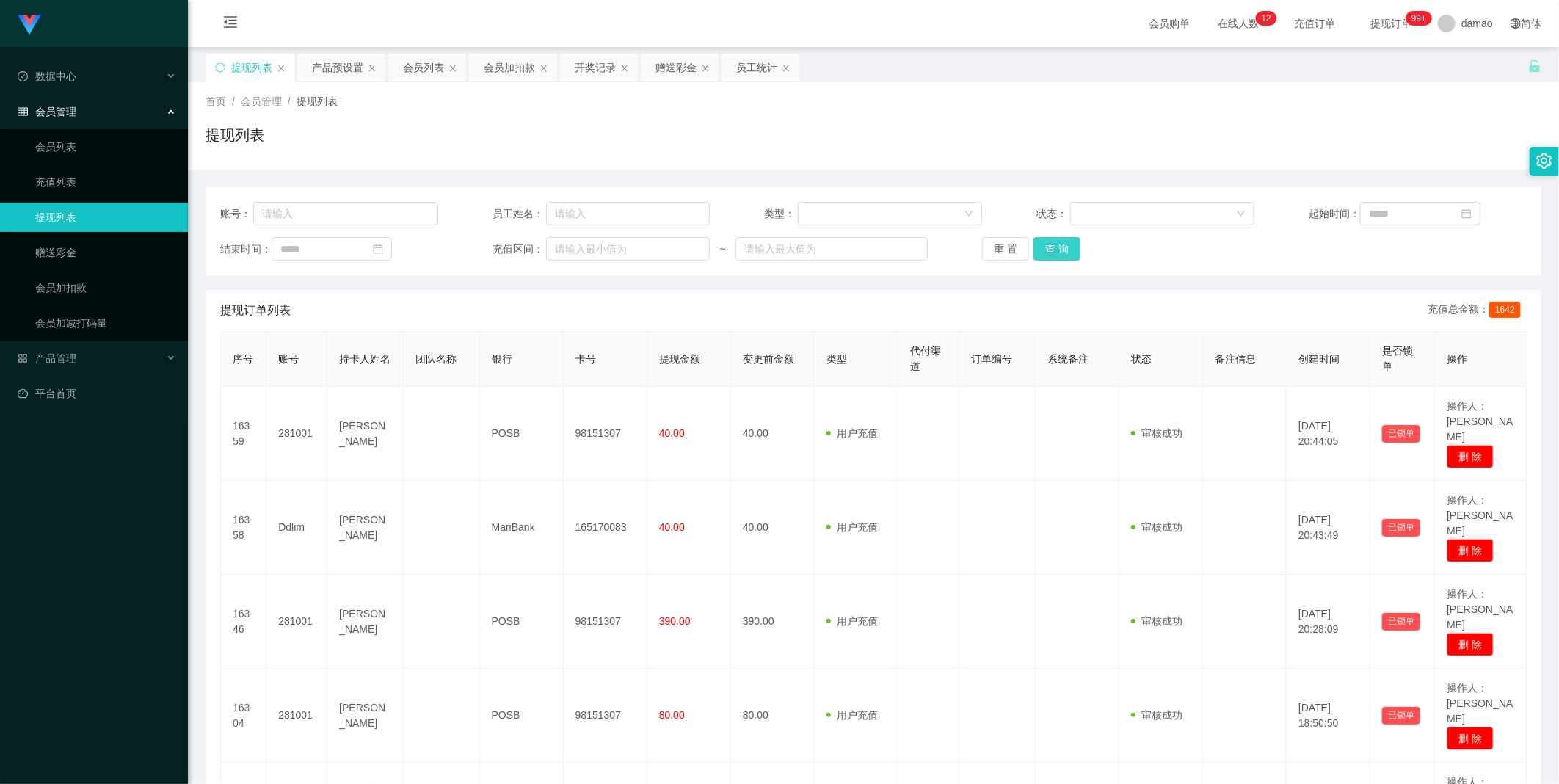
click at [1052, 245] on button "查 询" at bounding box center [1056, 249] width 47 height 24
click at [1052, 245] on div "重 置 查 询" at bounding box center [1091, 249] width 218 height 24
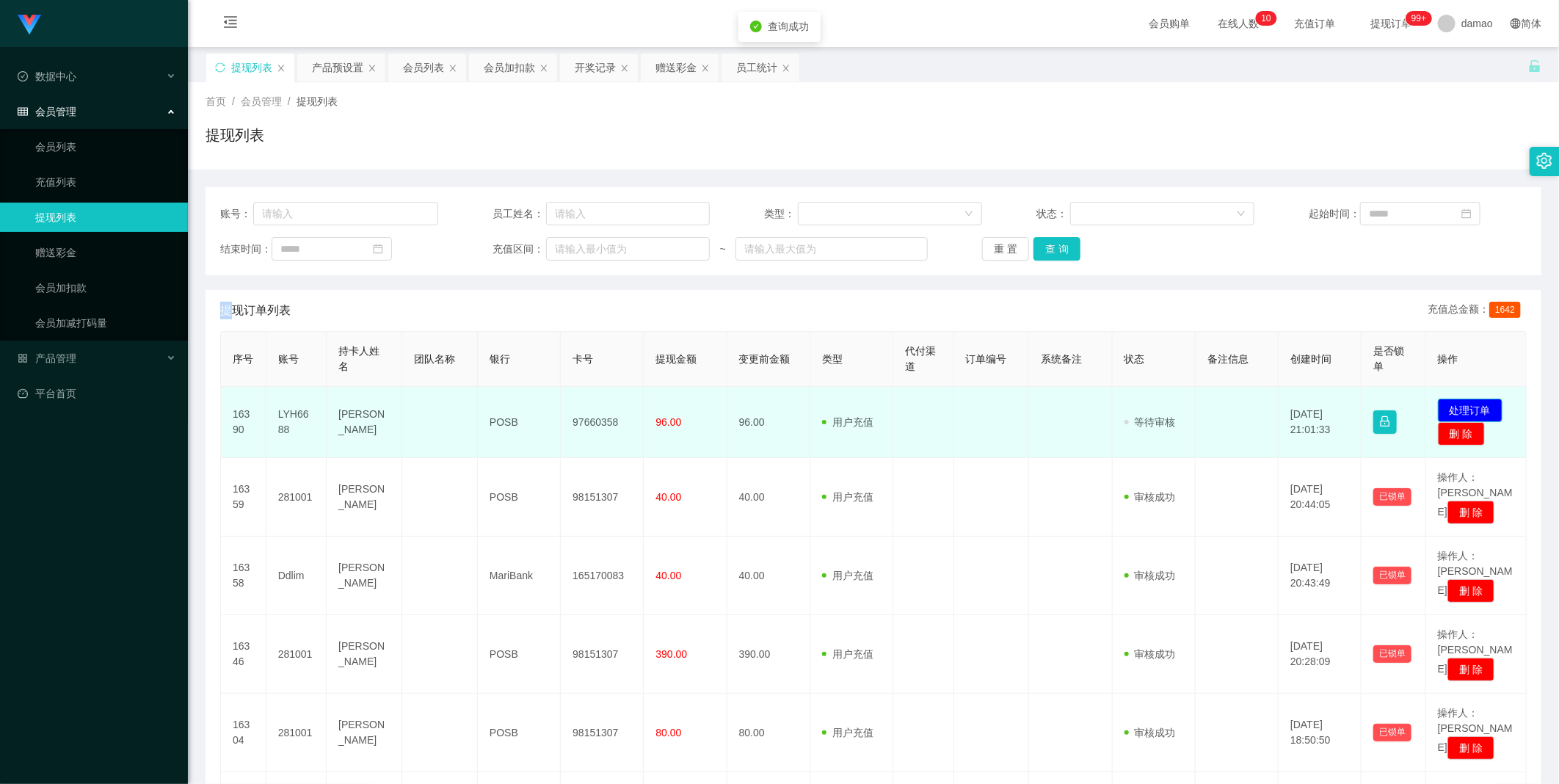
click at [1462, 408] on button "处理订单" at bounding box center [1470, 410] width 64 height 24
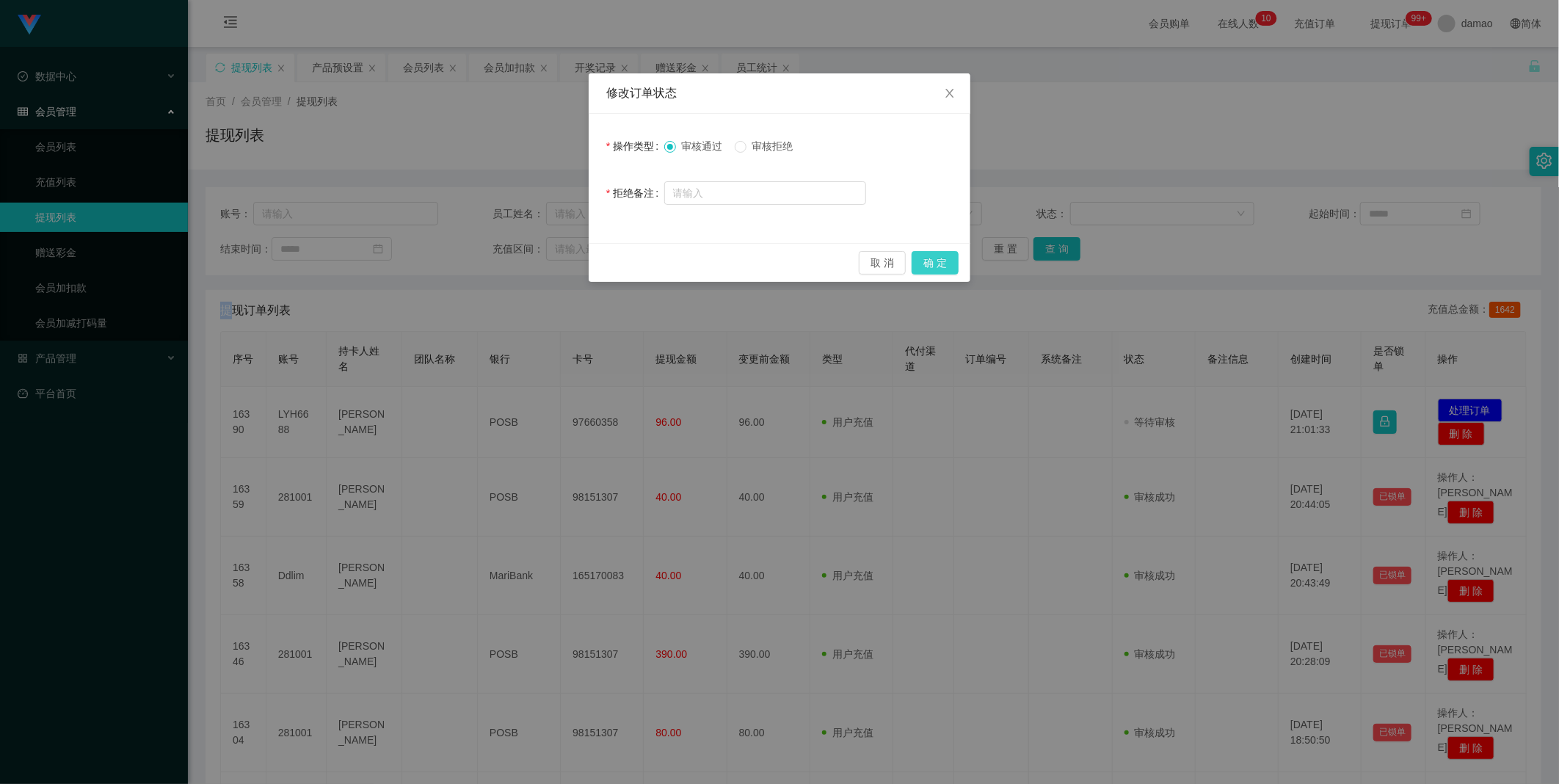
click at [935, 259] on button "确 定" at bounding box center [934, 262] width 47 height 24
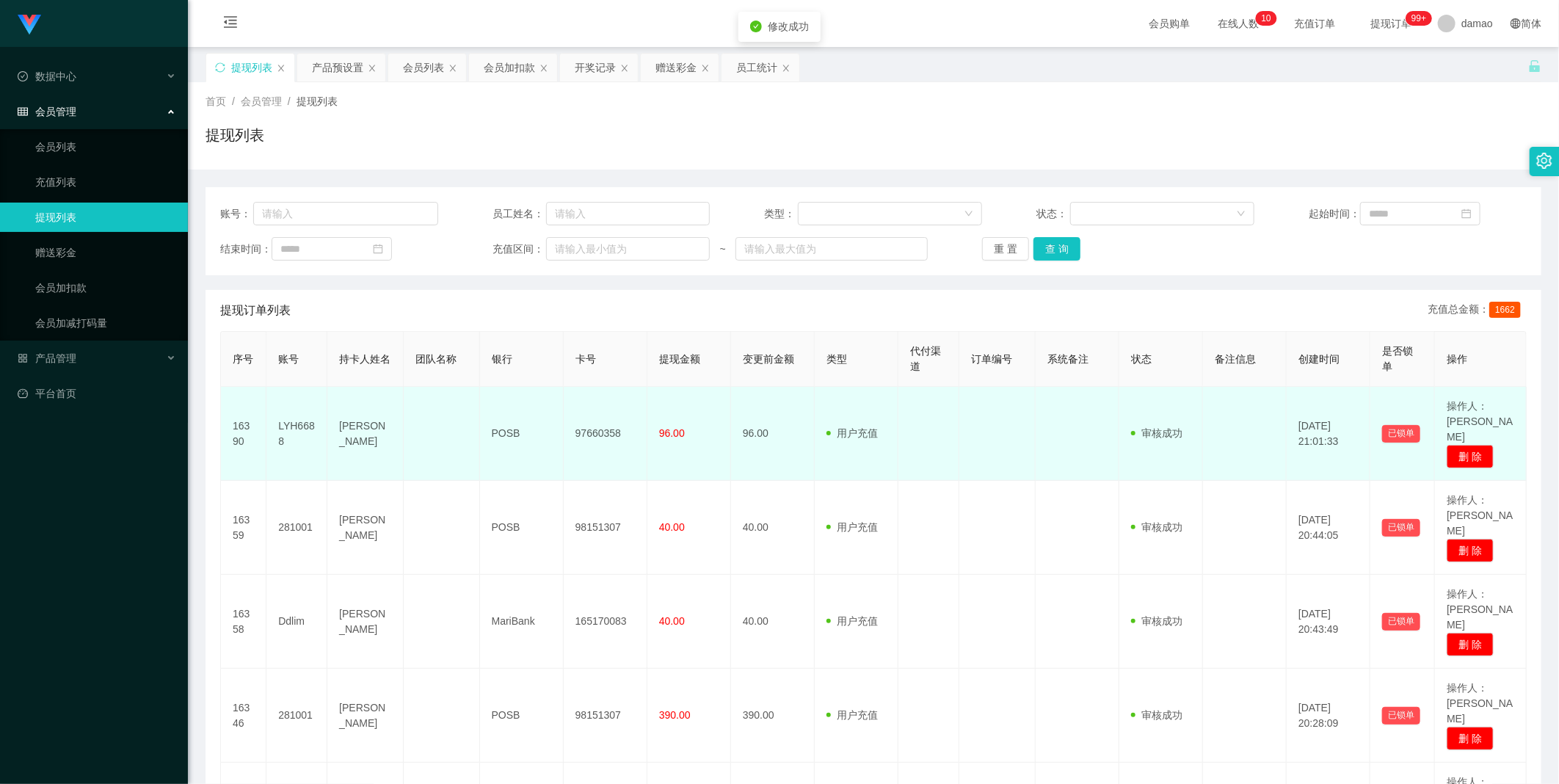
click at [583, 427] on td "97660358" at bounding box center [605, 433] width 84 height 94
click at [583, 426] on td "97660358" at bounding box center [605, 433] width 84 height 94
copy td "97660358"
